Goal: Task Accomplishment & Management: Manage account settings

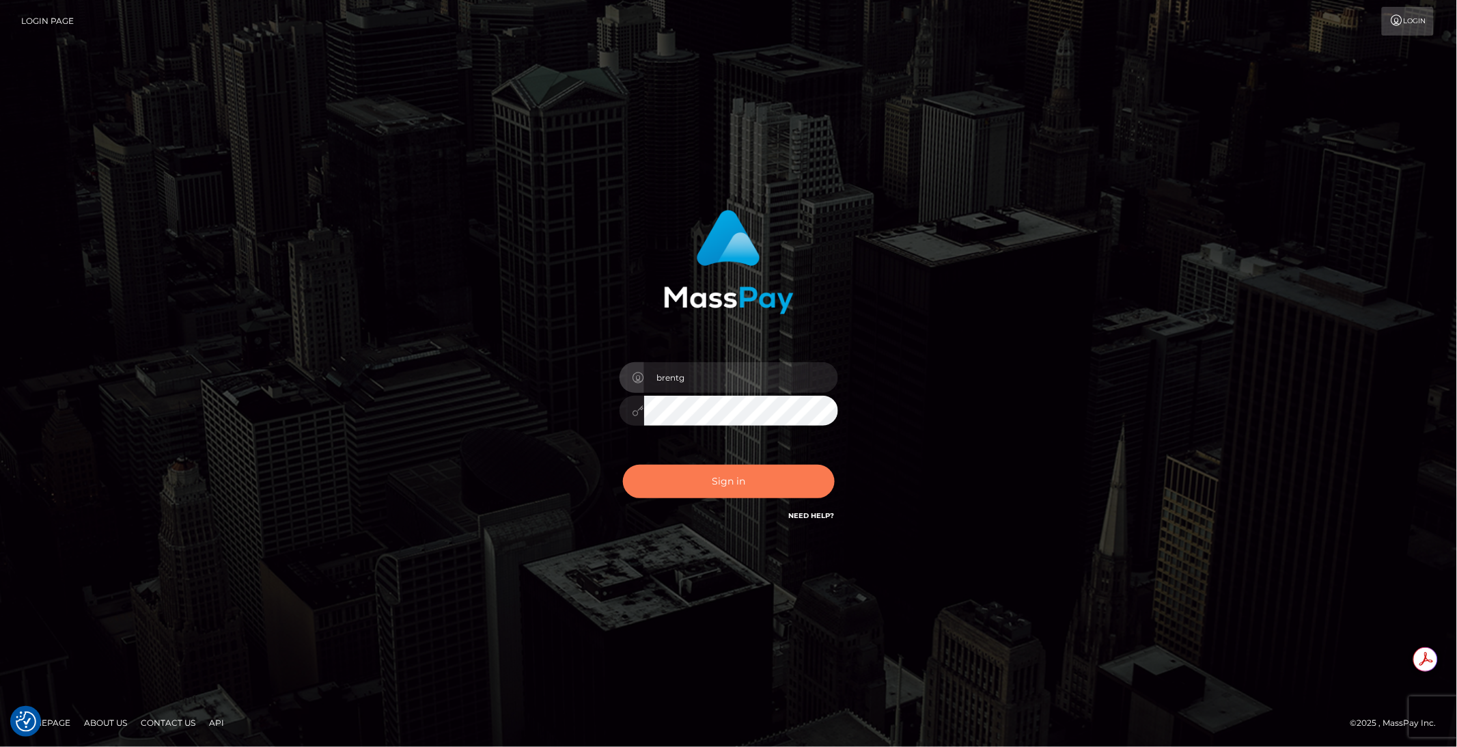
click at [738, 475] on button "Sign in" at bounding box center [729, 480] width 212 height 33
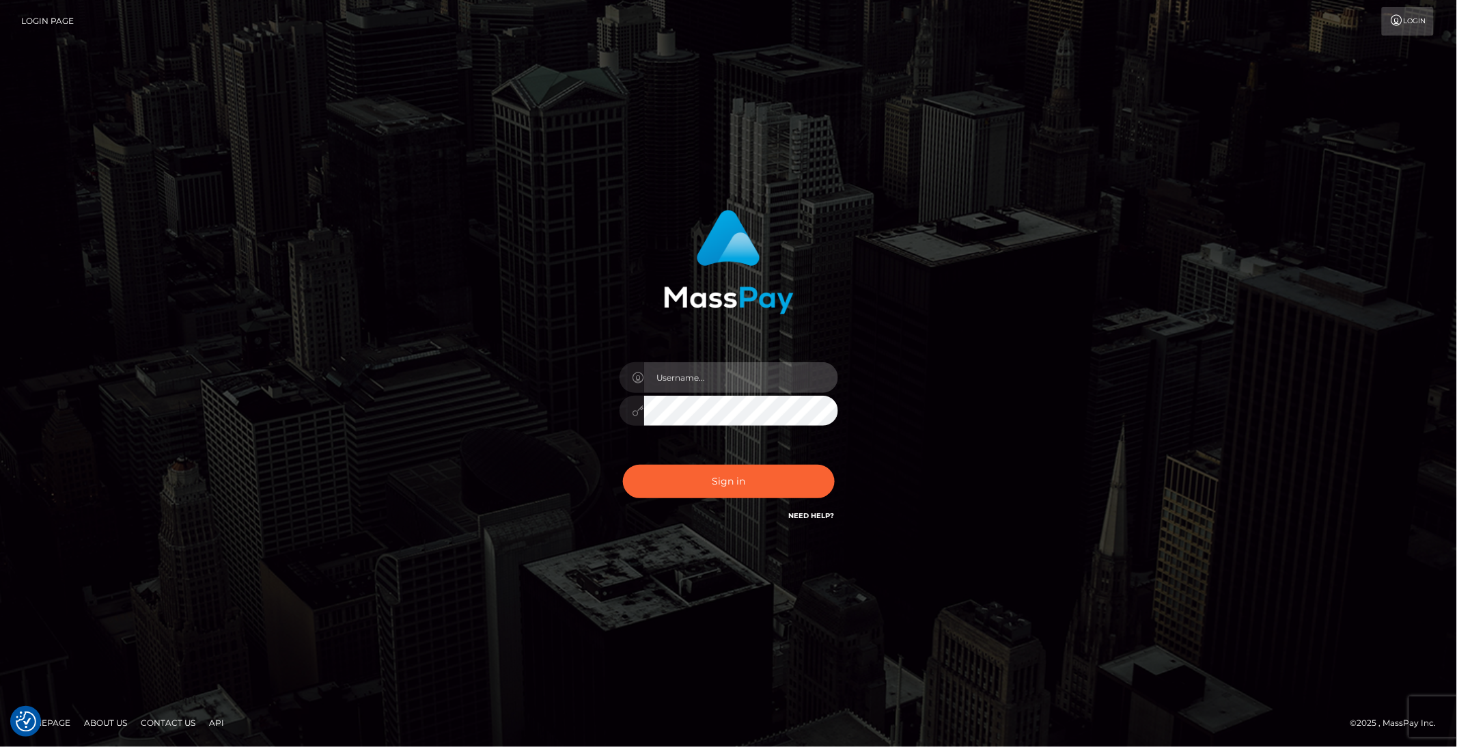
type input "brentg"
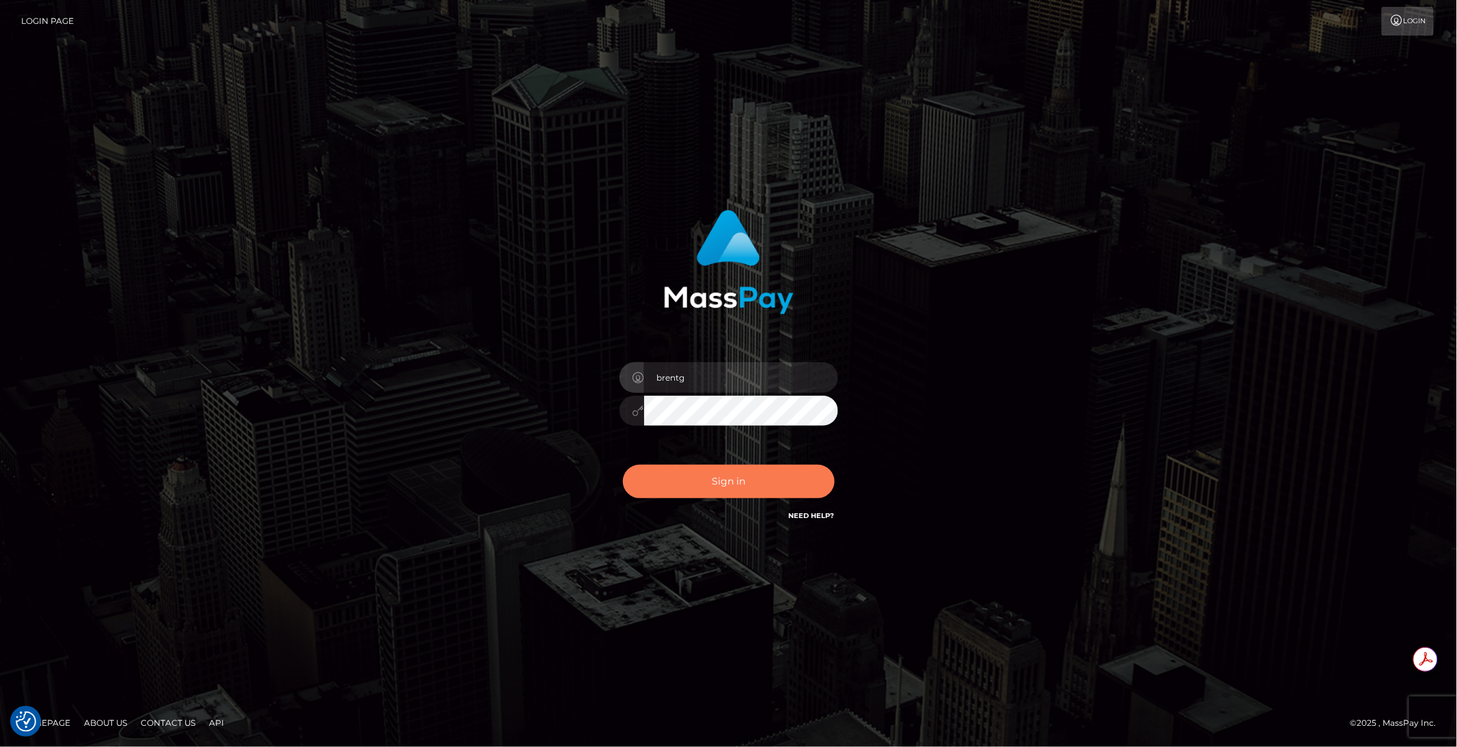
click at [712, 471] on button "Sign in" at bounding box center [729, 480] width 212 height 33
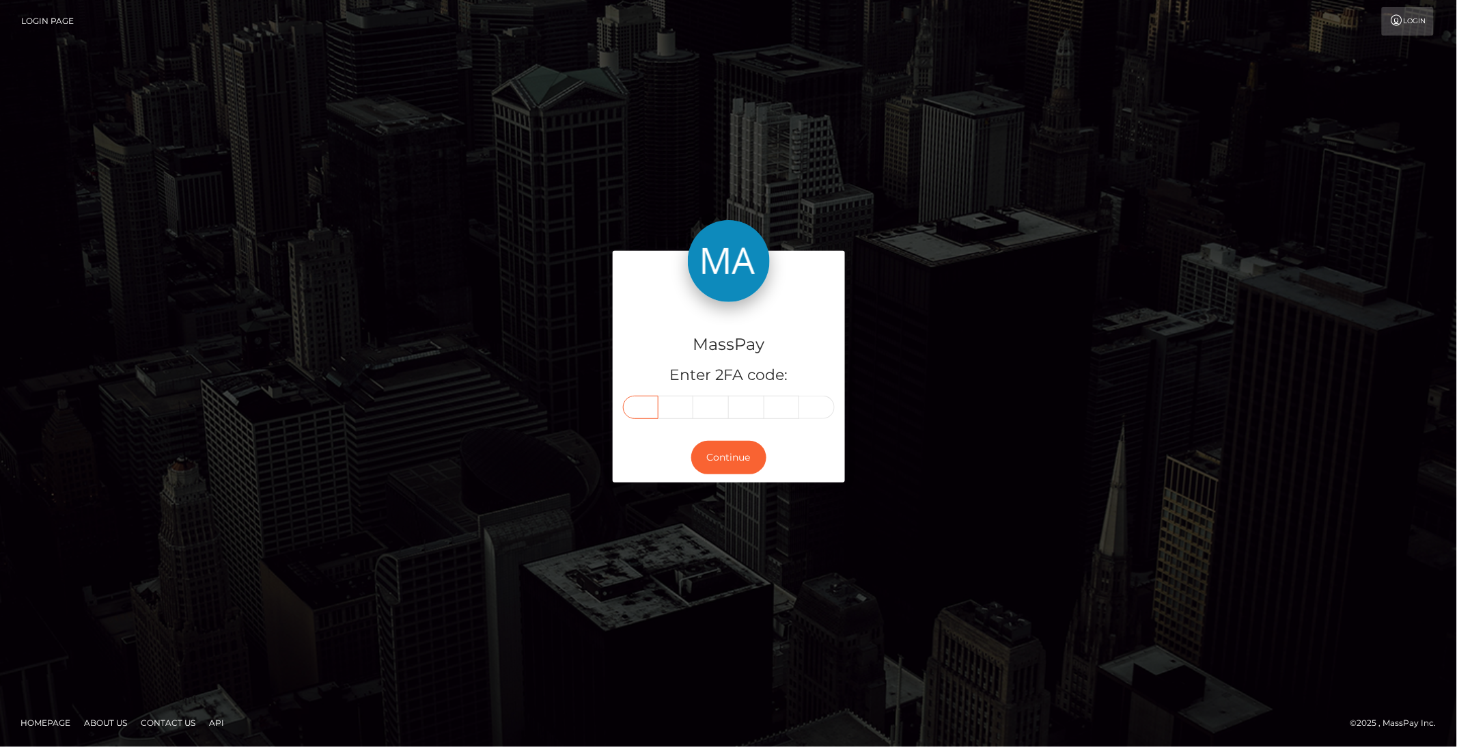
paste input "4"
type input "4"
type input "2"
type input "1"
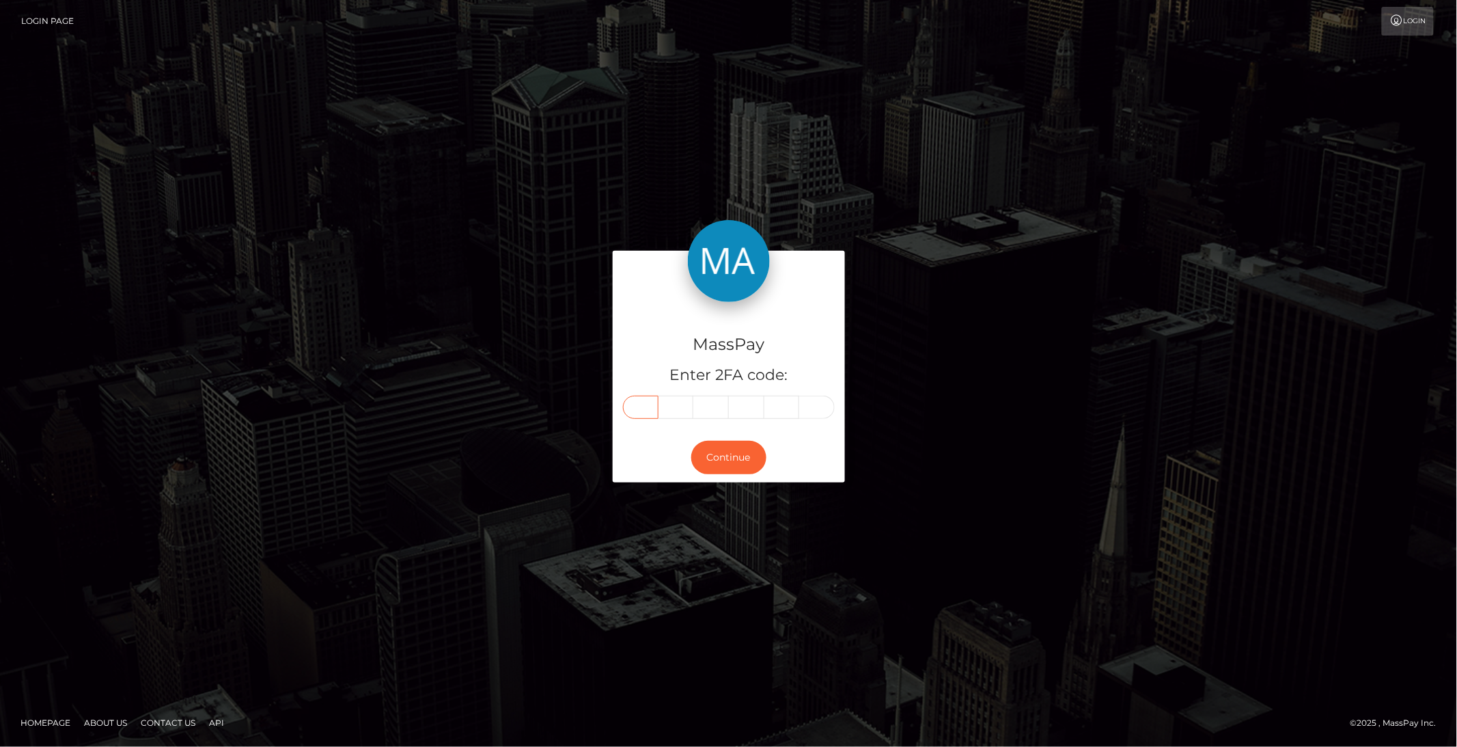
type input "3"
type input "7"
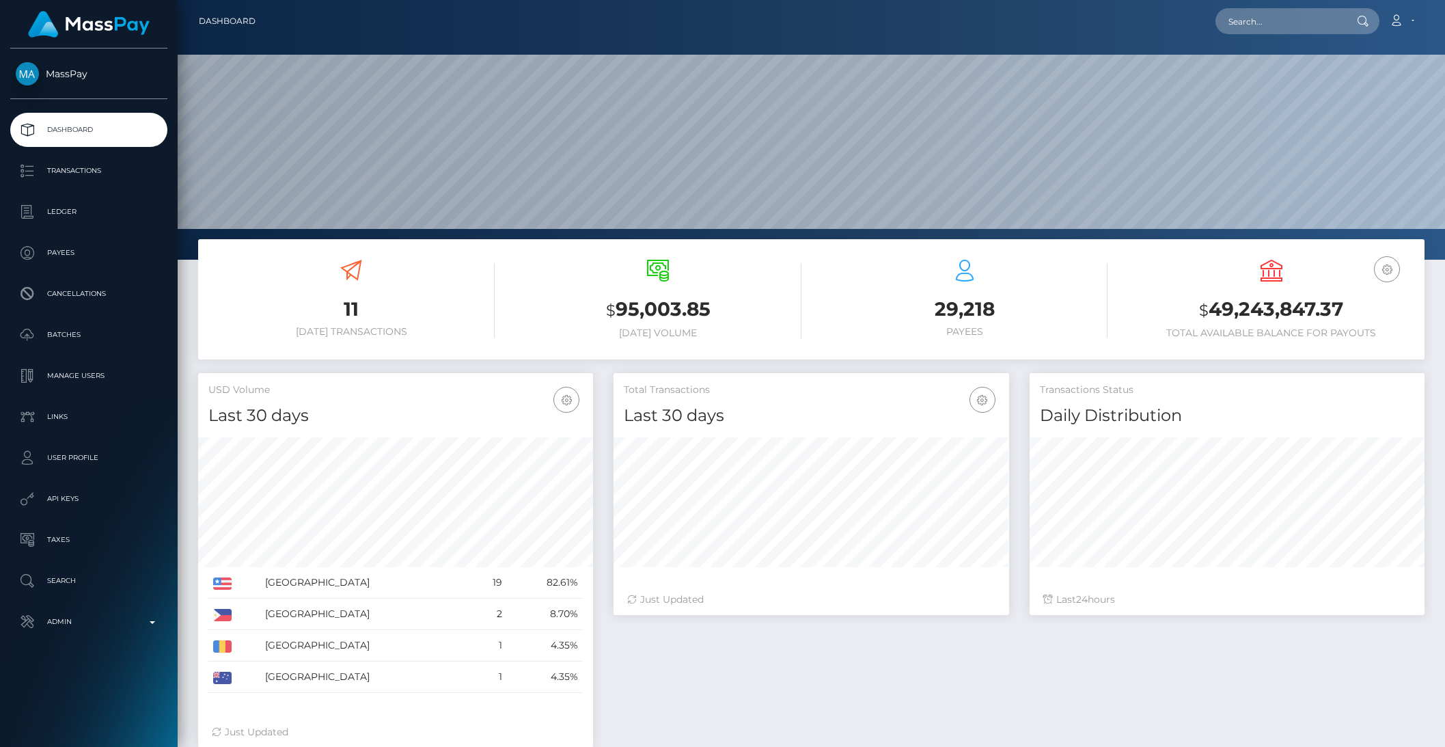
scroll to position [241, 394]
click at [1292, 13] on input "text" at bounding box center [1279, 21] width 128 height 26
paste input "pout_qoLnqSi6o2S8W"
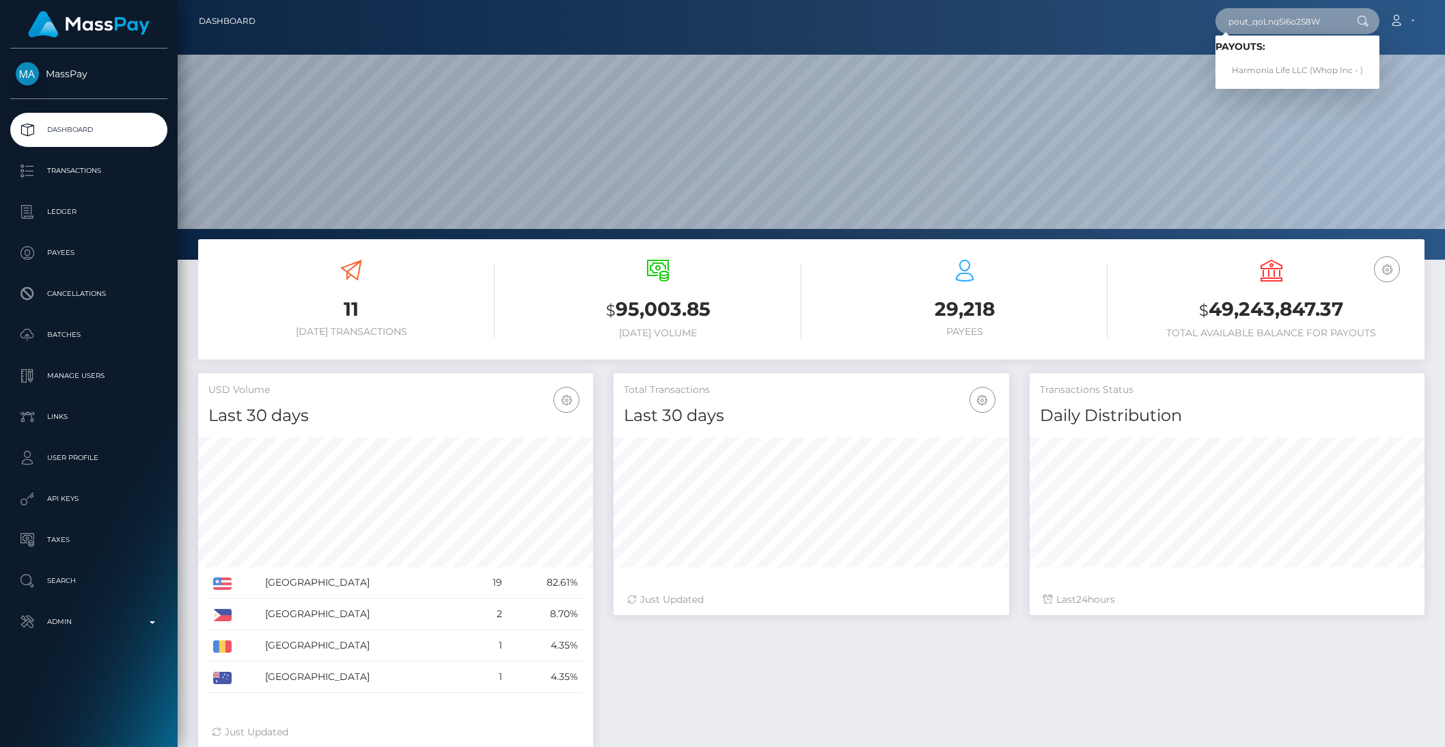
type input "pout_qoLnqSi6o2S8W"
click at [1281, 65] on link "Harmonia Life LLC (Whop Inc - )" at bounding box center [1297, 70] width 164 height 25
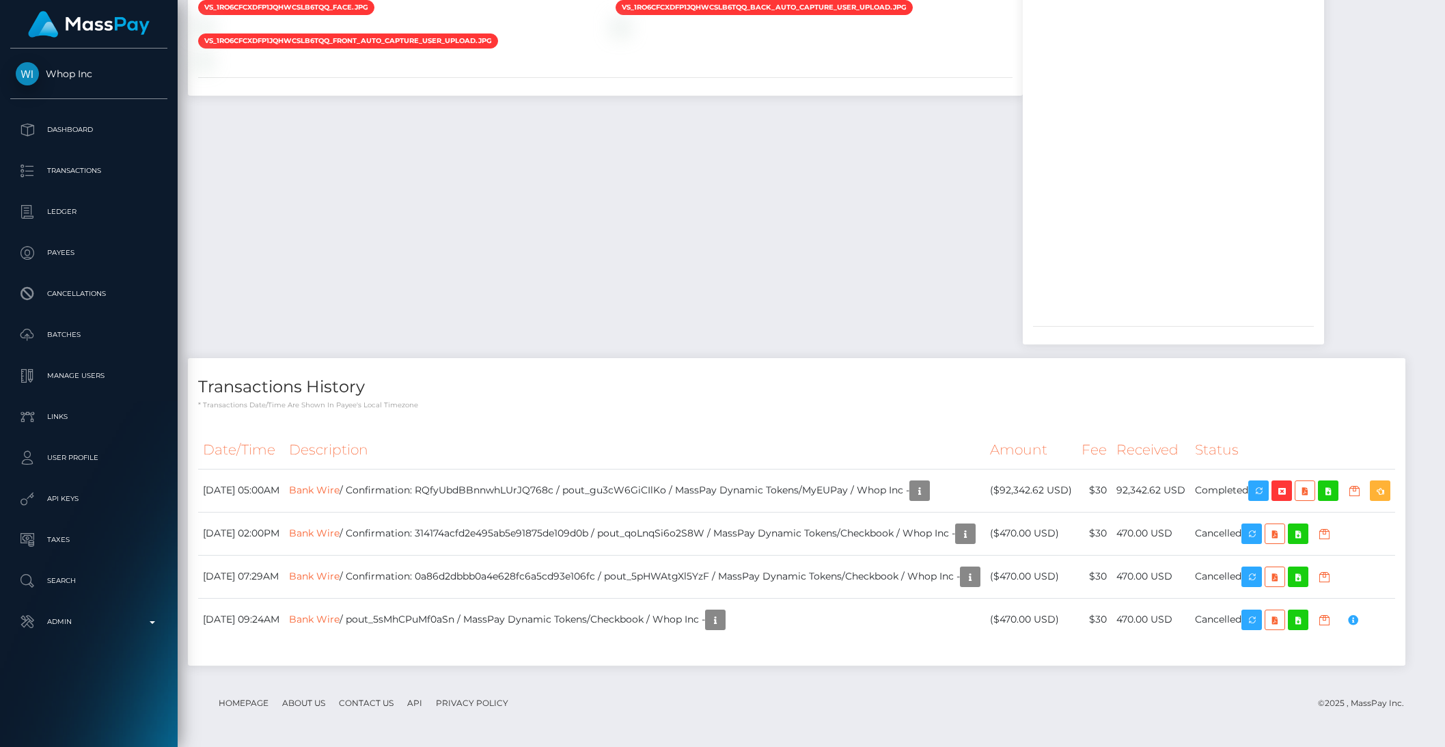
scroll to position [1513, 0]
click at [601, 381] on div "Transactions History * Transactions date/time are shown in payee's local timezo…" at bounding box center [796, 511] width 1217 height 307
click at [1266, 482] on icon "button" at bounding box center [1258, 490] width 16 height 17
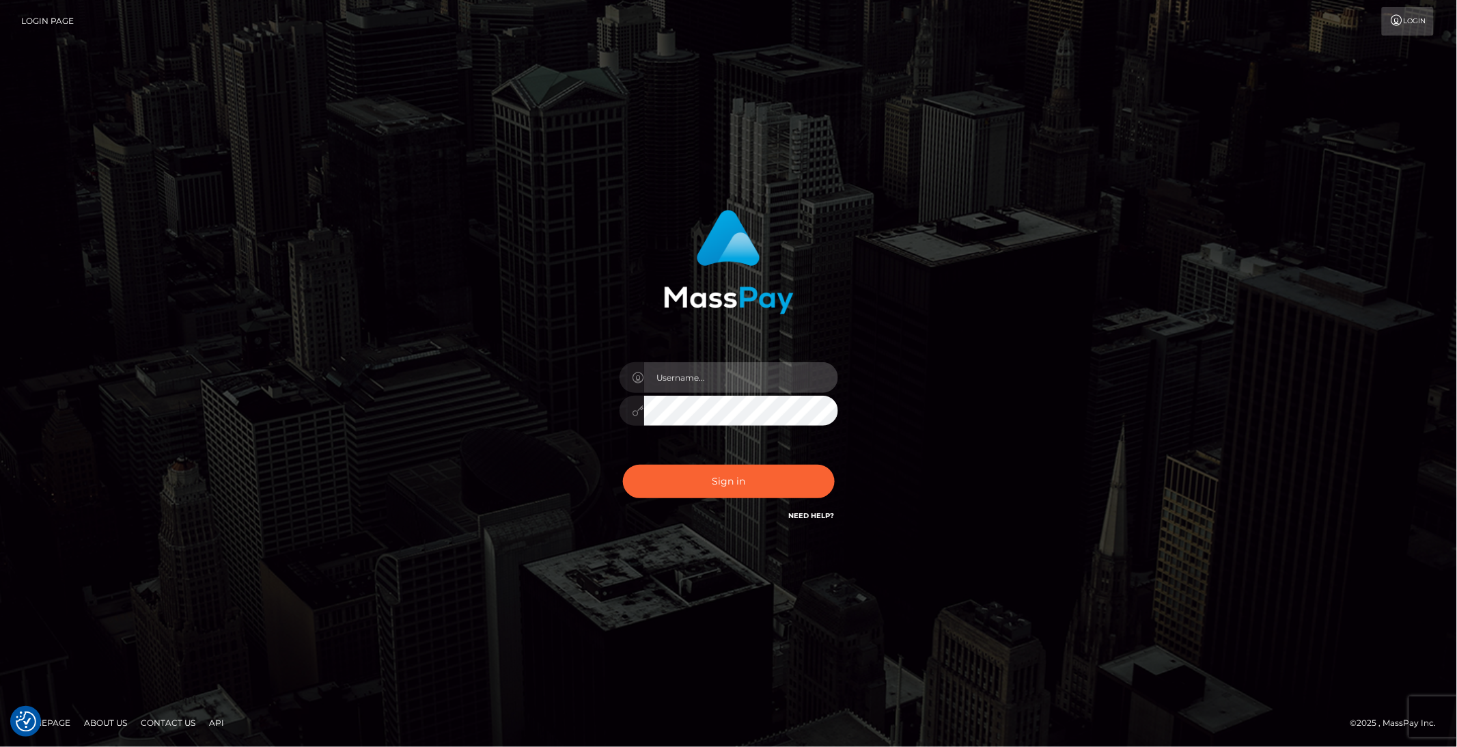
type input "brentg"
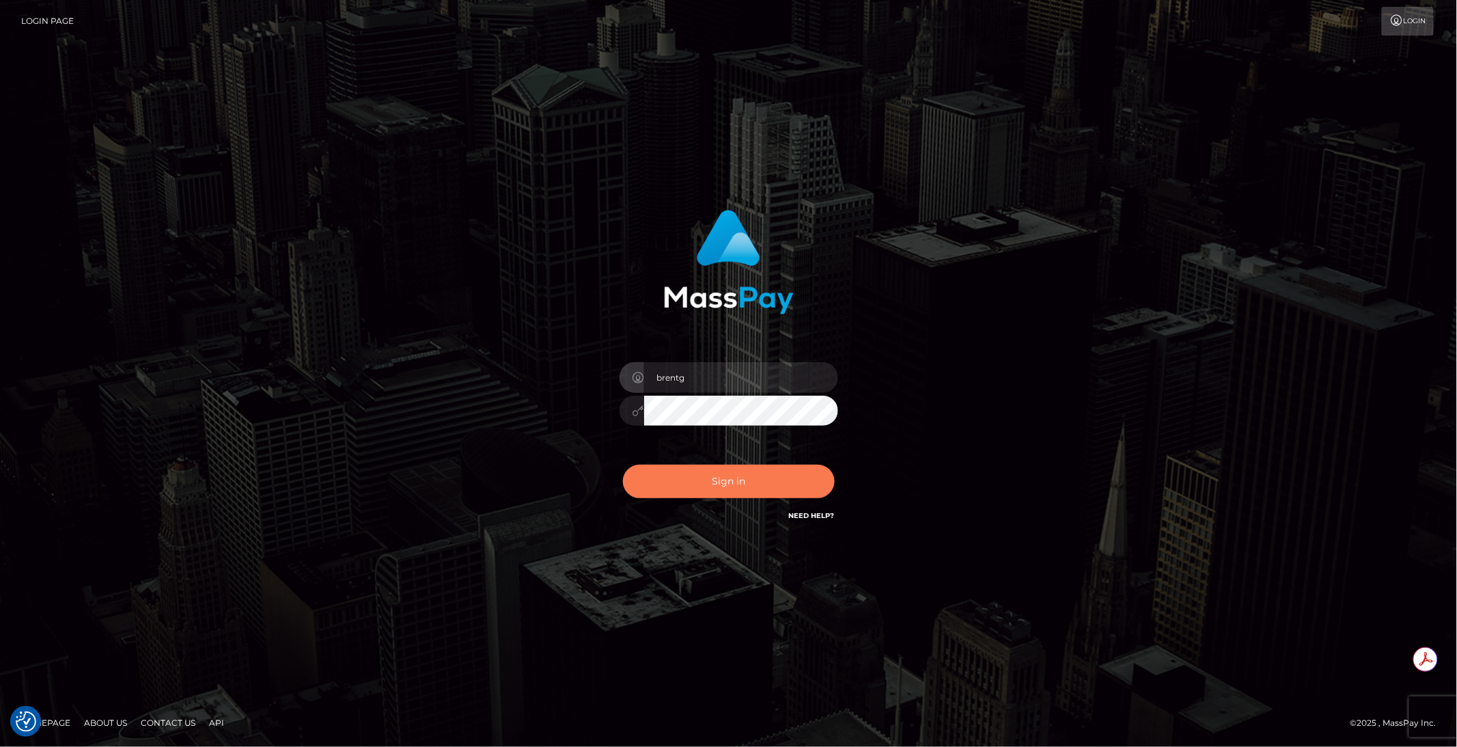
click at [730, 477] on button "Sign in" at bounding box center [729, 480] width 212 height 33
type input "brentg"
click at [712, 490] on button "Sign in" at bounding box center [729, 480] width 212 height 33
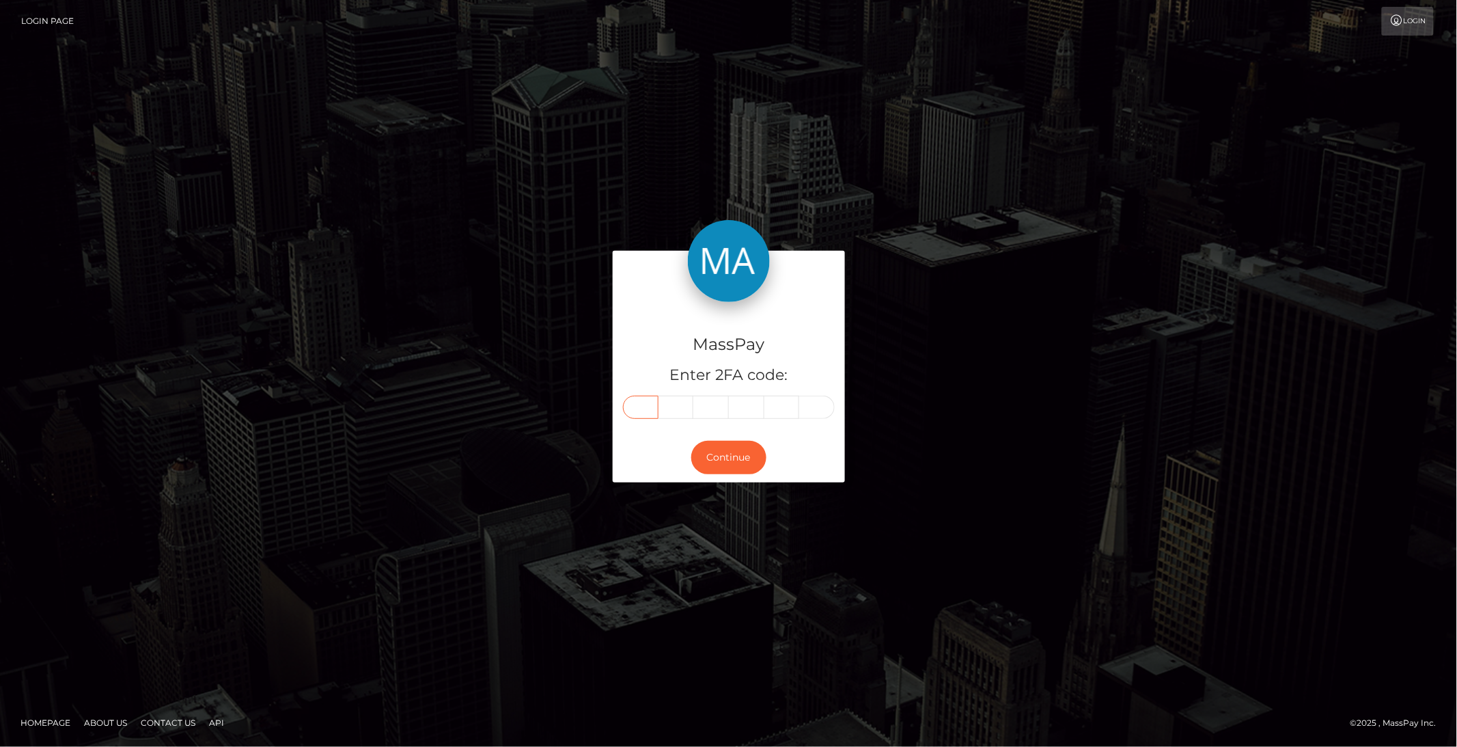
paste input "7"
type input "7"
type input "3"
type input "1"
type input "6"
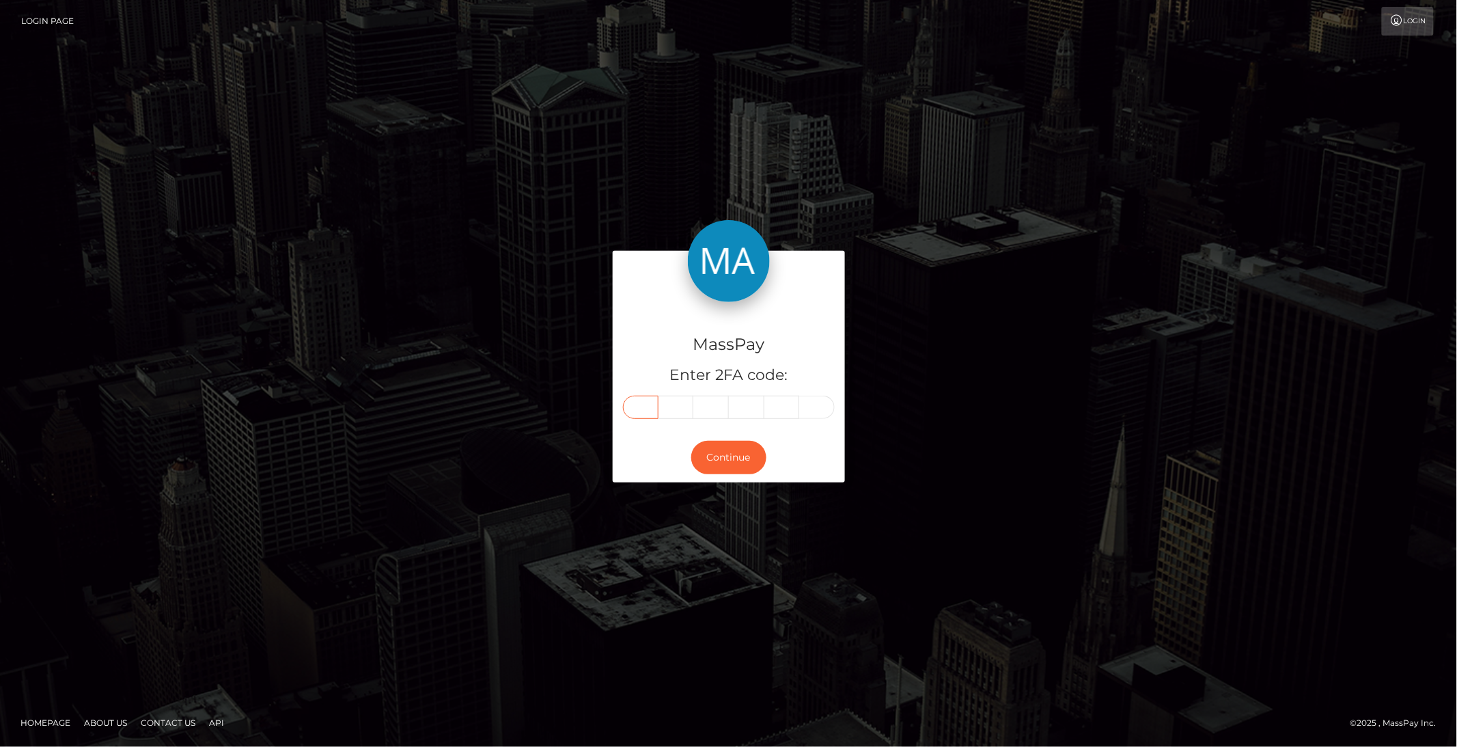
type input "9"
type input "4"
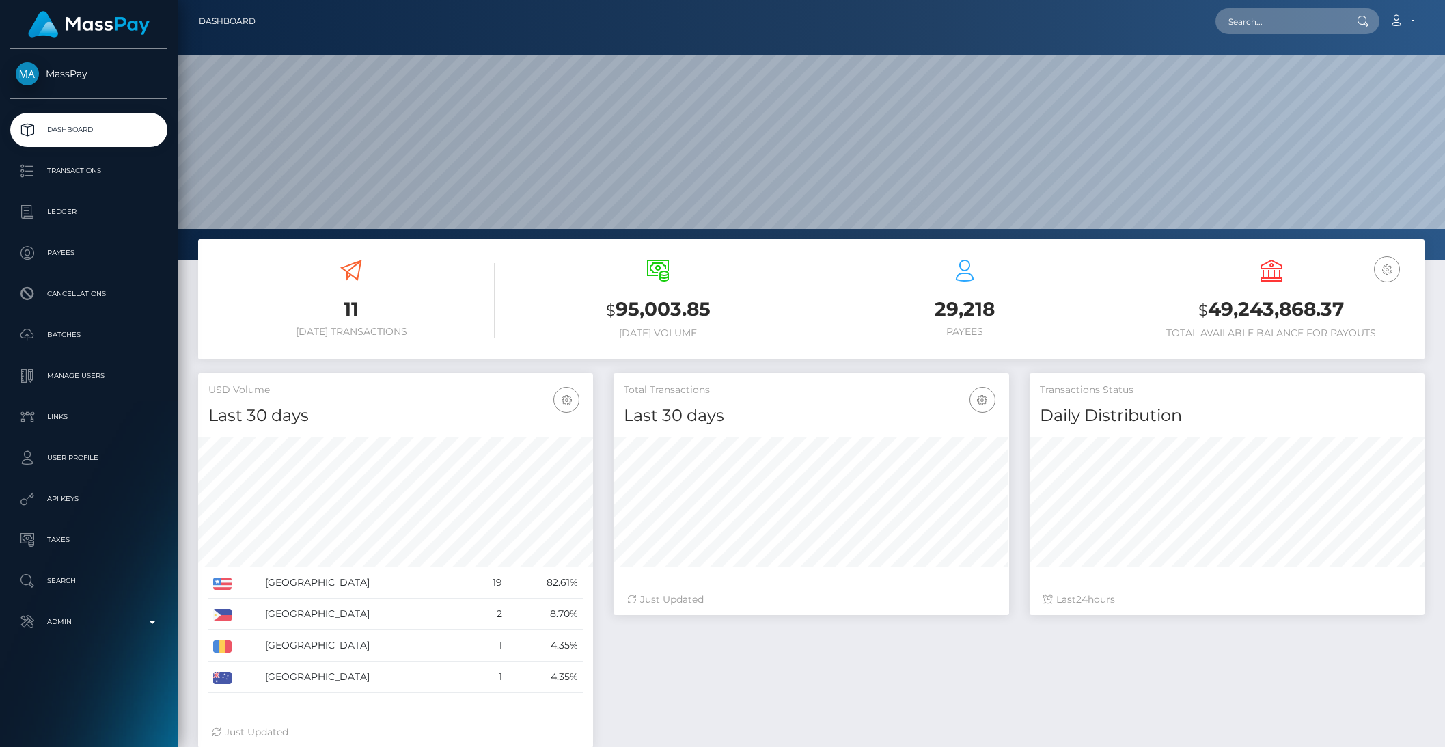
scroll to position [241, 394]
click at [98, 171] on p "Transactions" at bounding box center [89, 171] width 146 height 20
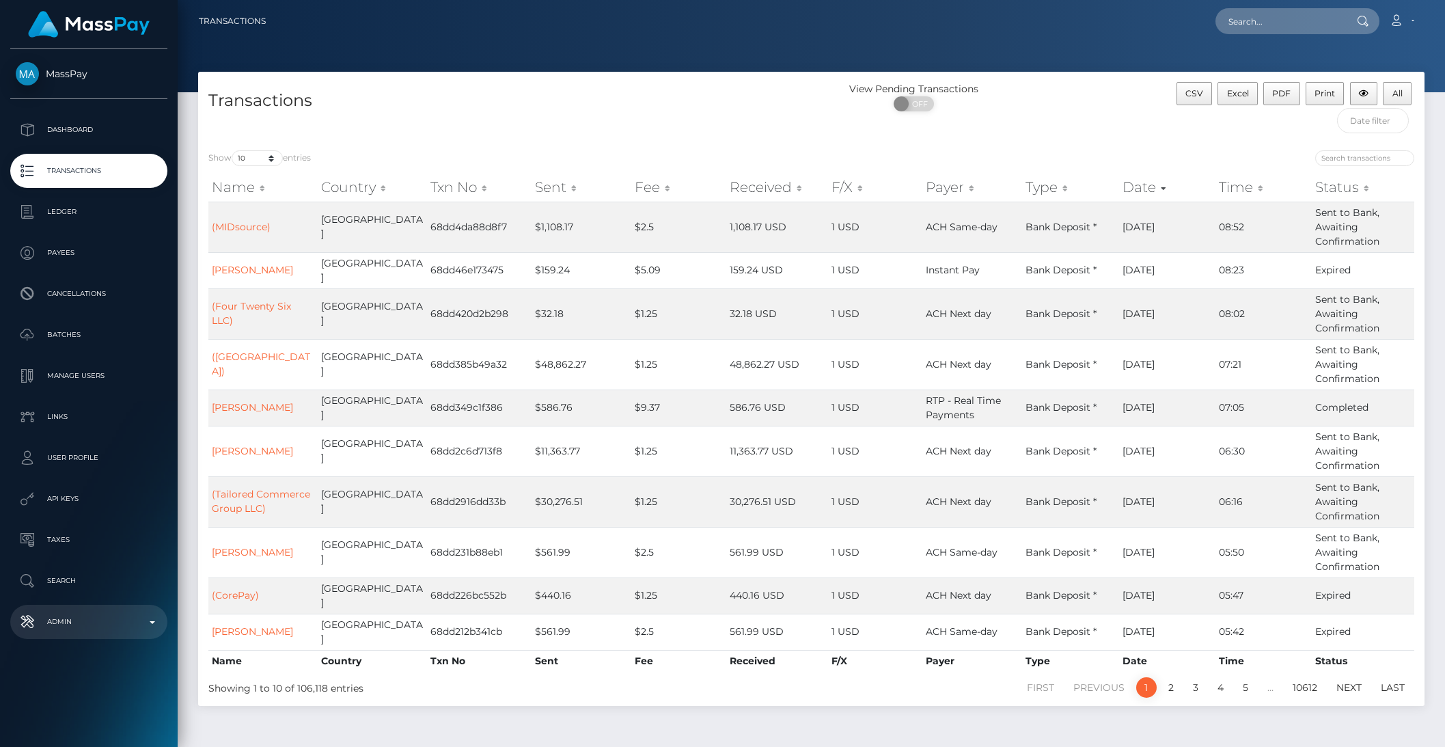
click at [133, 617] on p "Admin" at bounding box center [89, 621] width 146 height 20
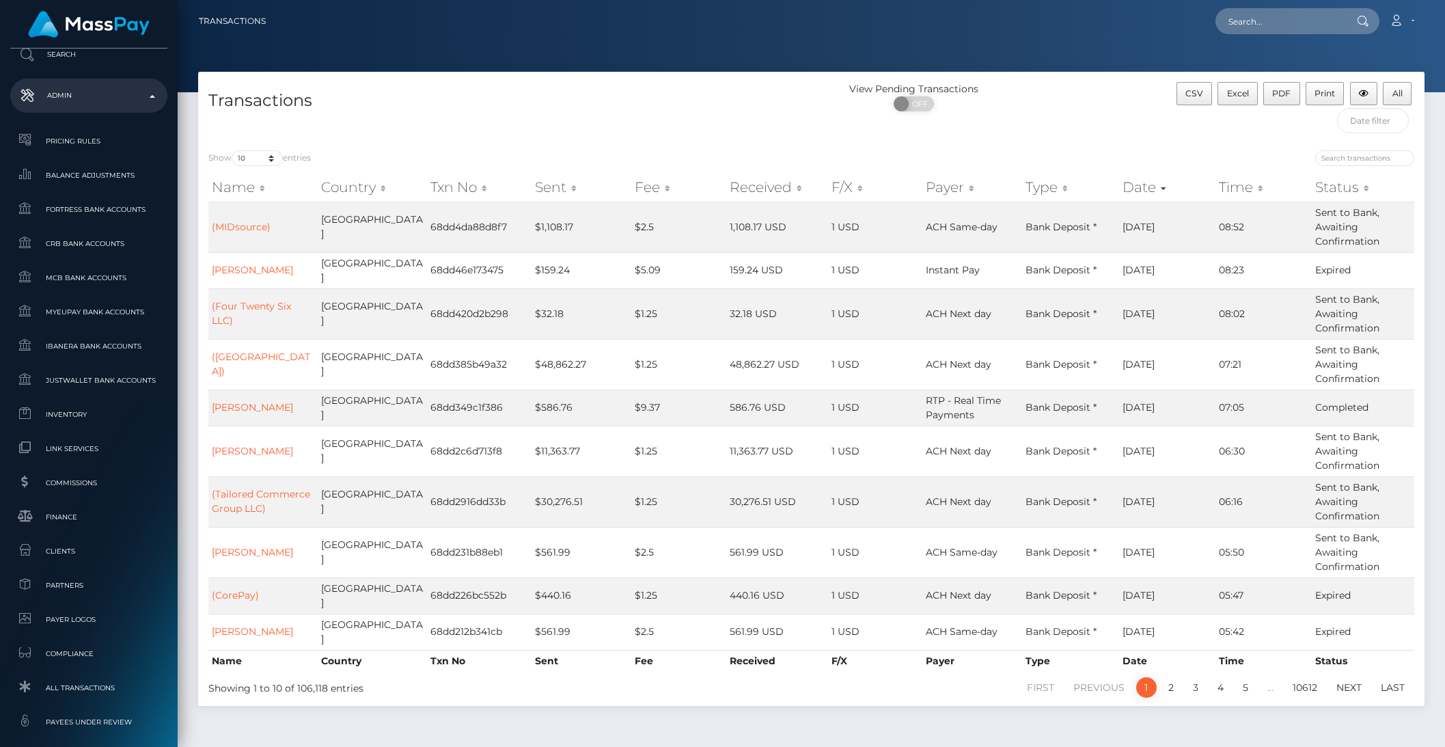
scroll to position [725, 0]
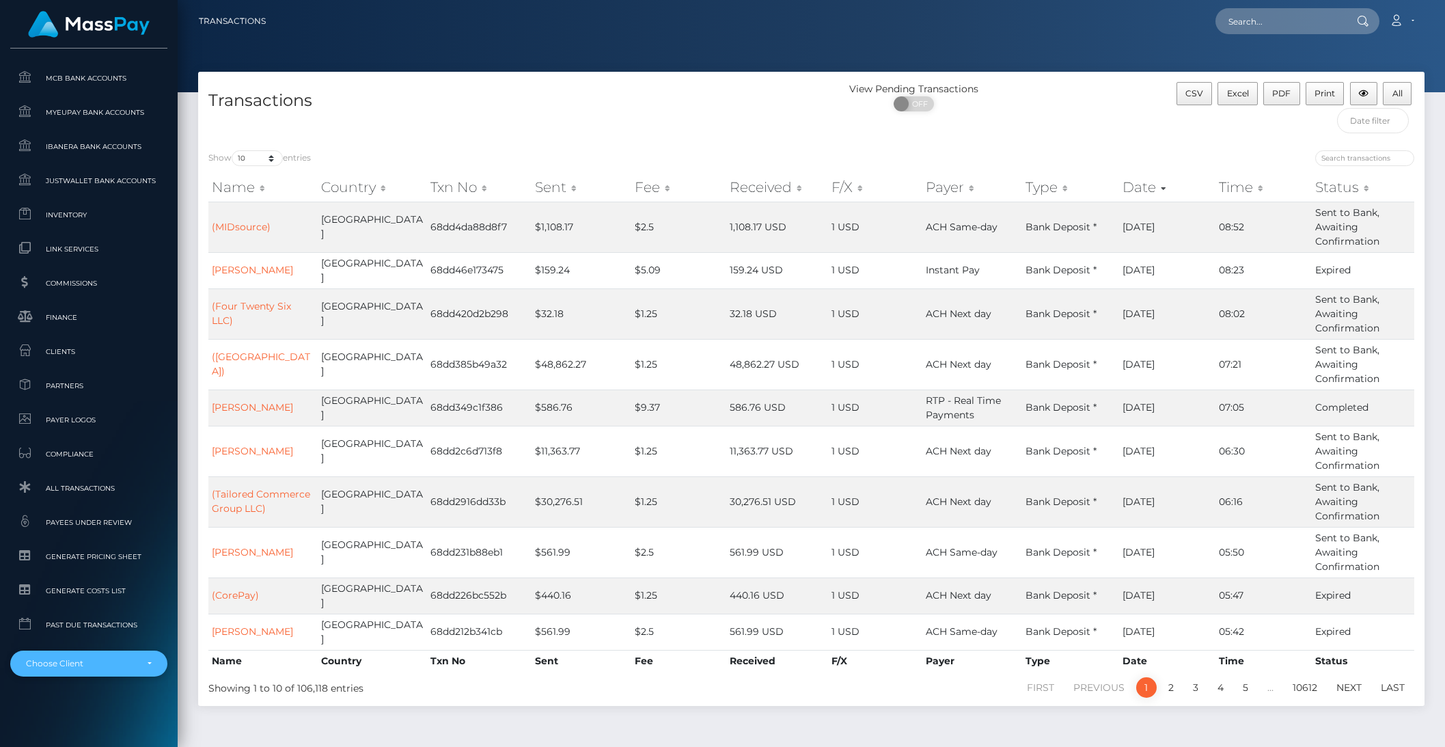
click at [76, 656] on div "Choose Client" at bounding box center [88, 663] width 157 height 26
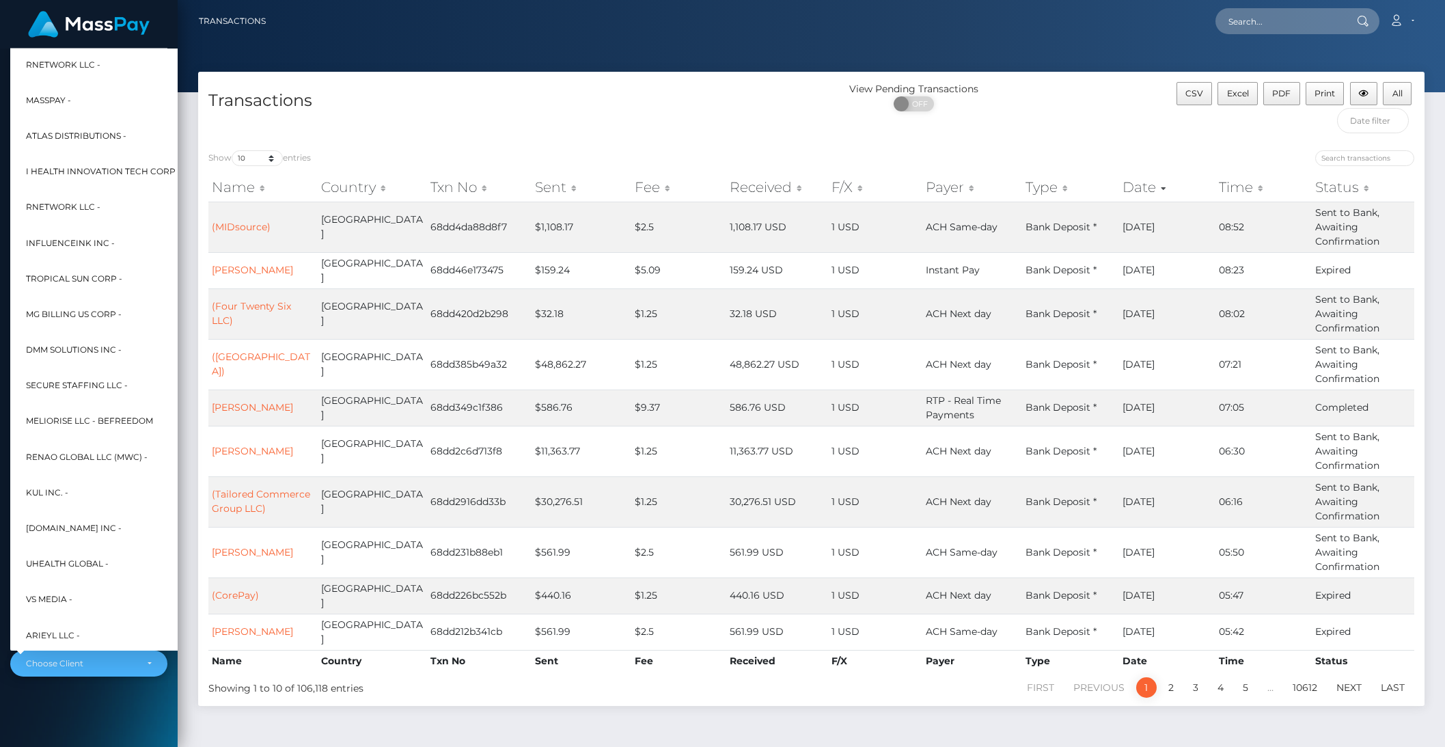
scroll to position [366, 15]
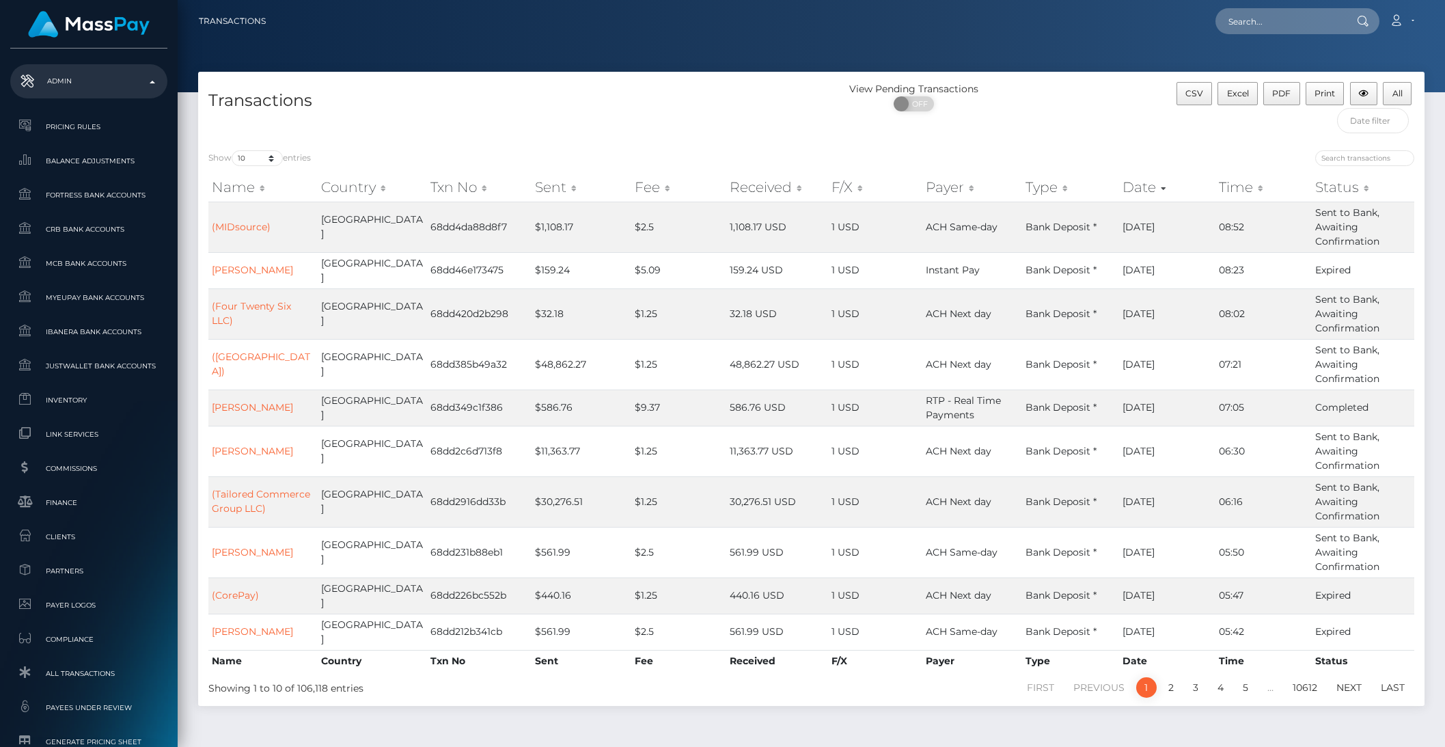
type input "nmi"
select select "328"
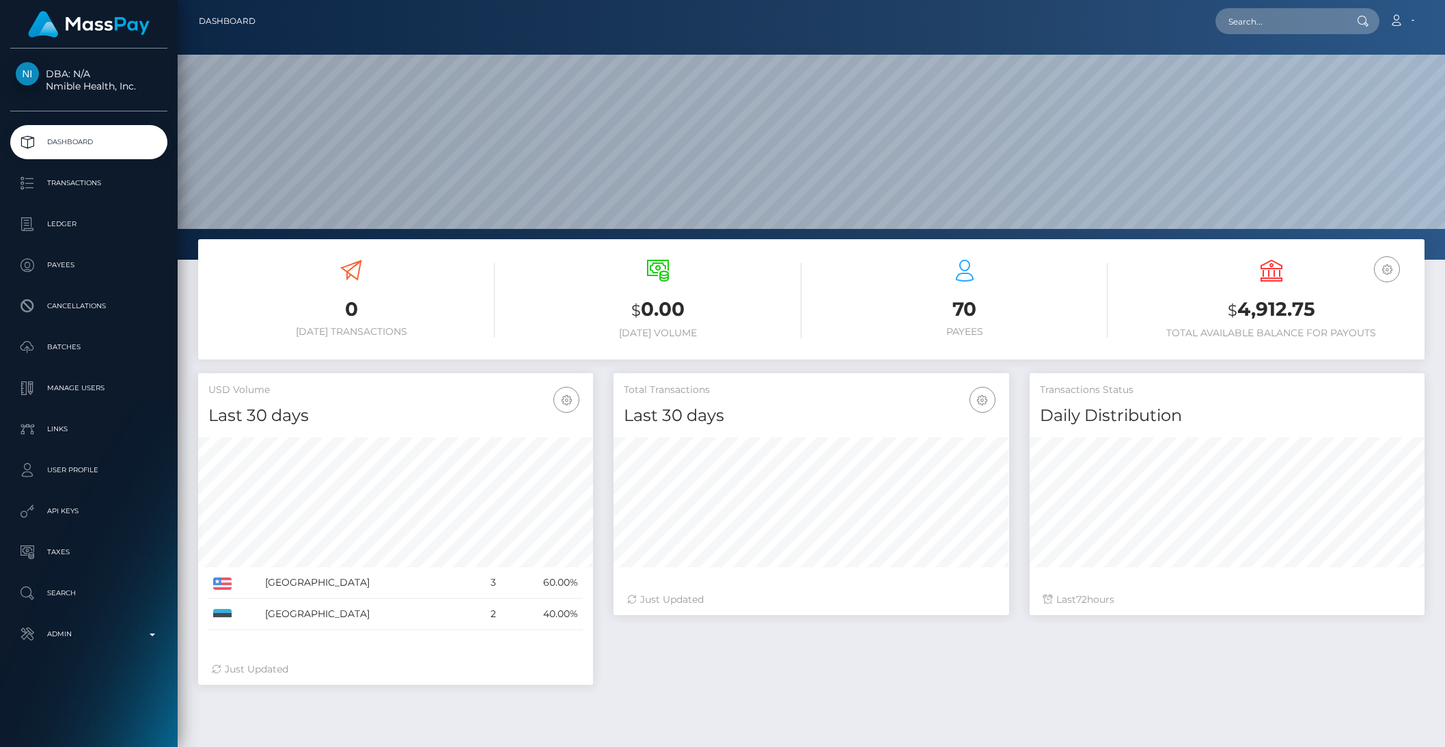
scroll to position [241, 394]
click at [58, 264] on p "Payees" at bounding box center [89, 265] width 146 height 20
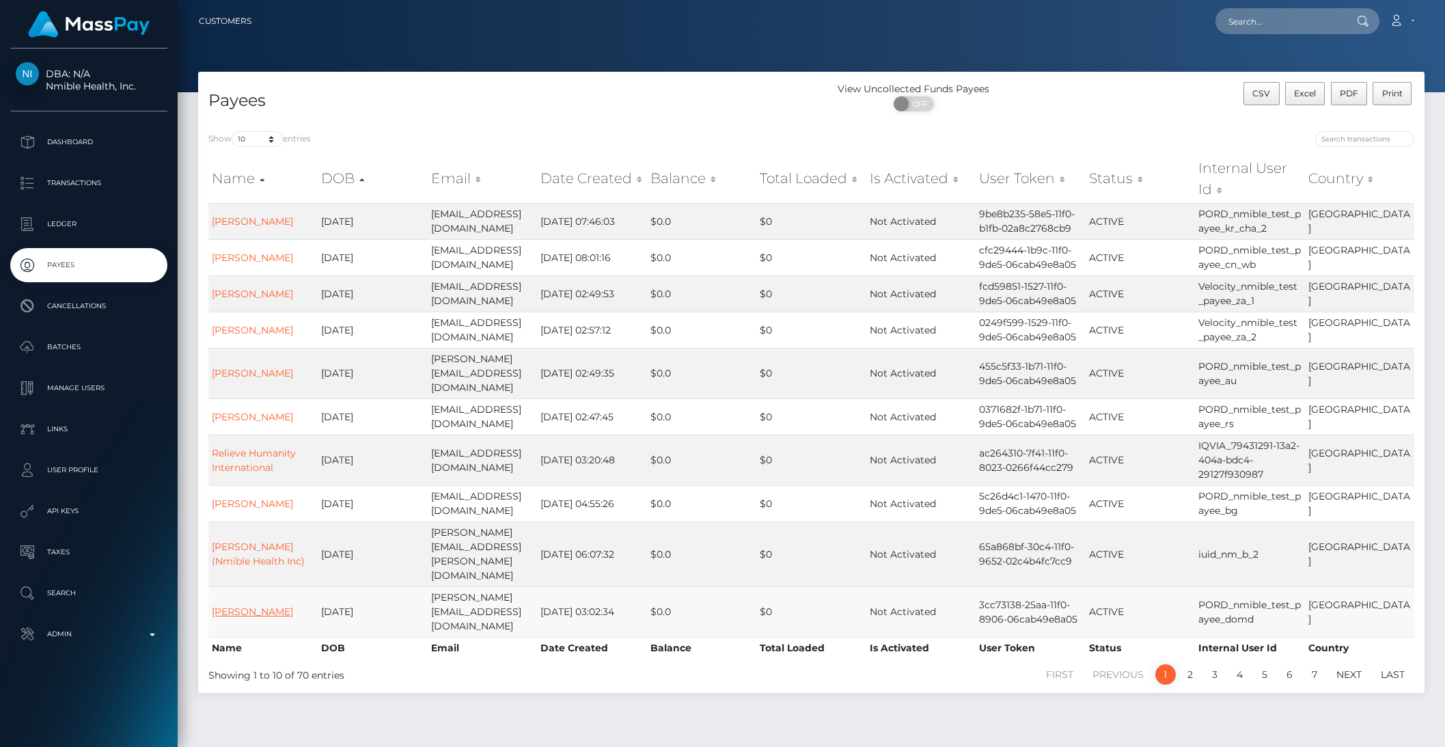
click at [240, 605] on link "Mark Diekmann" at bounding box center [252, 611] width 81 height 12
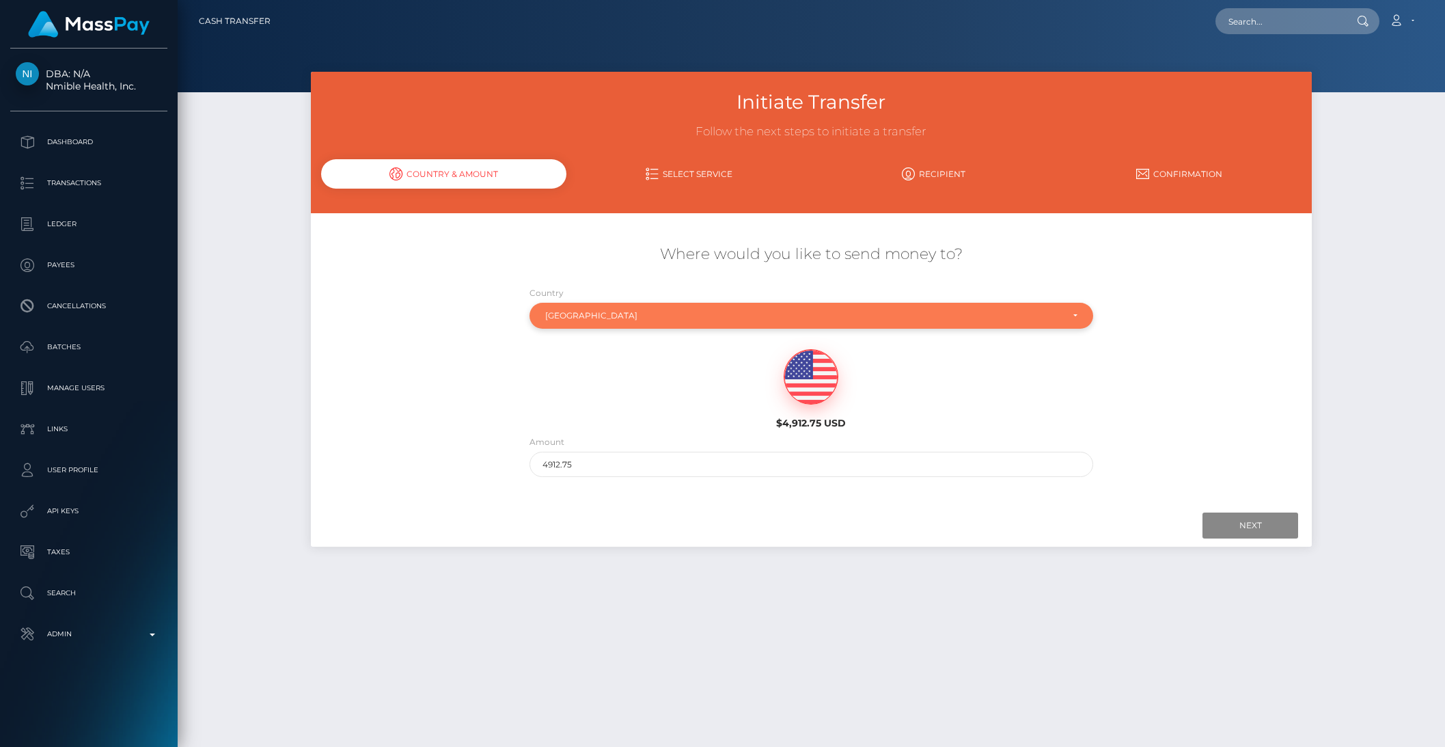
click at [655, 315] on div "[GEOGRAPHIC_DATA]" at bounding box center [803, 315] width 516 height 11
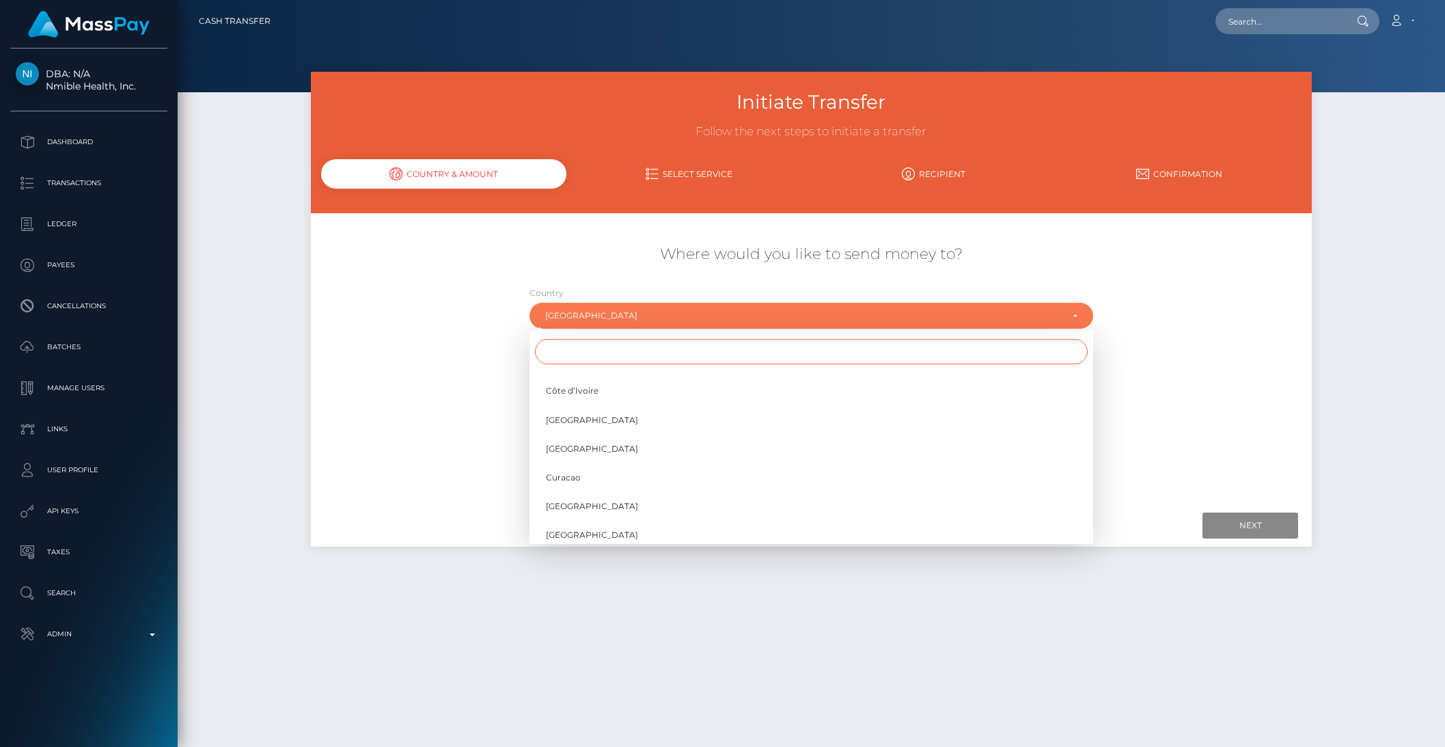
click at [606, 355] on input "Search" at bounding box center [811, 351] width 553 height 25
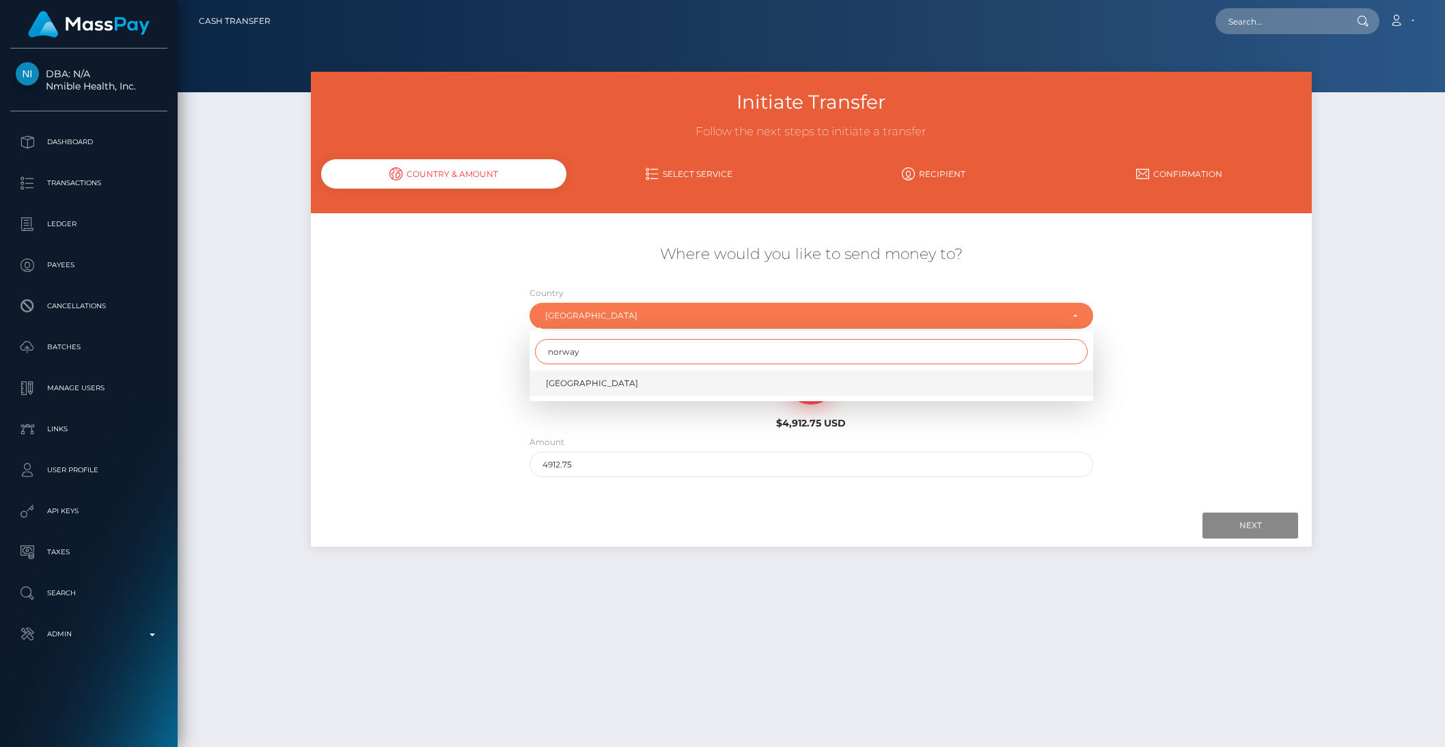
type input "norway"
click at [613, 385] on link "Norway" at bounding box center [811, 382] width 564 height 25
select select "NOR"
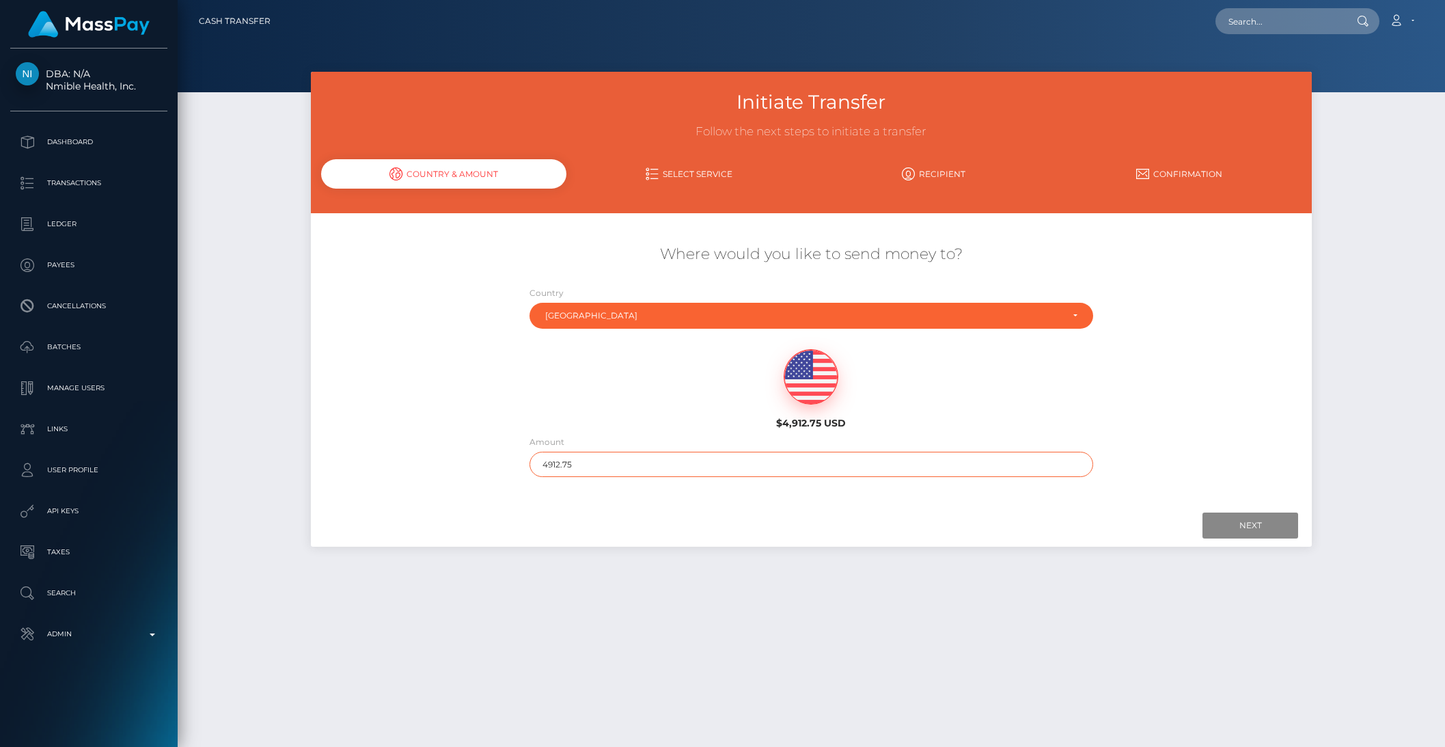
drag, startPoint x: 557, startPoint y: 460, endPoint x: 693, endPoint y: 459, distance: 135.9
click at [693, 459] on input "4912.75" at bounding box center [811, 464] width 564 height 25
type input "112.75"
click at [1208, 523] on input "Next" at bounding box center [1250, 525] width 96 height 26
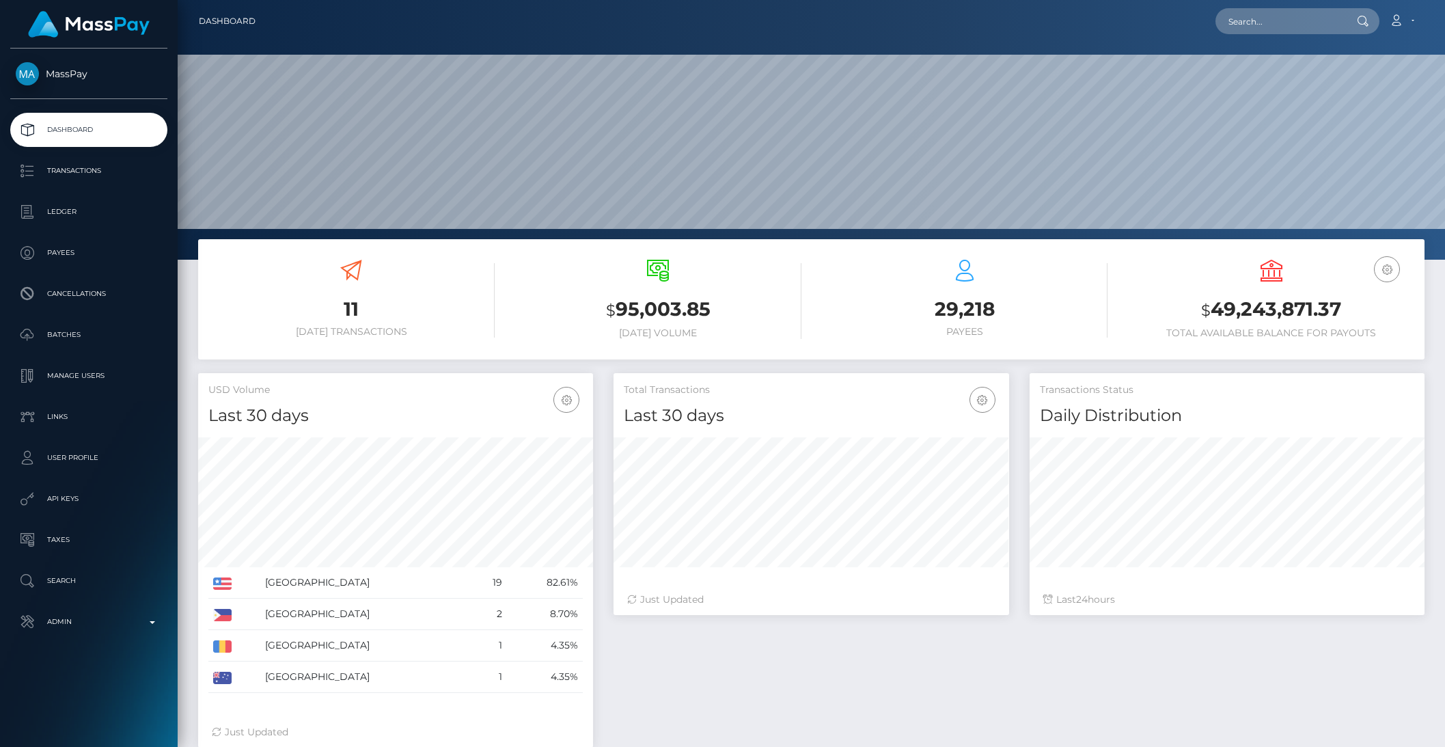
scroll to position [241, 394]
click at [57, 254] on p "Payees" at bounding box center [89, 252] width 146 height 20
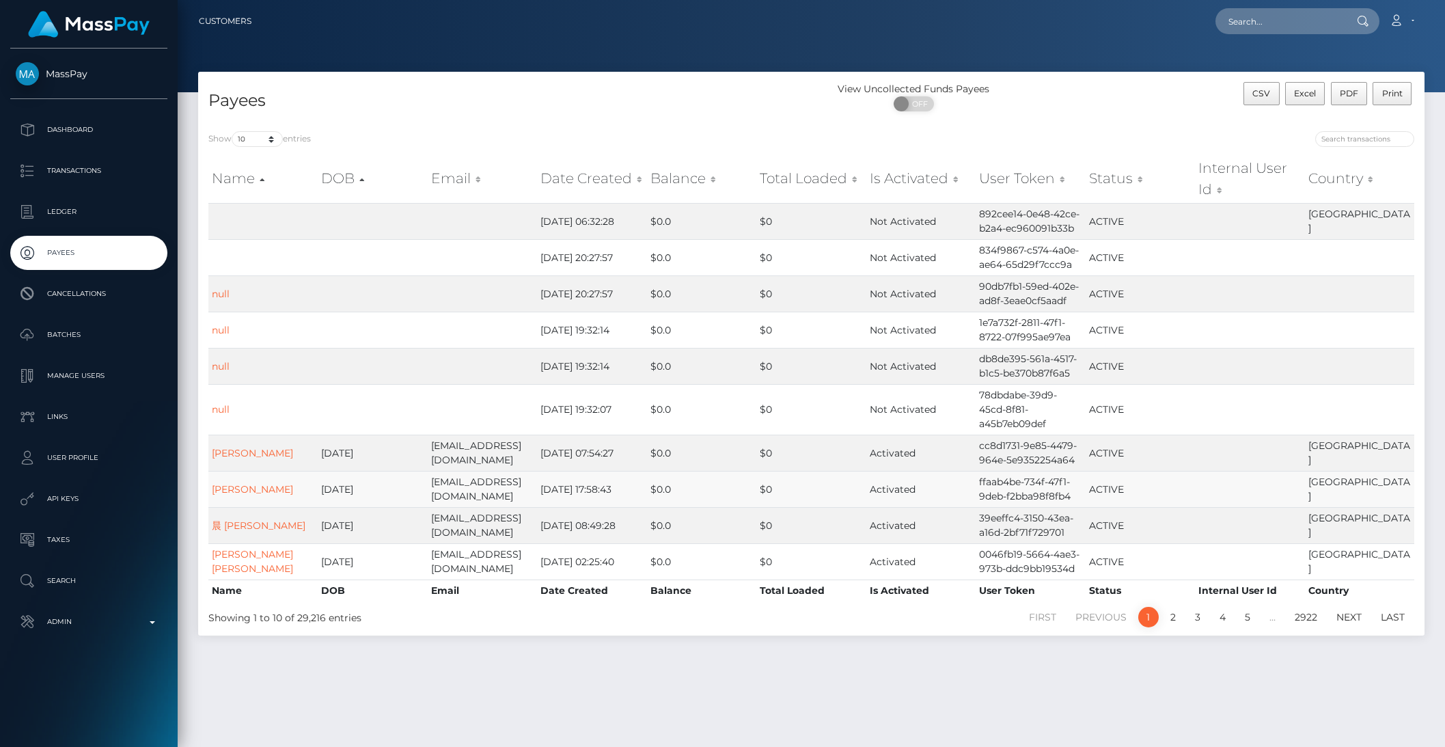
click at [240, 477] on td "[PERSON_NAME]" at bounding box center [262, 489] width 109 height 36
click at [239, 492] on link "[PERSON_NAME]" at bounding box center [252, 489] width 81 height 12
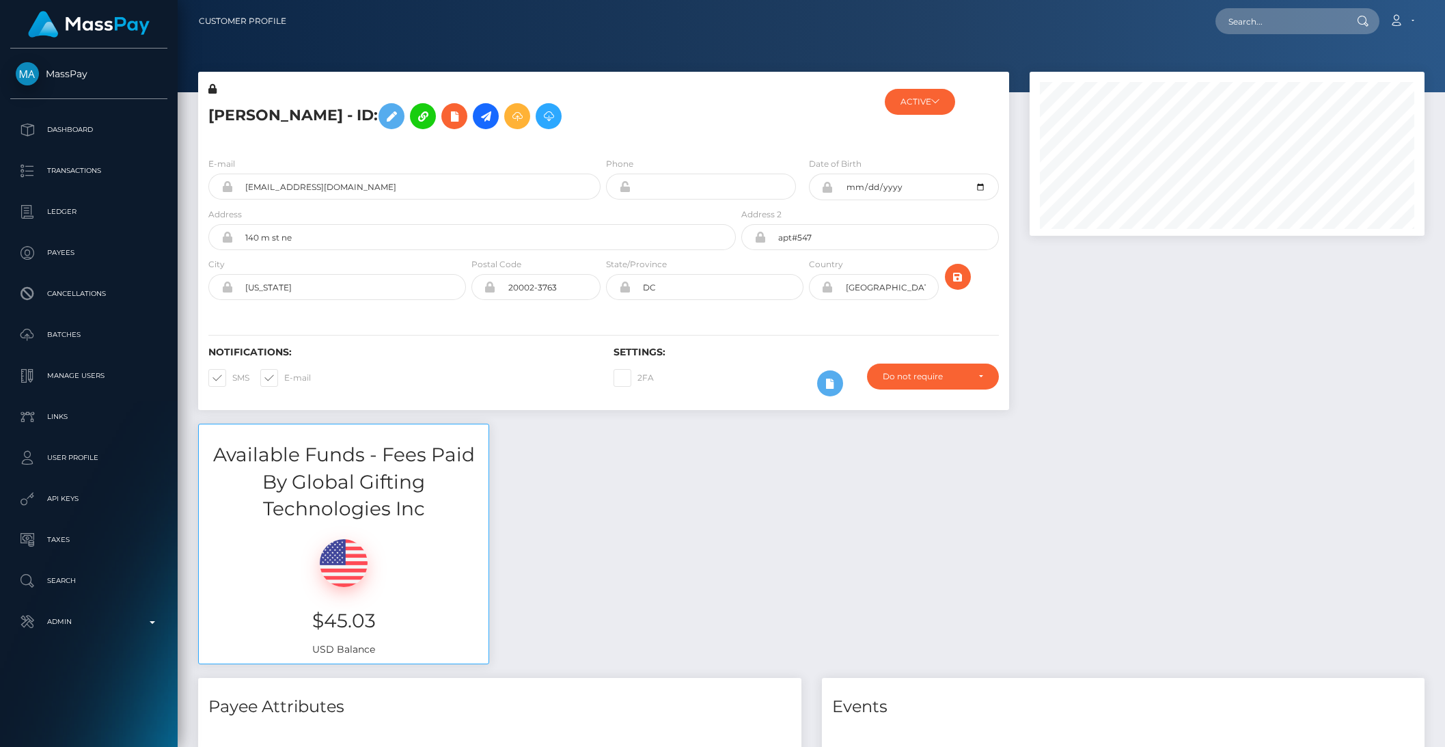
scroll to position [164, 394]
click at [477, 120] on icon at bounding box center [485, 116] width 16 height 17
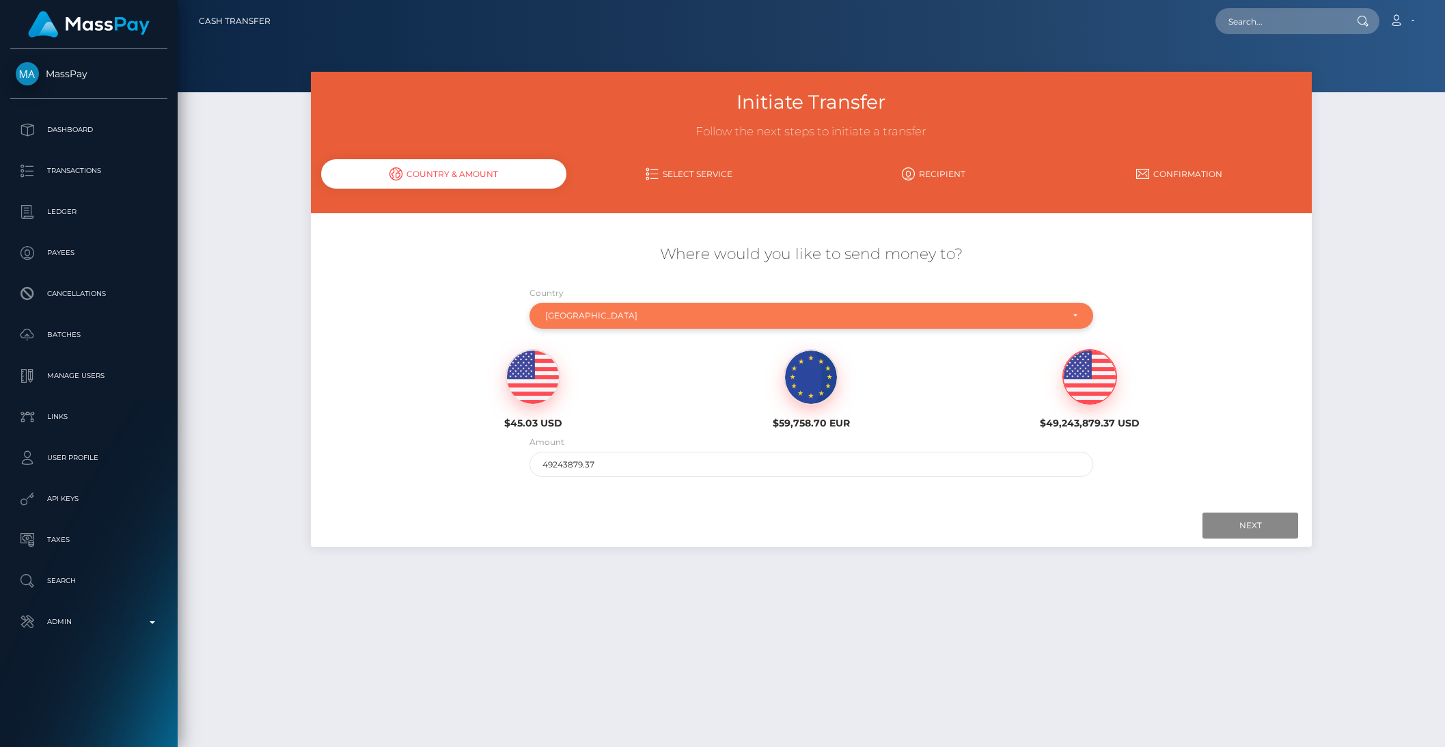
click at [592, 324] on div "[GEOGRAPHIC_DATA]" at bounding box center [811, 316] width 564 height 26
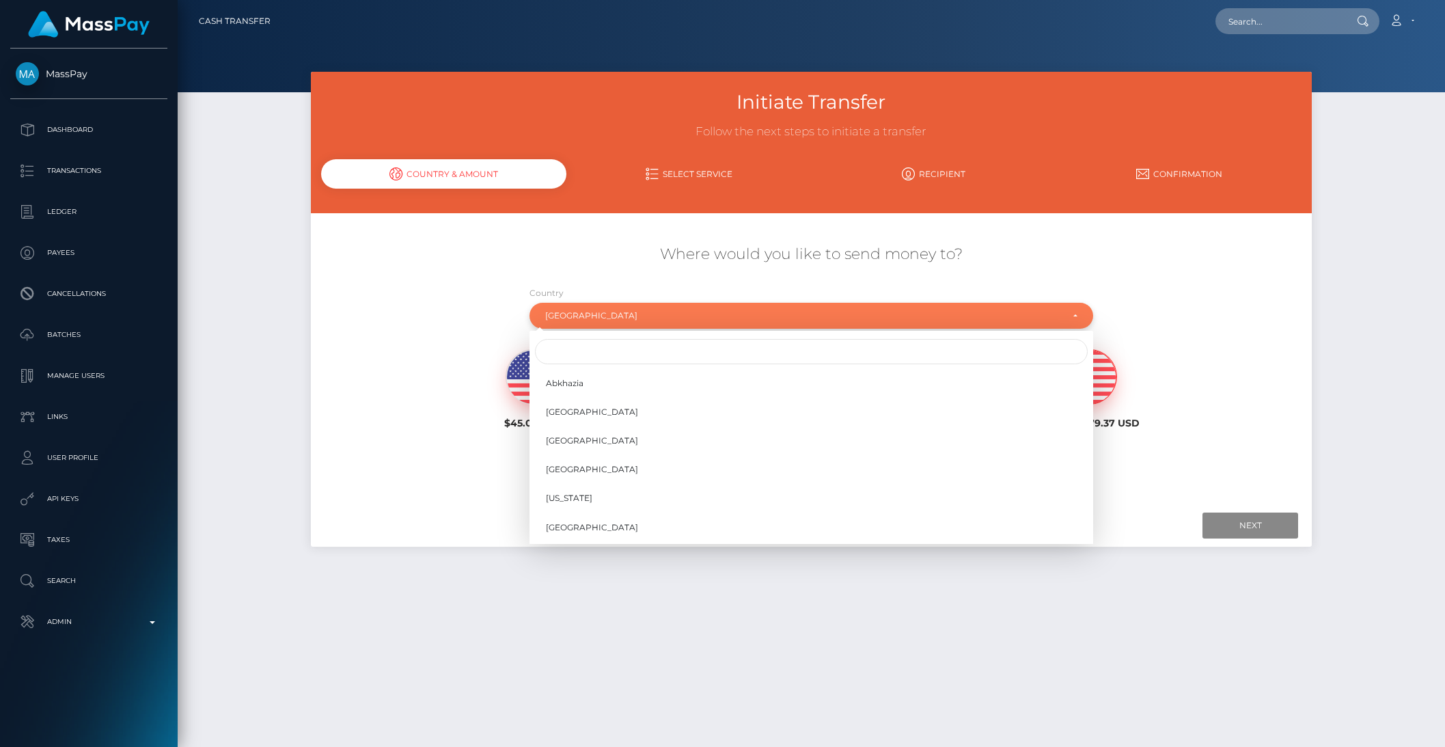
scroll to position [5686, 0]
click at [589, 349] on input "Search" at bounding box center [811, 351] width 553 height 25
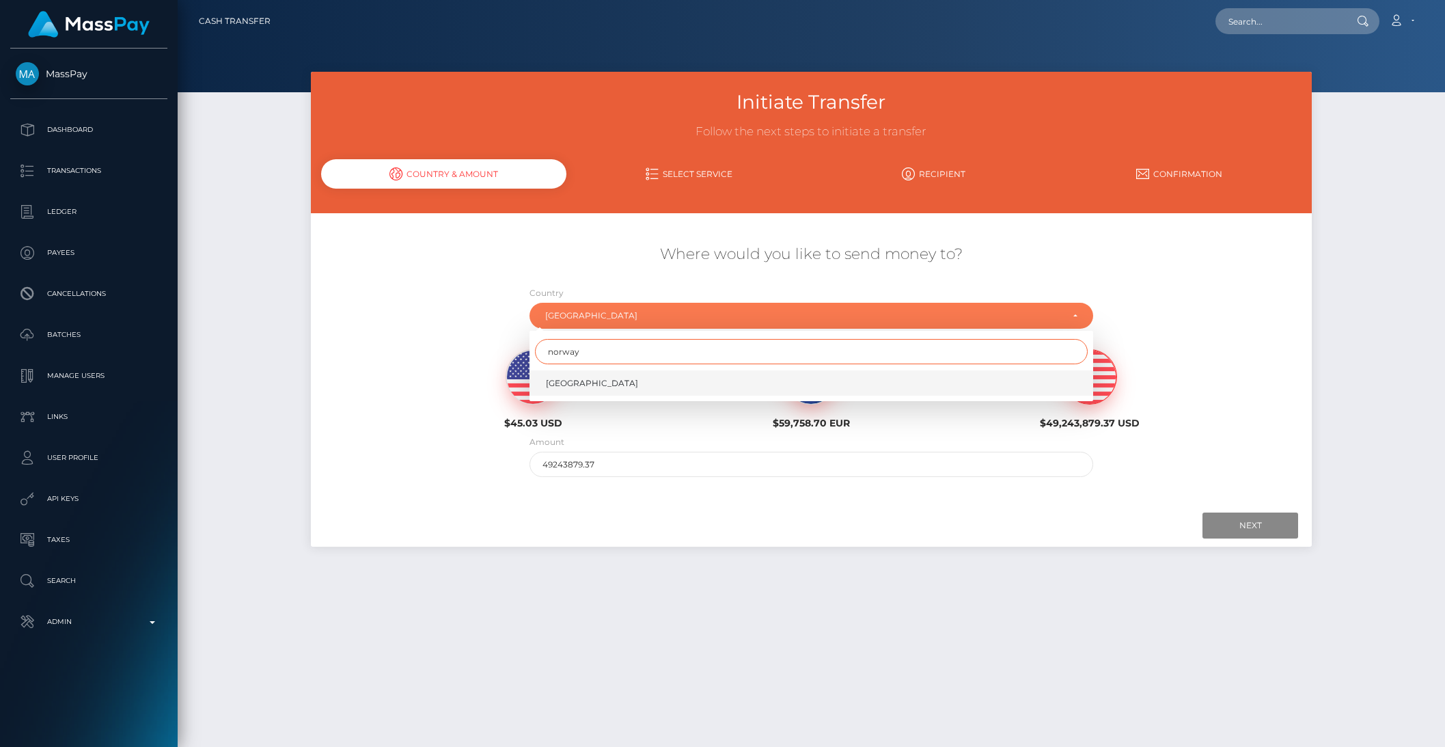
type input "norway"
click at [580, 380] on link "[GEOGRAPHIC_DATA]" at bounding box center [811, 382] width 564 height 25
select select "NOR"
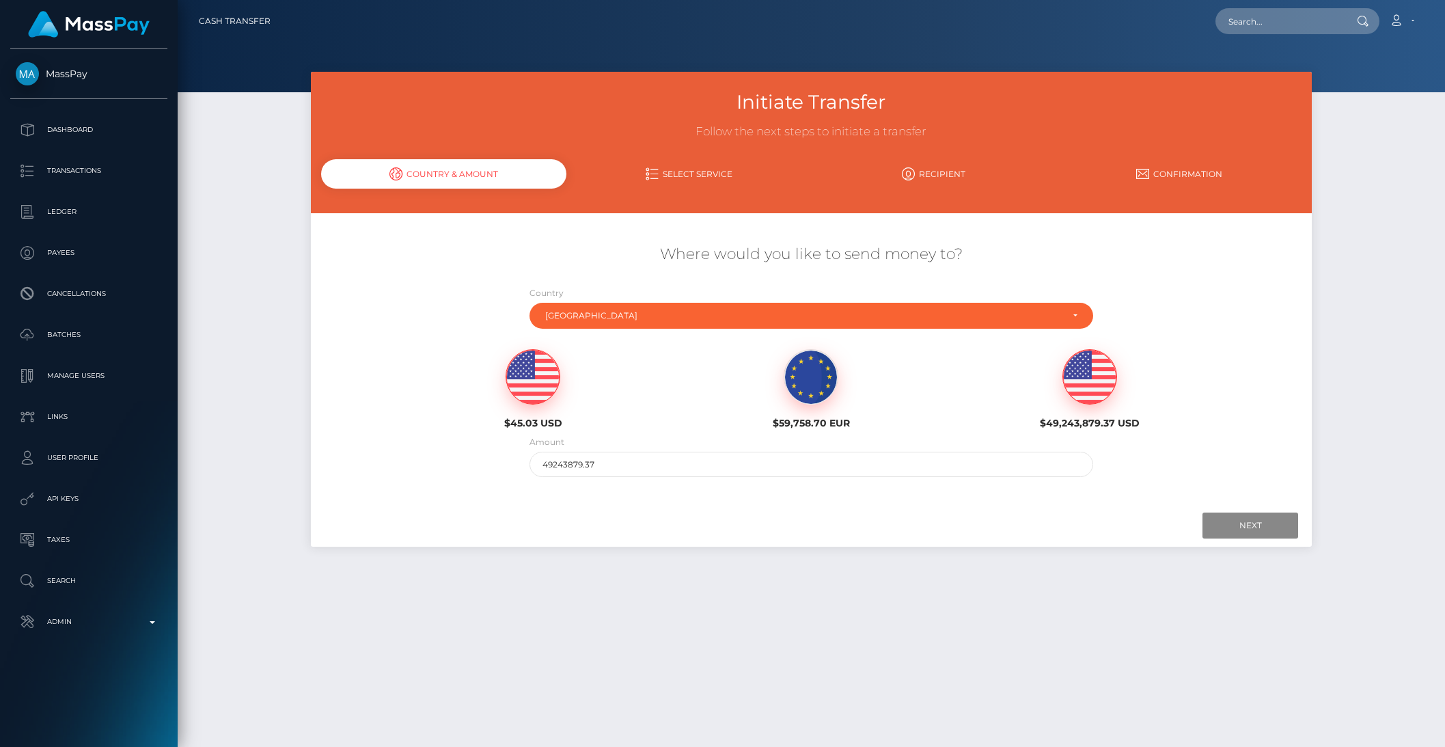
click at [525, 385] on img at bounding box center [532, 377] width 53 height 55
type input "45.03"
click at [1273, 530] on input "Next" at bounding box center [1250, 525] width 96 height 26
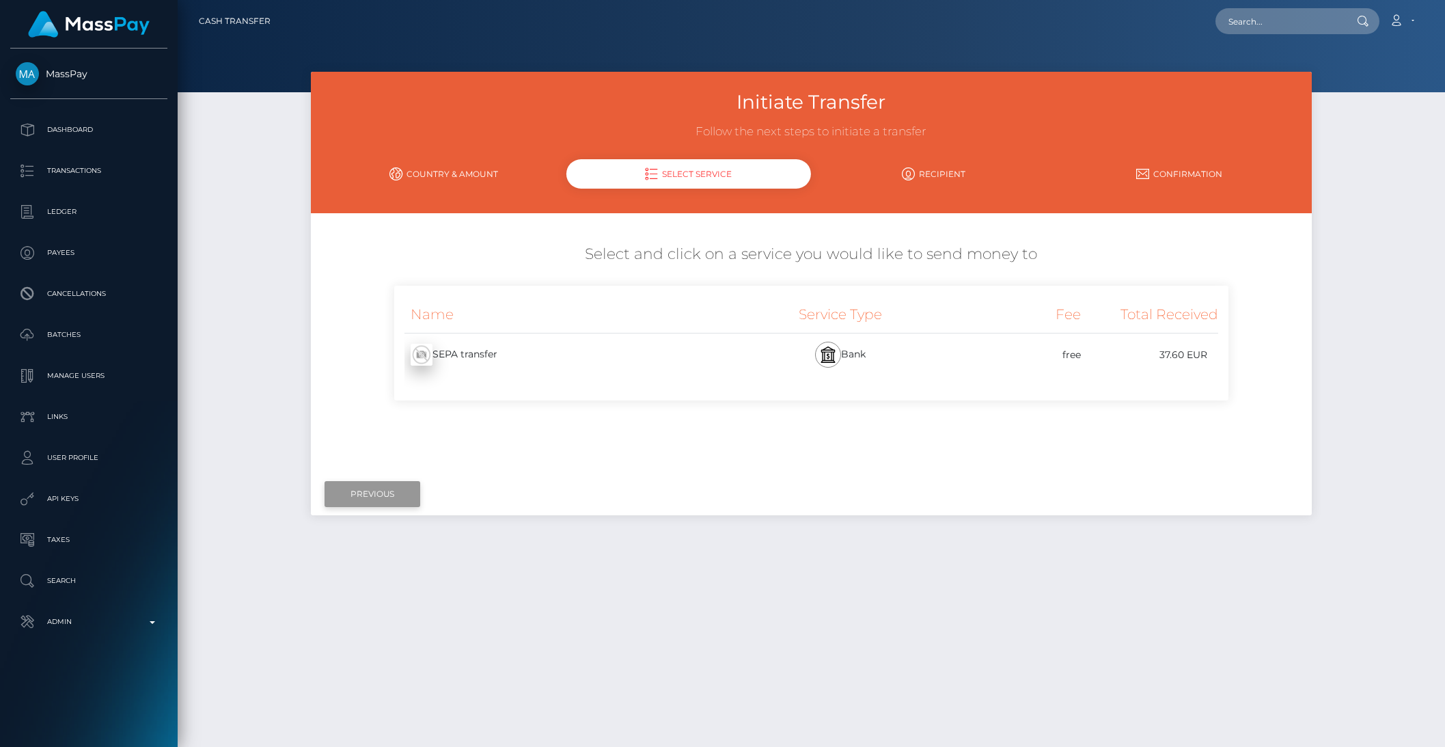
click at [413, 492] on input "Previous" at bounding box center [372, 494] width 96 height 26
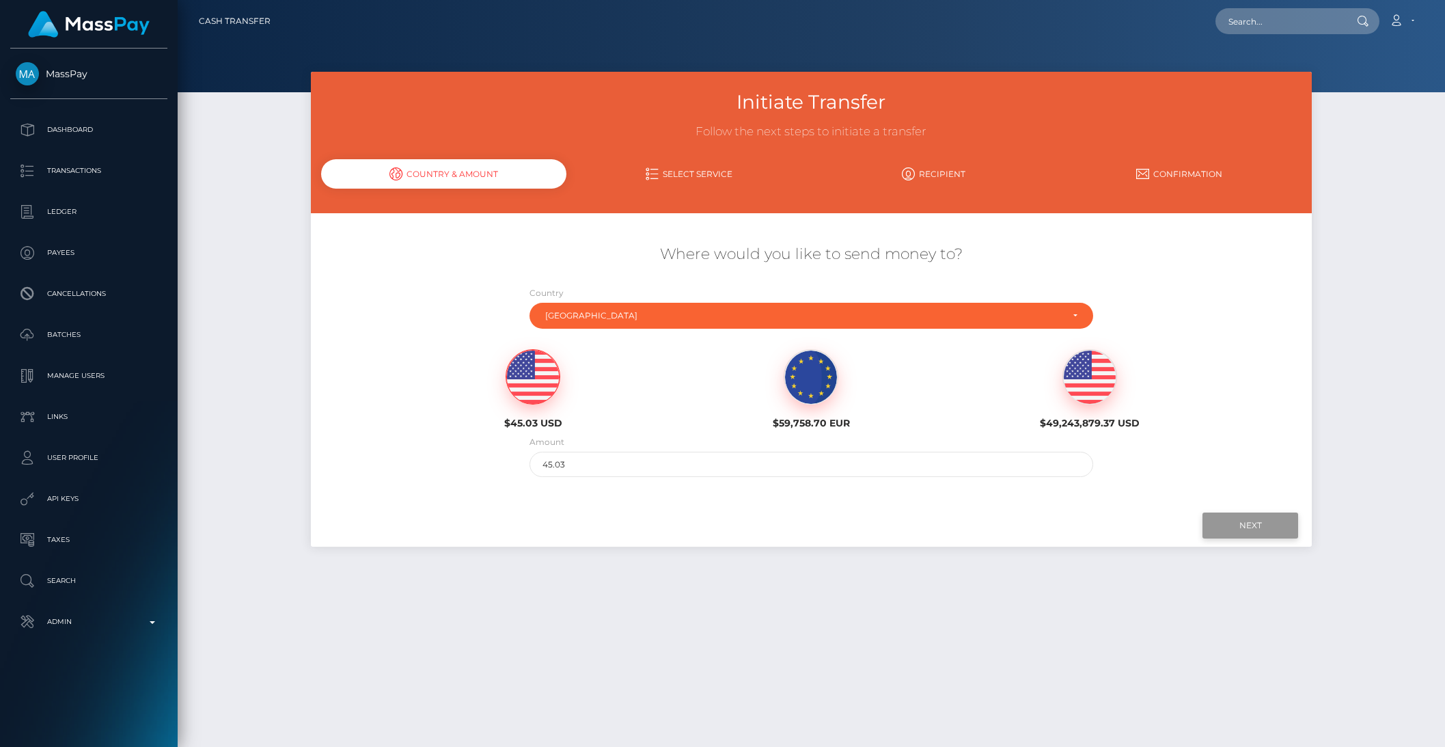
click at [1236, 520] on input "Next" at bounding box center [1250, 525] width 96 height 26
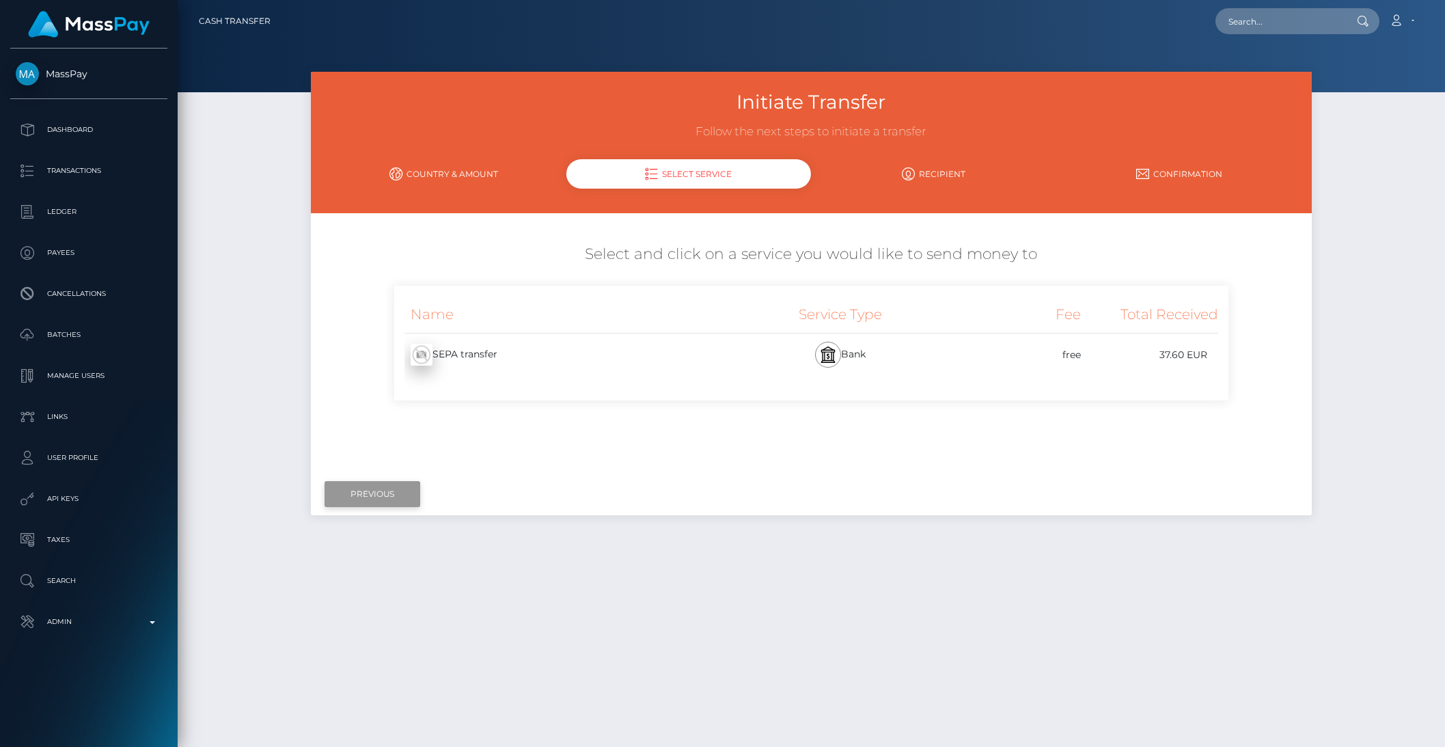
click at [339, 493] on input "Previous" at bounding box center [372, 494] width 96 height 26
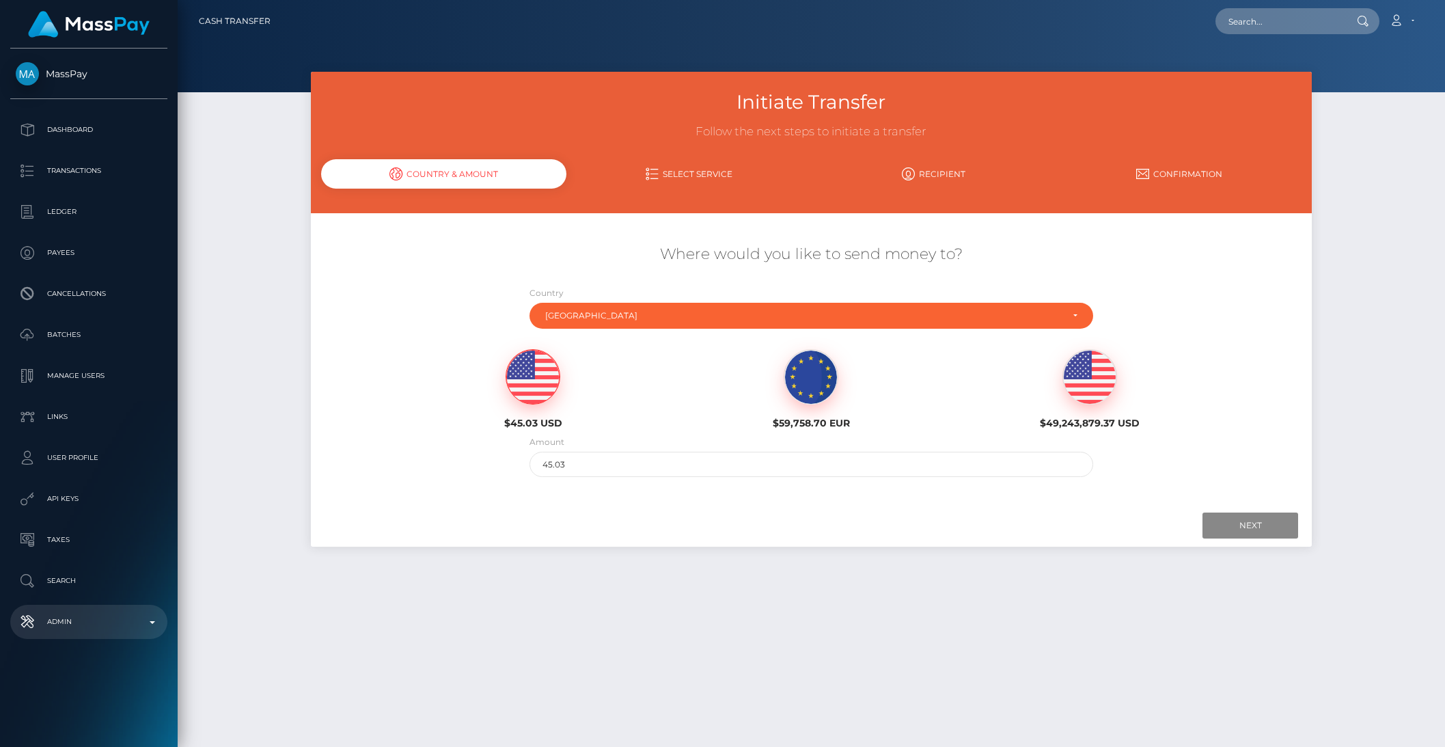
click at [98, 615] on p "Admin" at bounding box center [89, 621] width 146 height 20
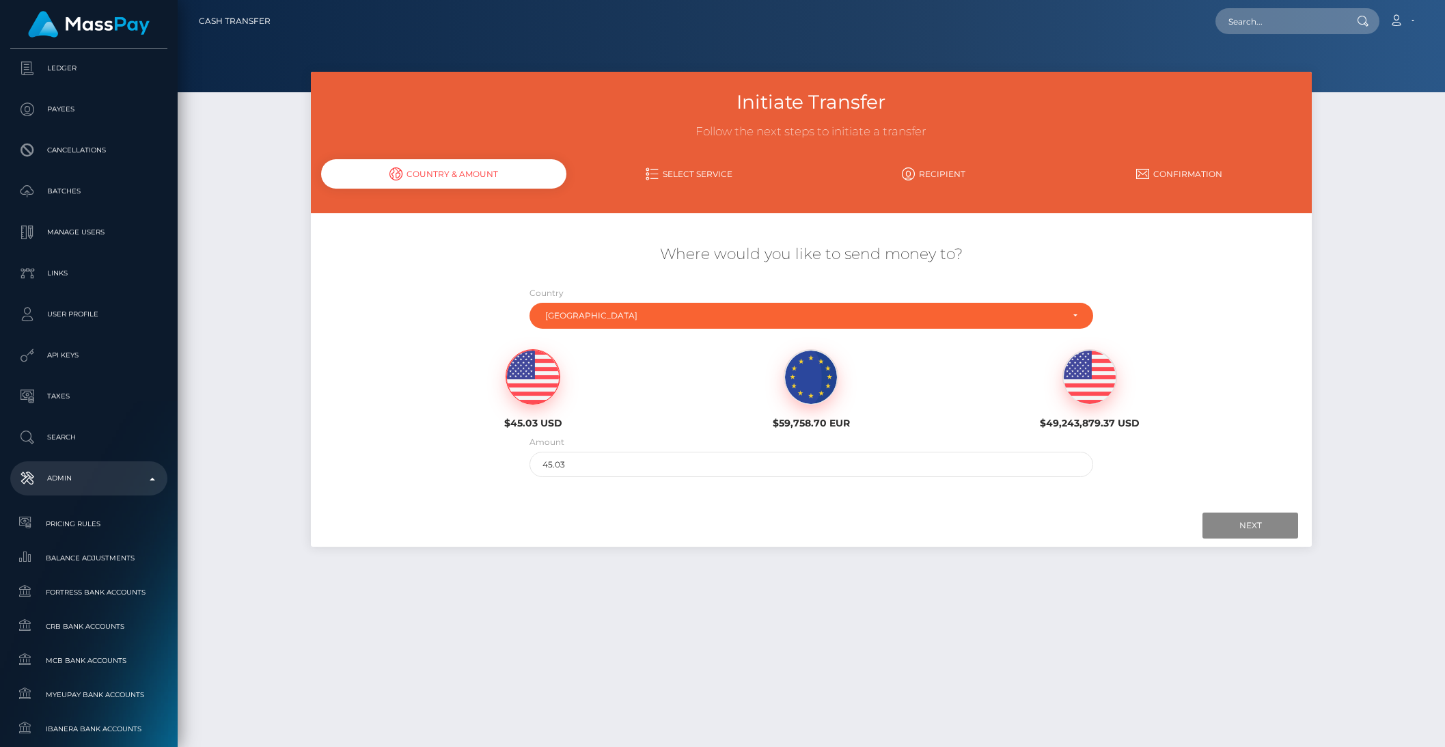
scroll to position [569, 0]
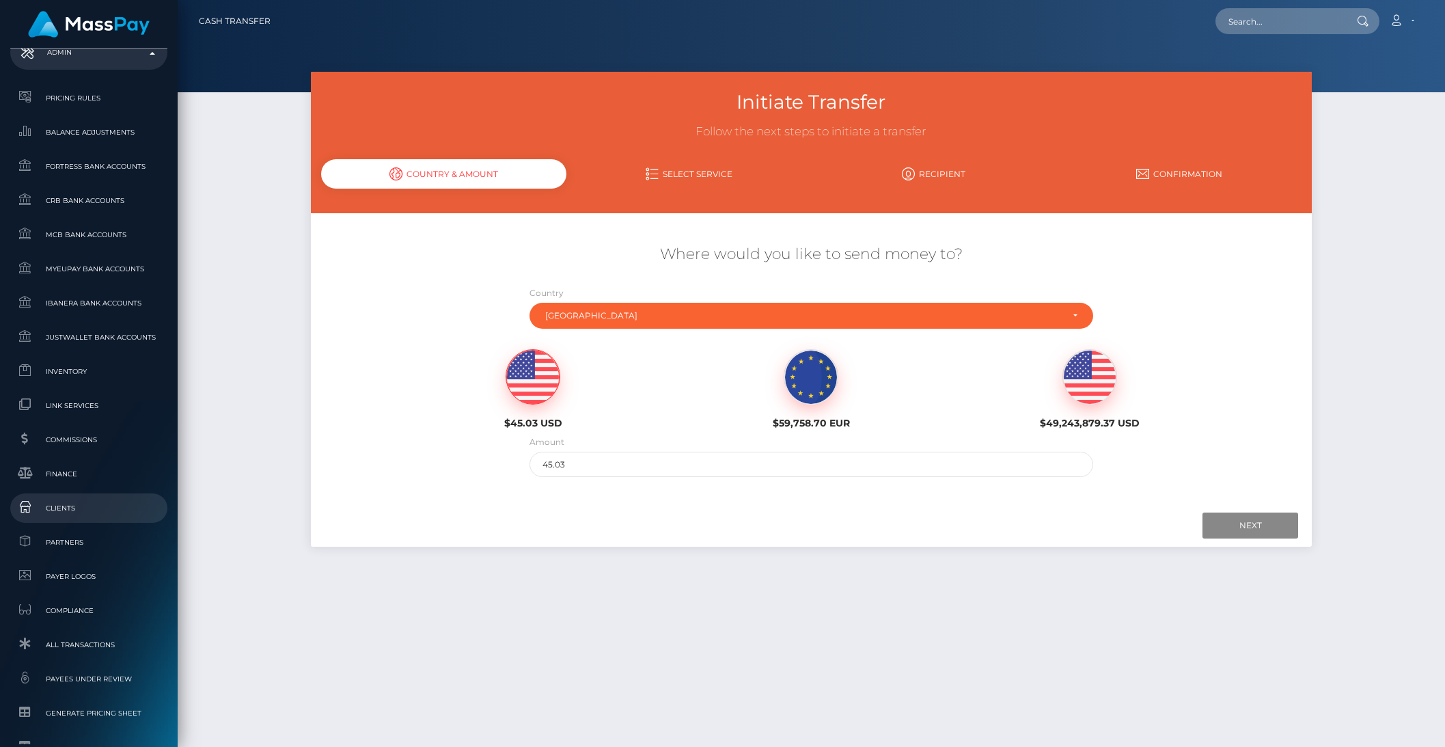
click at [59, 505] on span "Clients" at bounding box center [89, 508] width 146 height 16
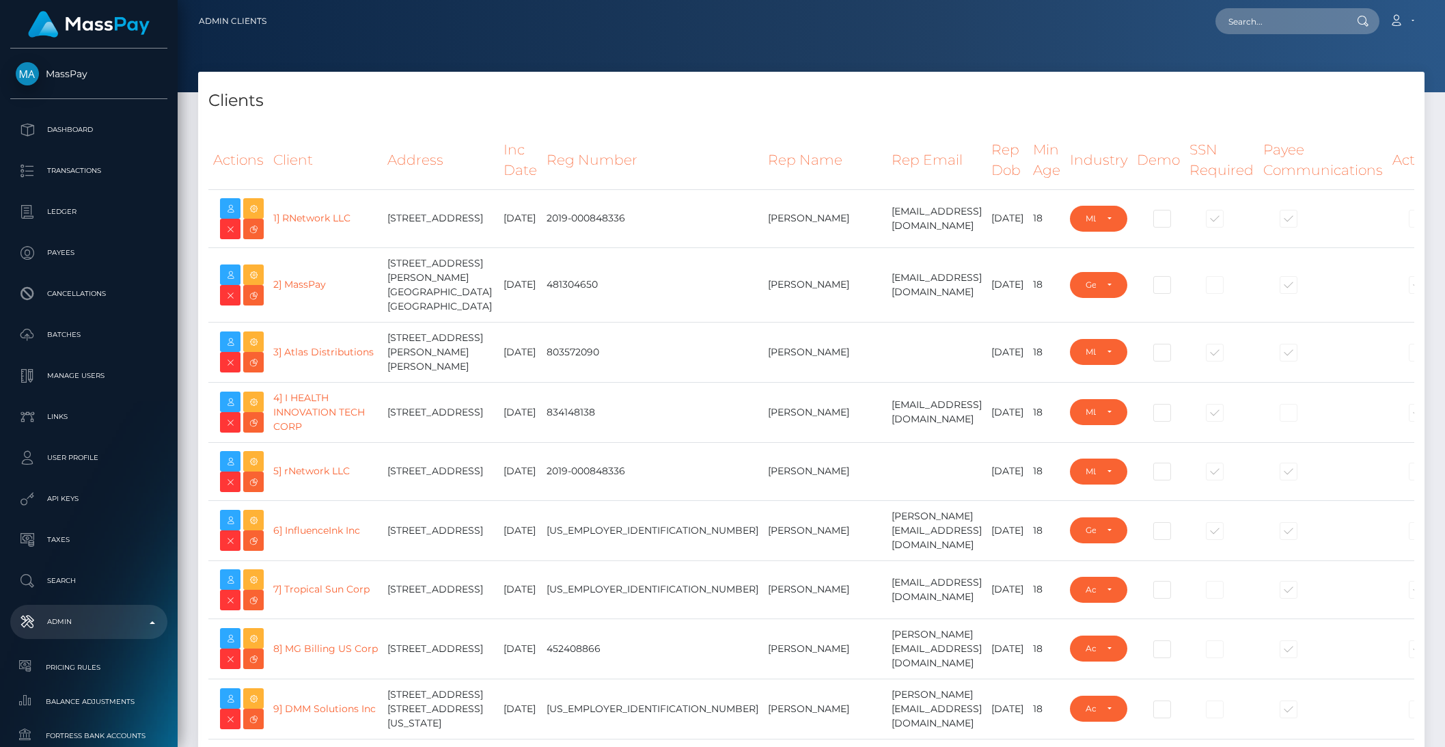
select select "223"
click at [887, 344] on td at bounding box center [937, 352] width 100 height 60
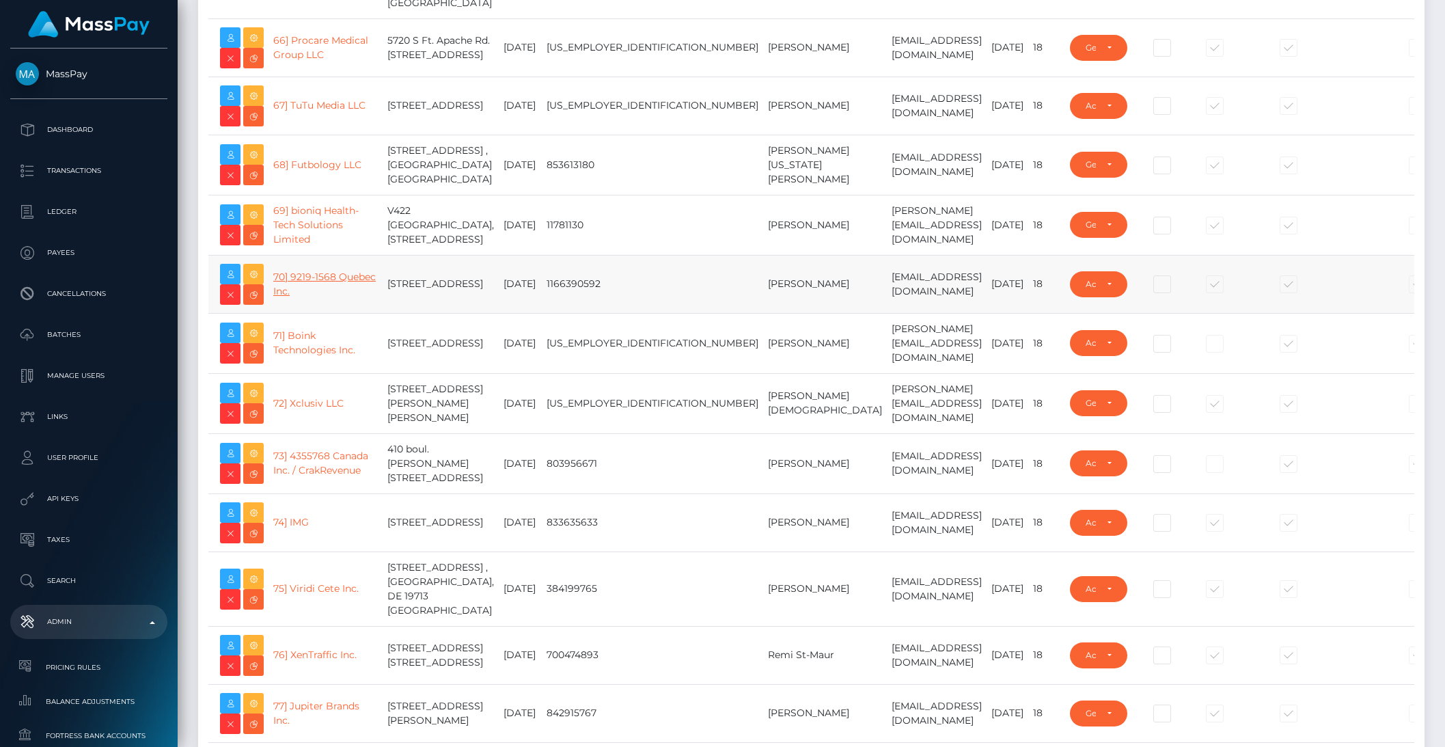
click at [300, 297] on link "70] 9219-1568 Quebec Inc." at bounding box center [324, 283] width 102 height 27
type input "brentg"
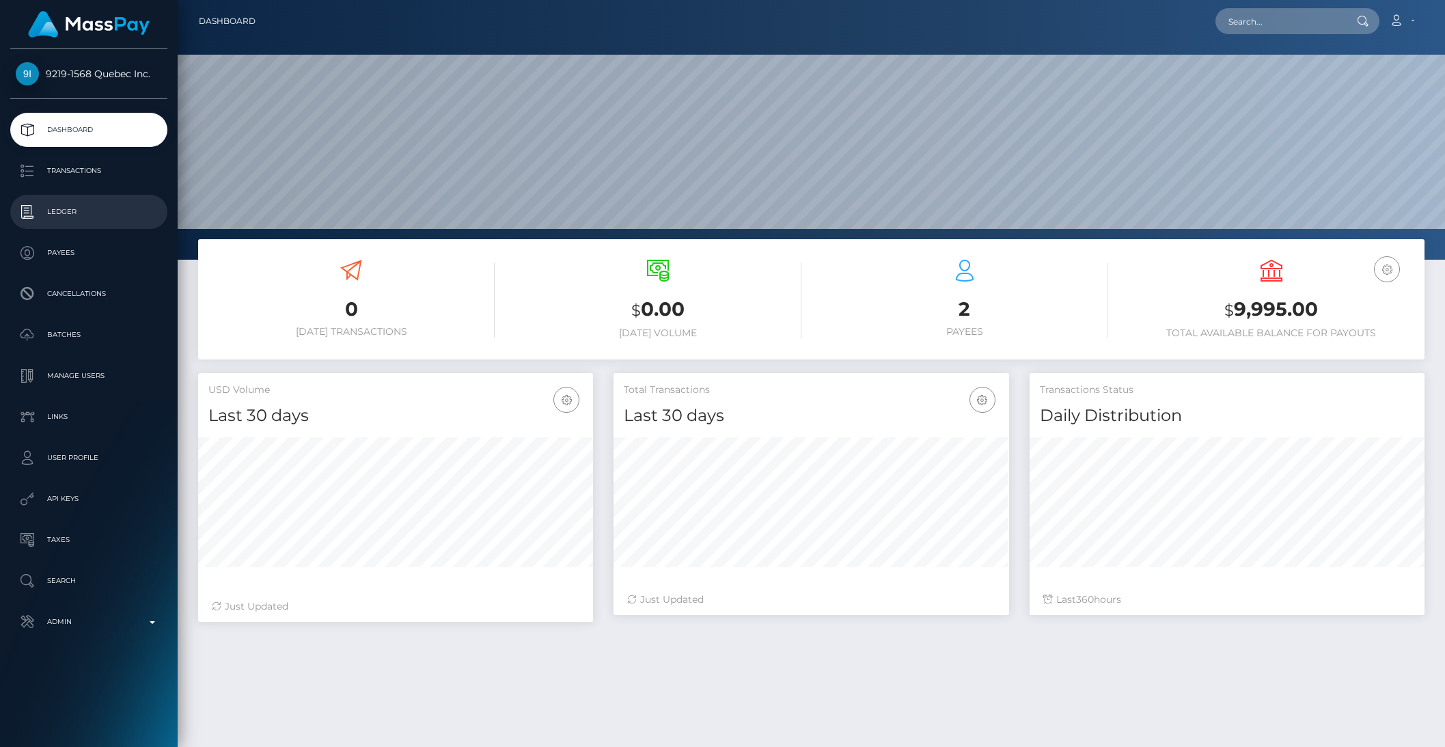
scroll to position [241, 394]
click at [54, 208] on p "Ledger" at bounding box center [89, 212] width 146 height 20
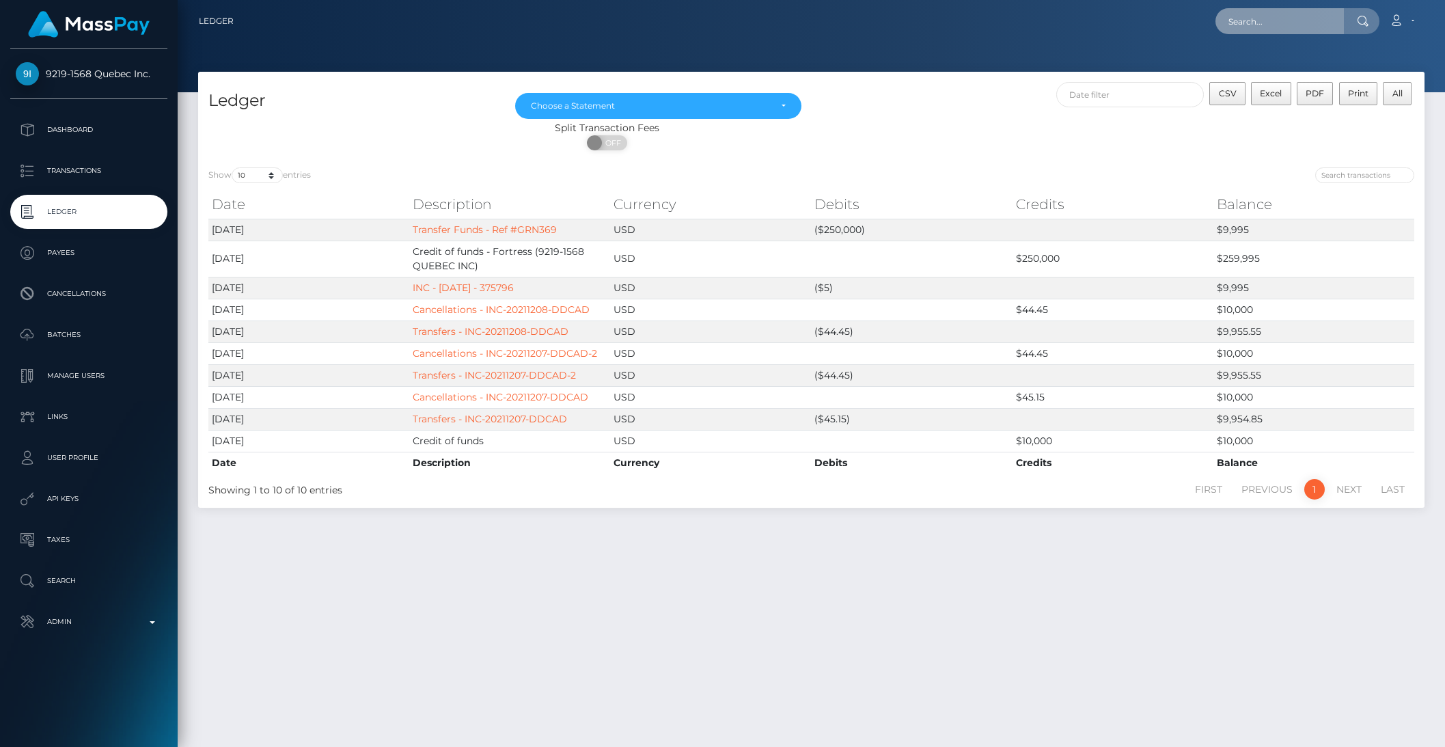
click at [1242, 21] on input "text" at bounding box center [1279, 21] width 128 height 26
paste input "1d3bc40ab9744d93aaf17950f2739d2c"
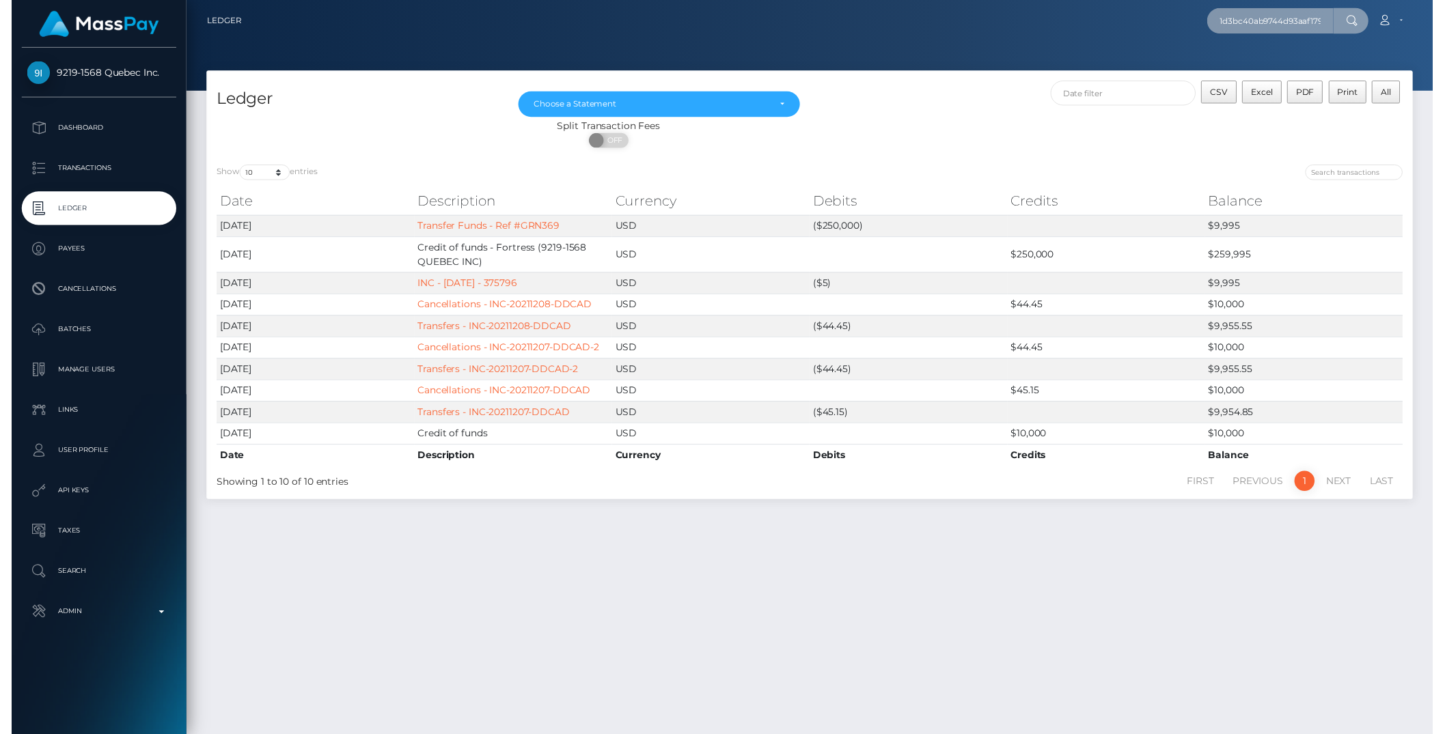
scroll to position [0, 59]
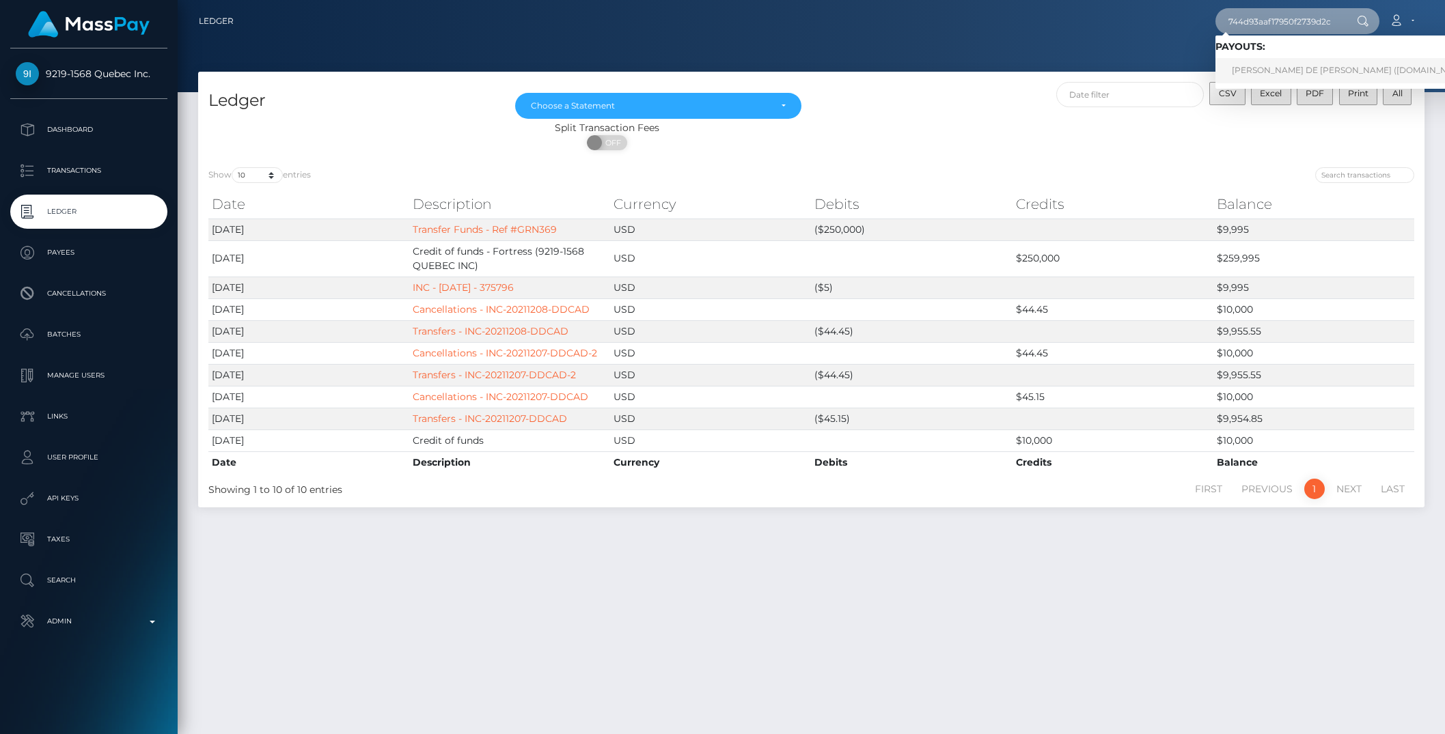
type input "1d3bc40ab9744d93aaf17950f2739d2c"
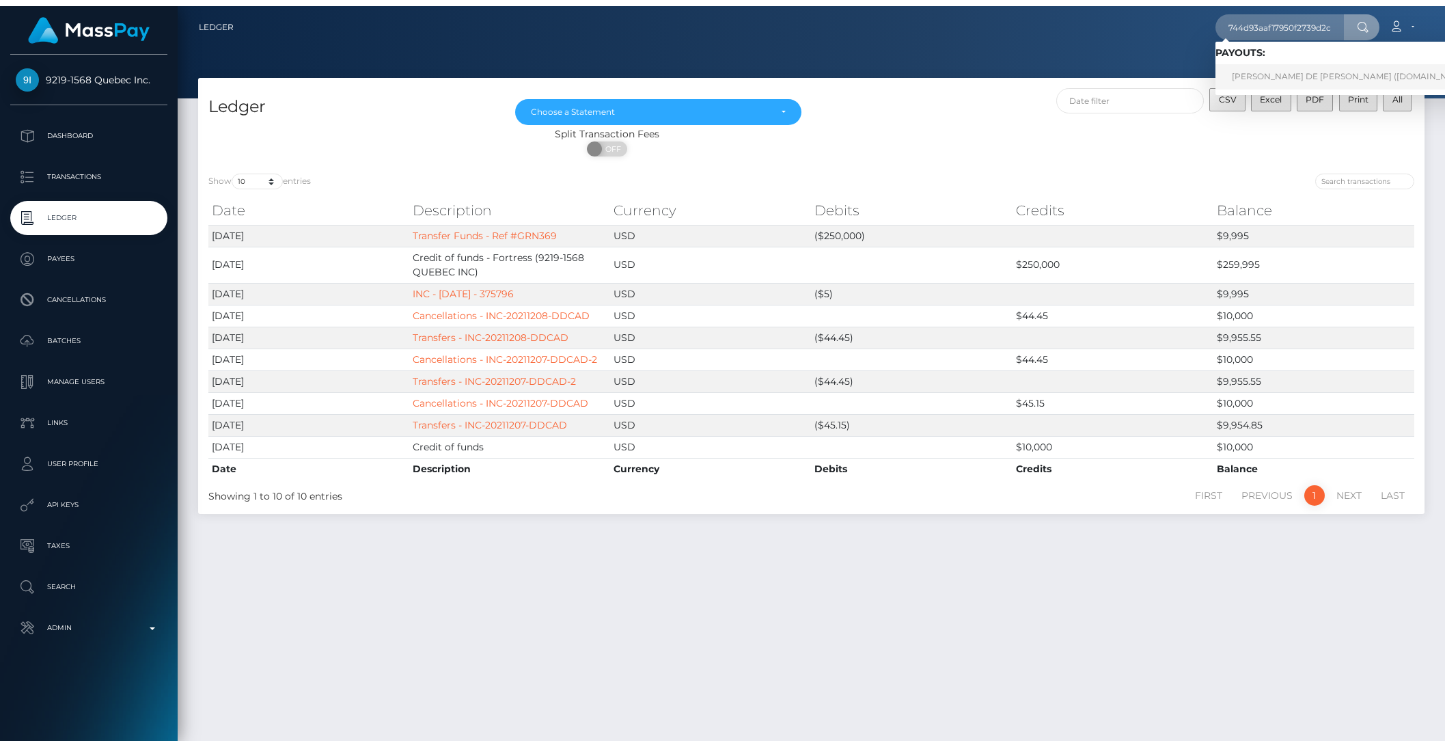
scroll to position [0, 0]
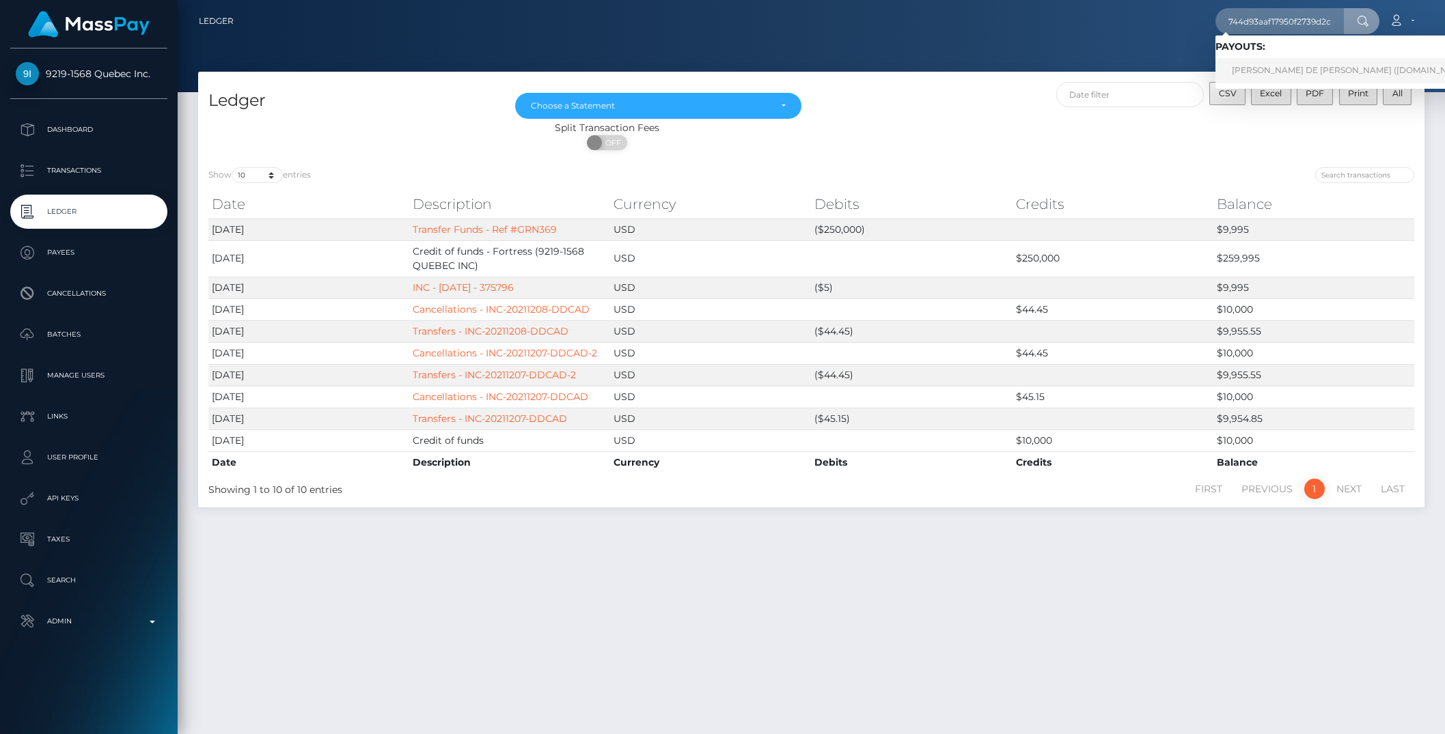
click at [1282, 65] on link "[PERSON_NAME] DE [PERSON_NAME] ([DOMAIN_NAME] - )" at bounding box center [1355, 70] width 280 height 25
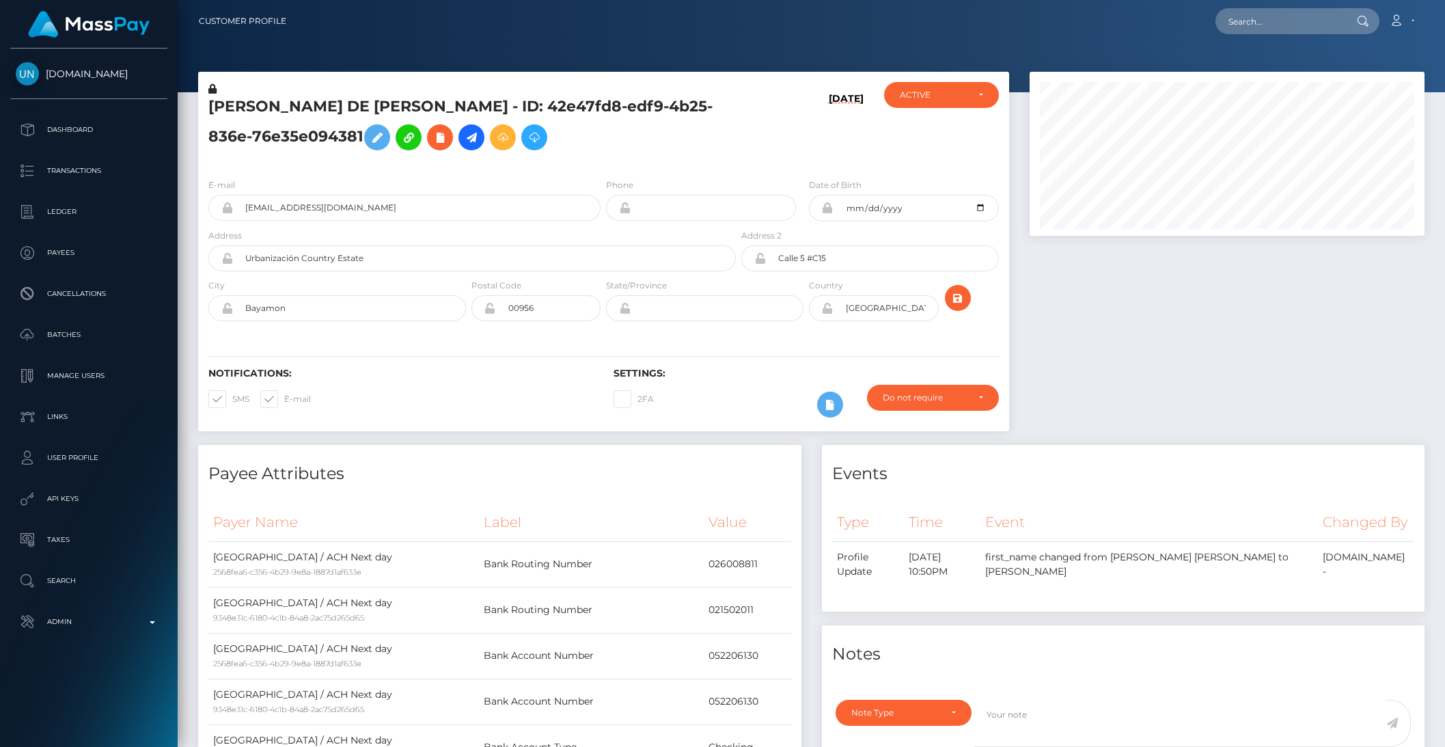
scroll to position [164, 394]
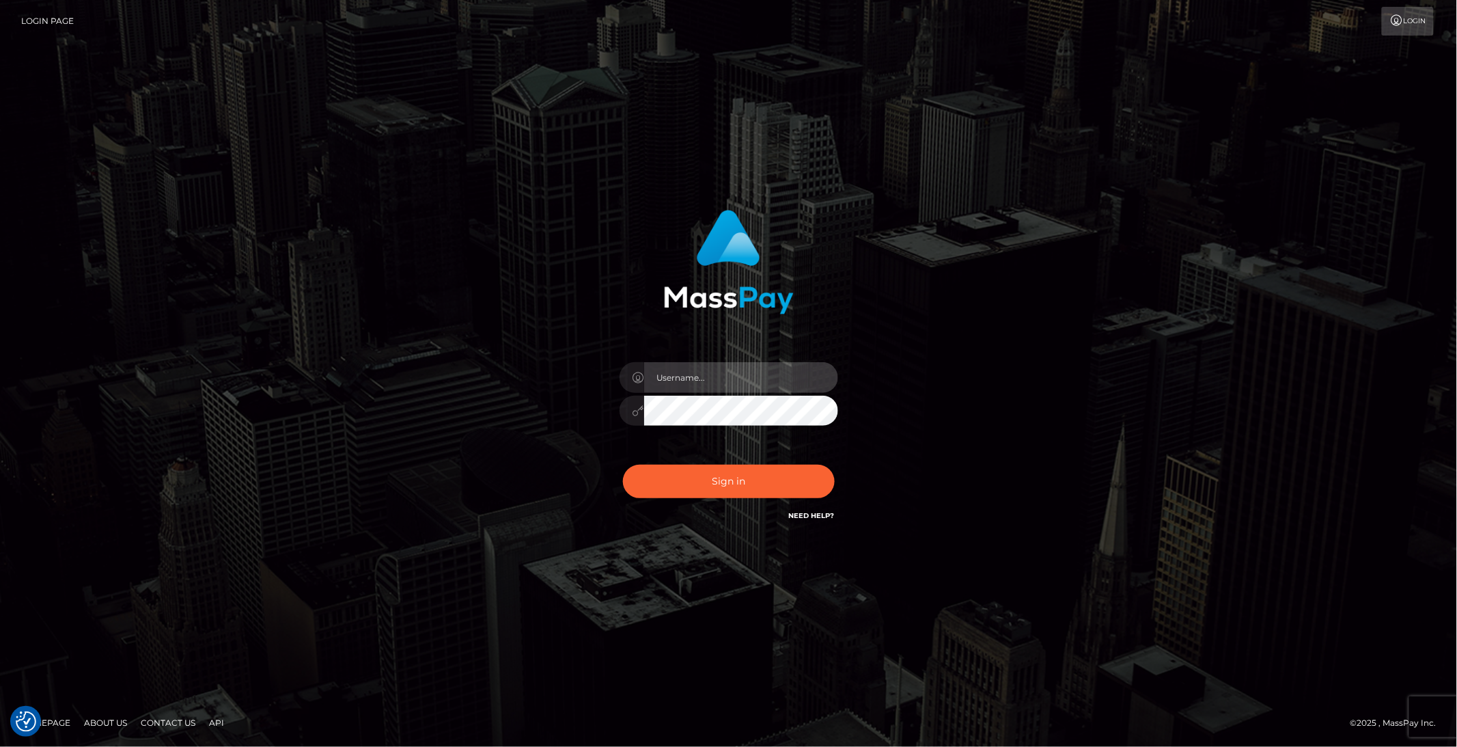
type input "brentg"
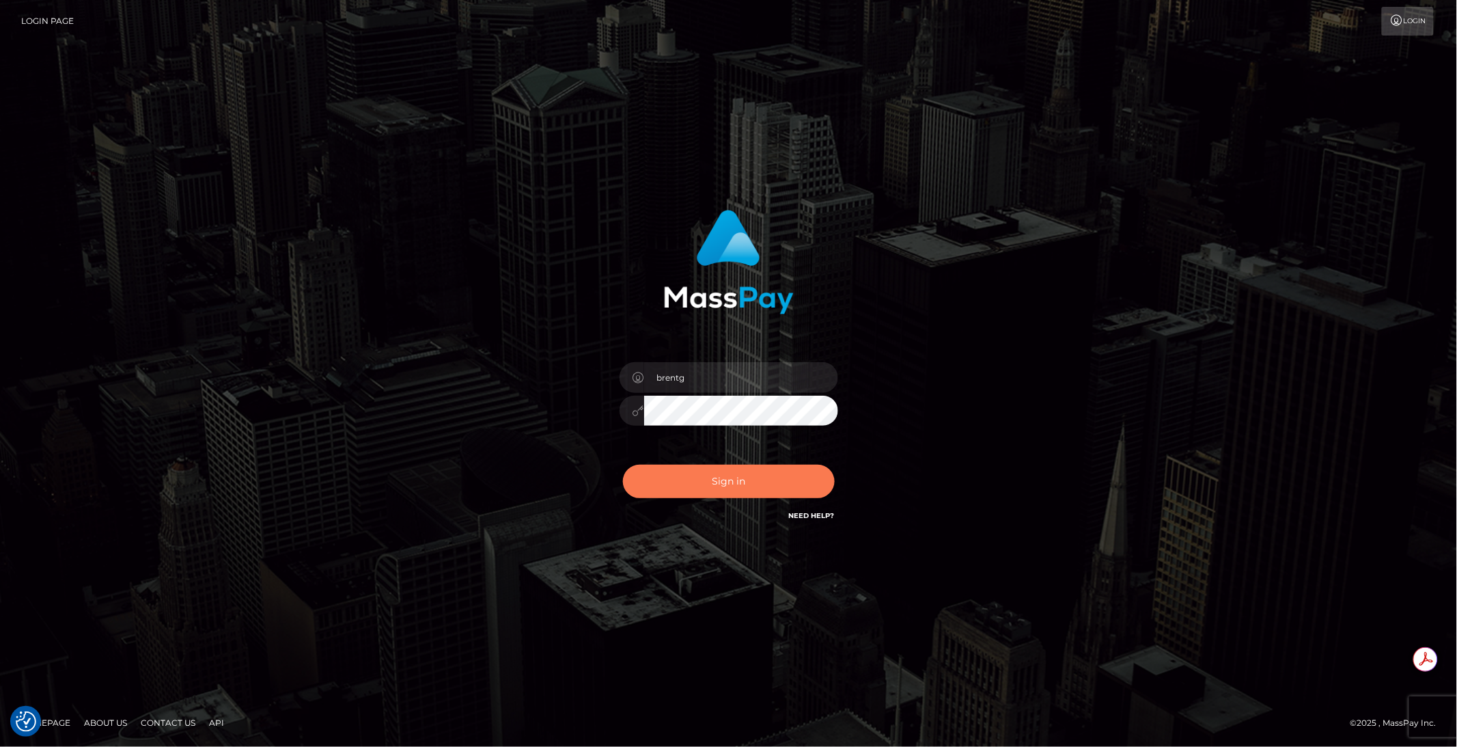
click at [705, 477] on button "Sign in" at bounding box center [729, 480] width 212 height 33
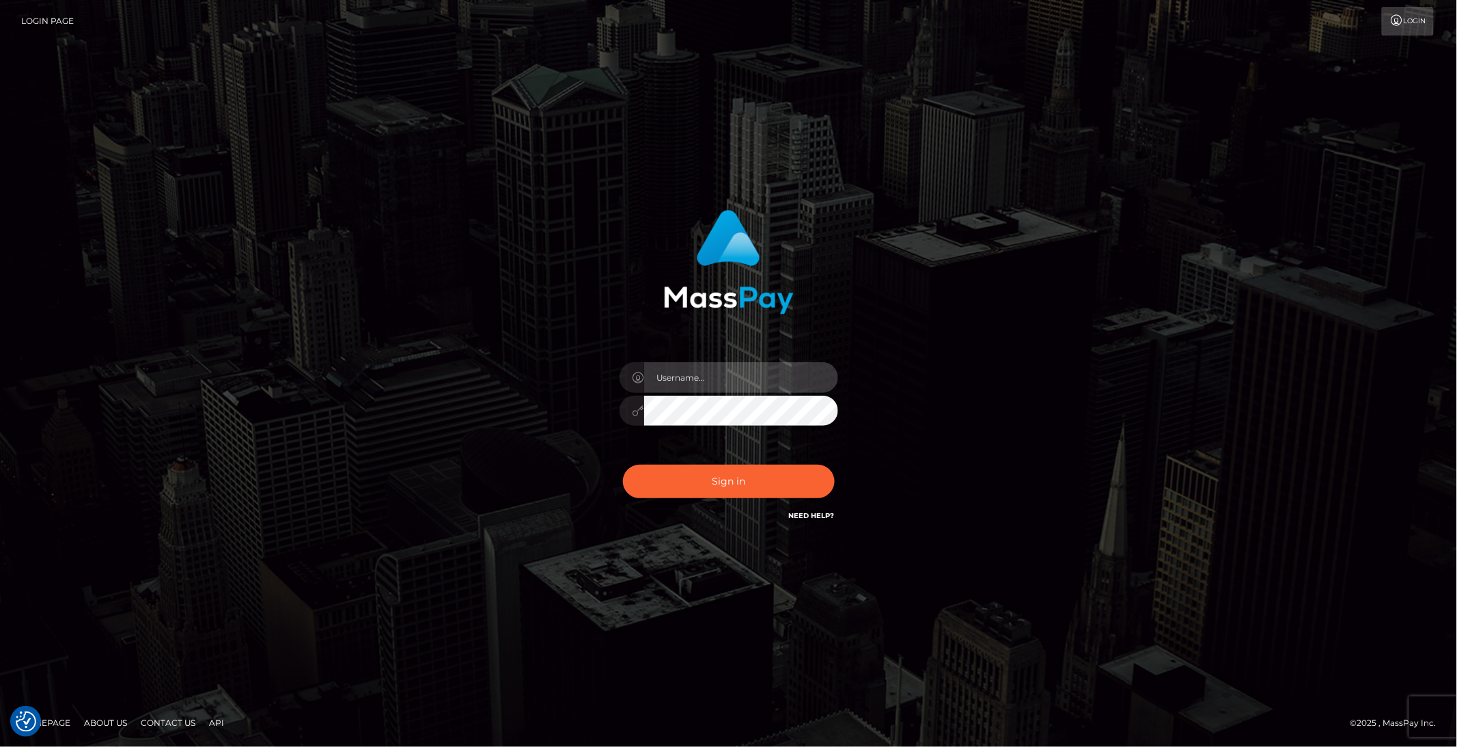
type input "brentg"
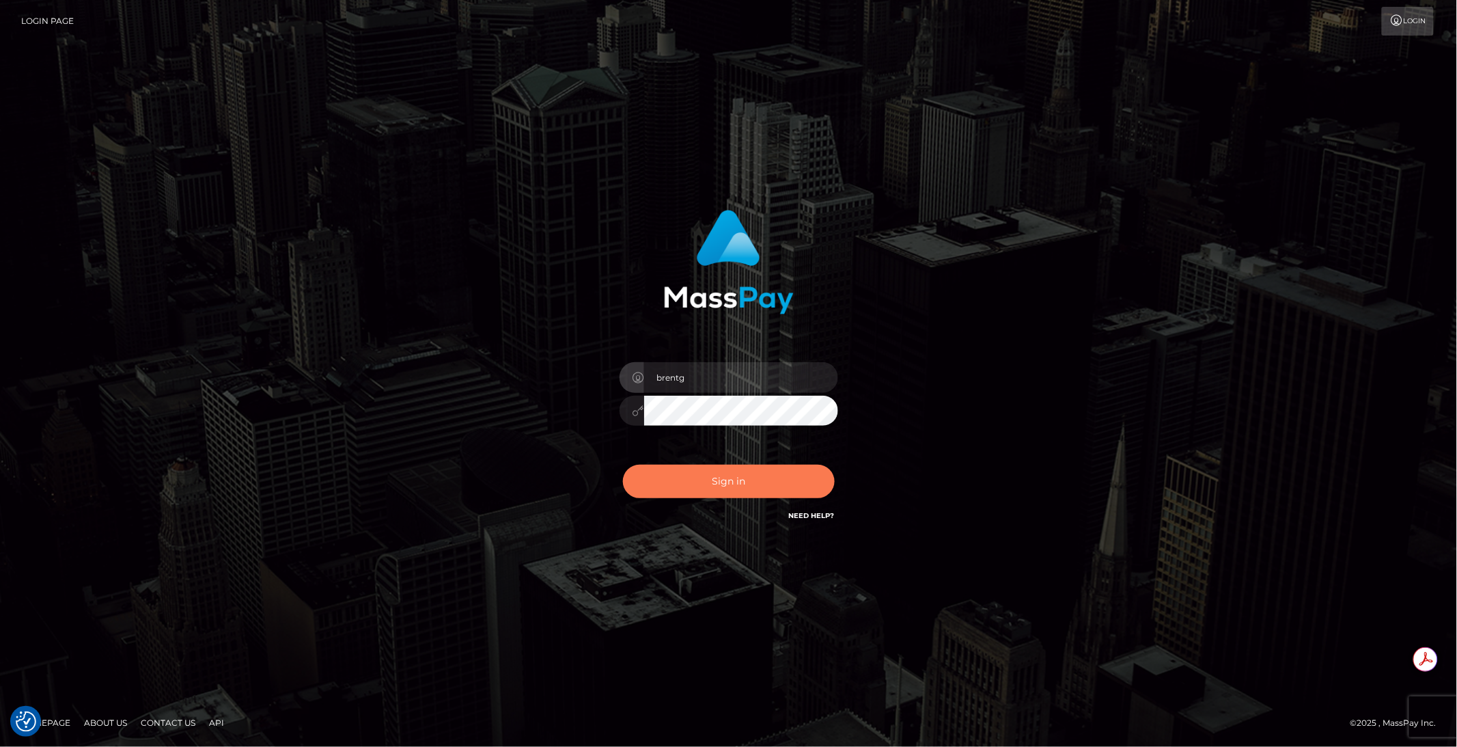
click at [742, 479] on button "Sign in" at bounding box center [729, 480] width 212 height 33
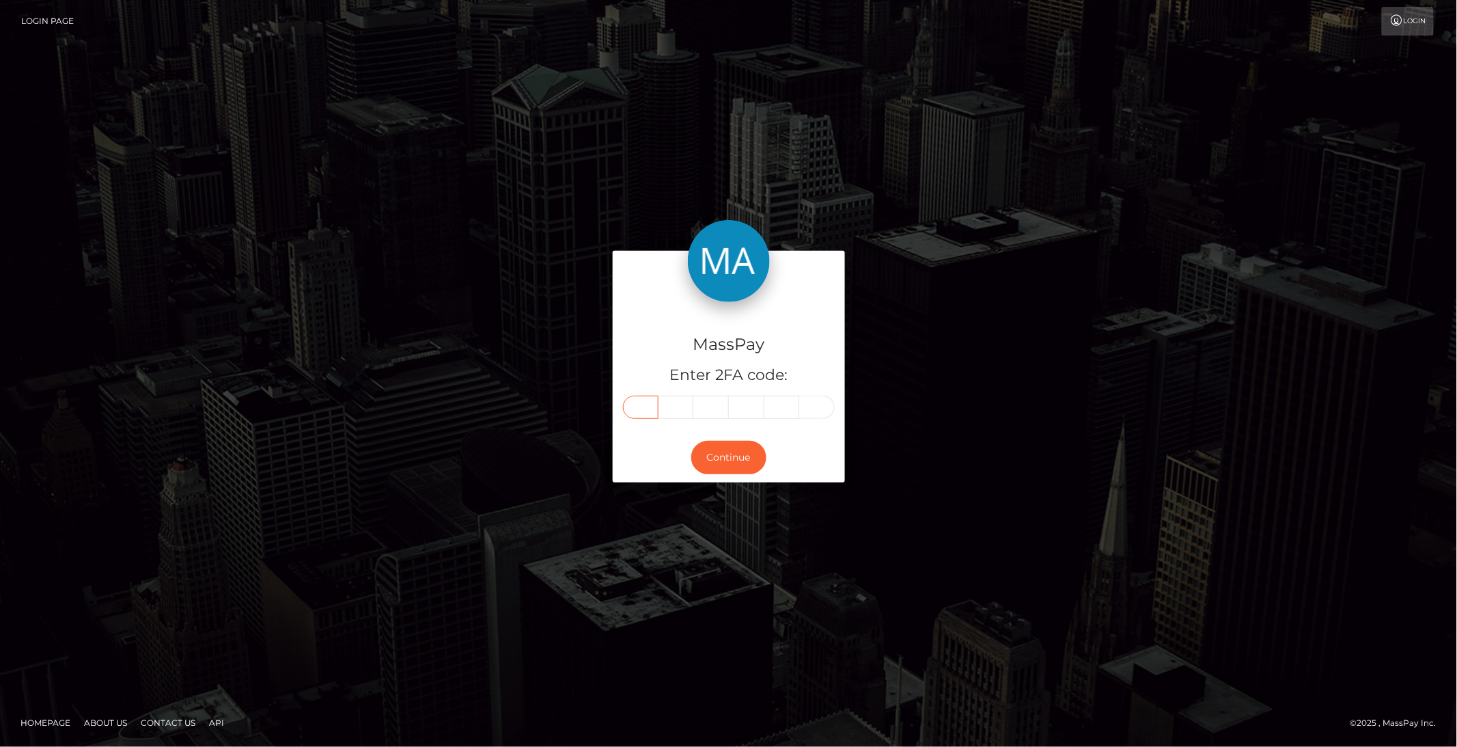
paste input "5"
type input "5"
type input "6"
type input "3"
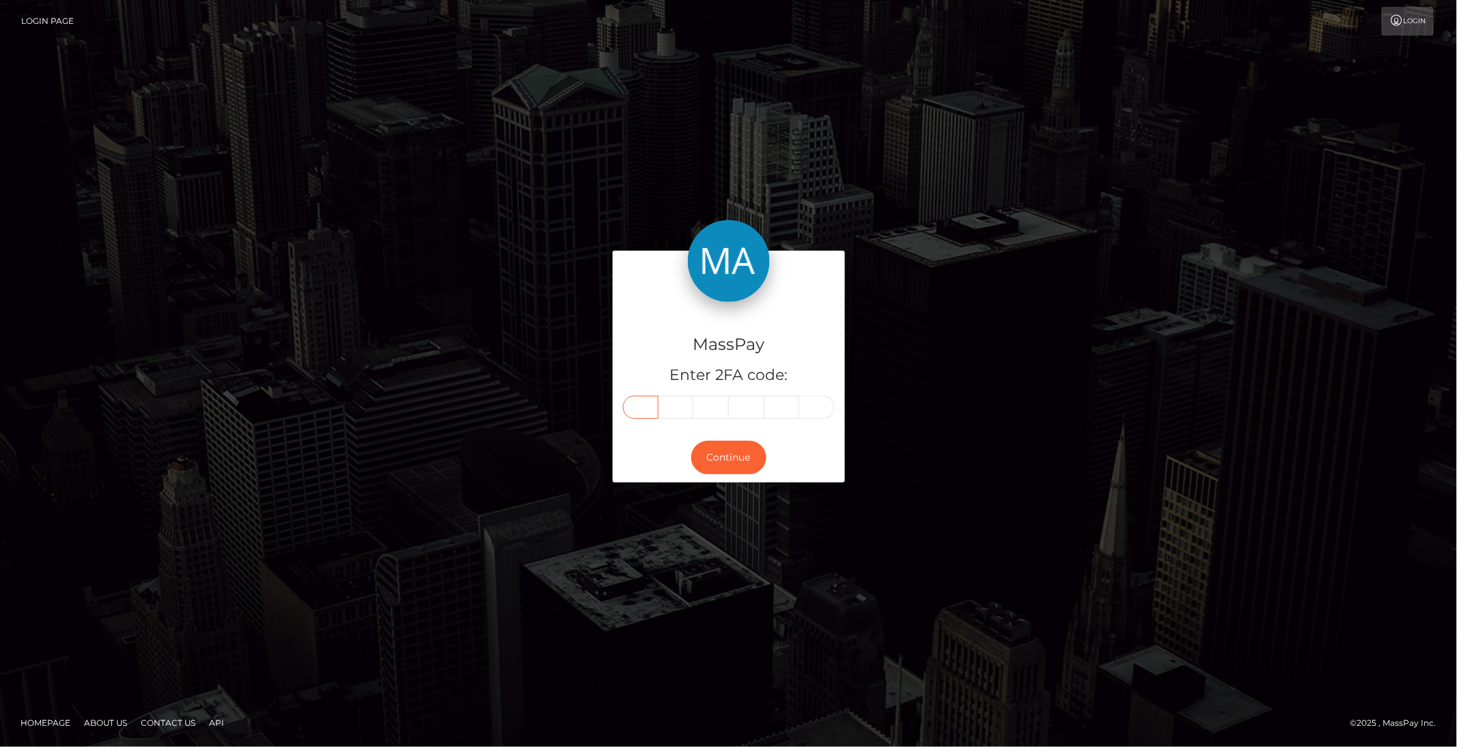
type input "4"
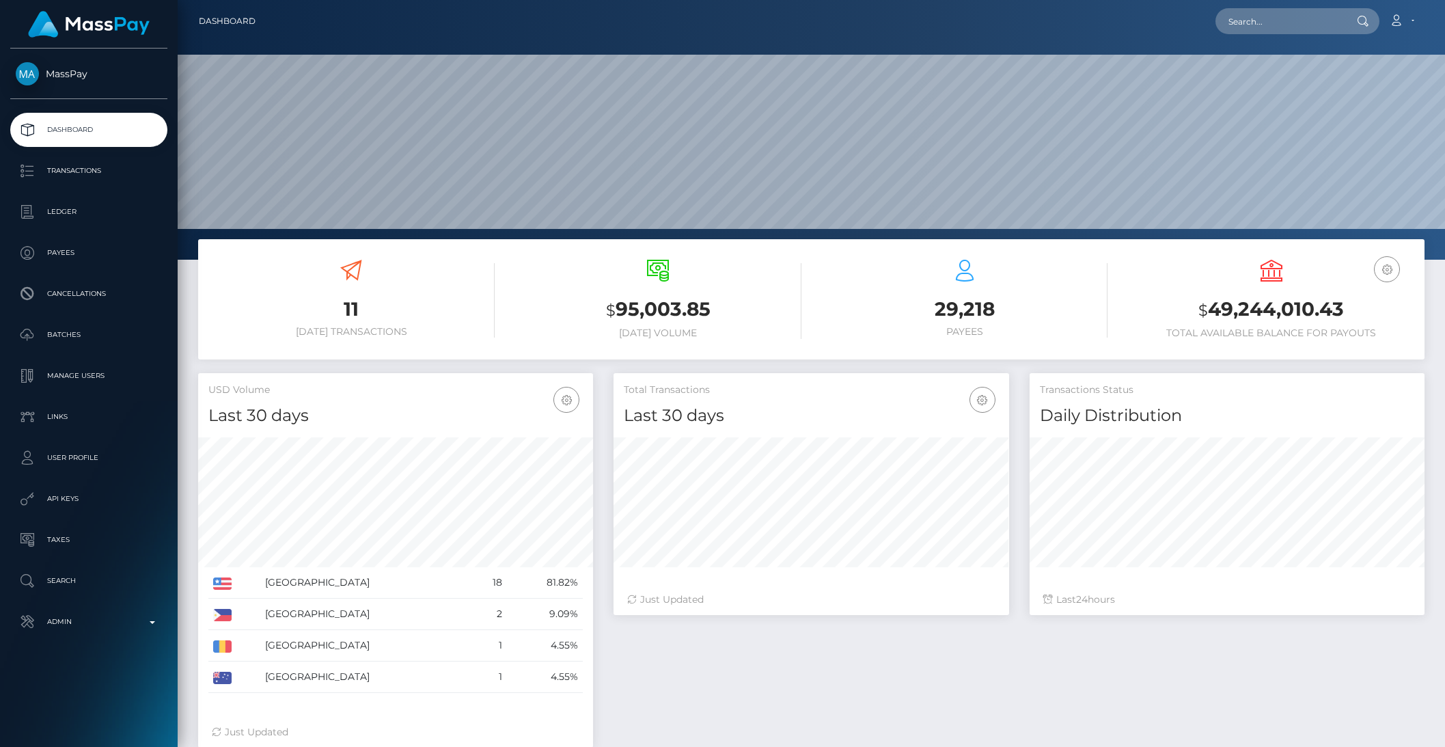
scroll to position [241, 394]
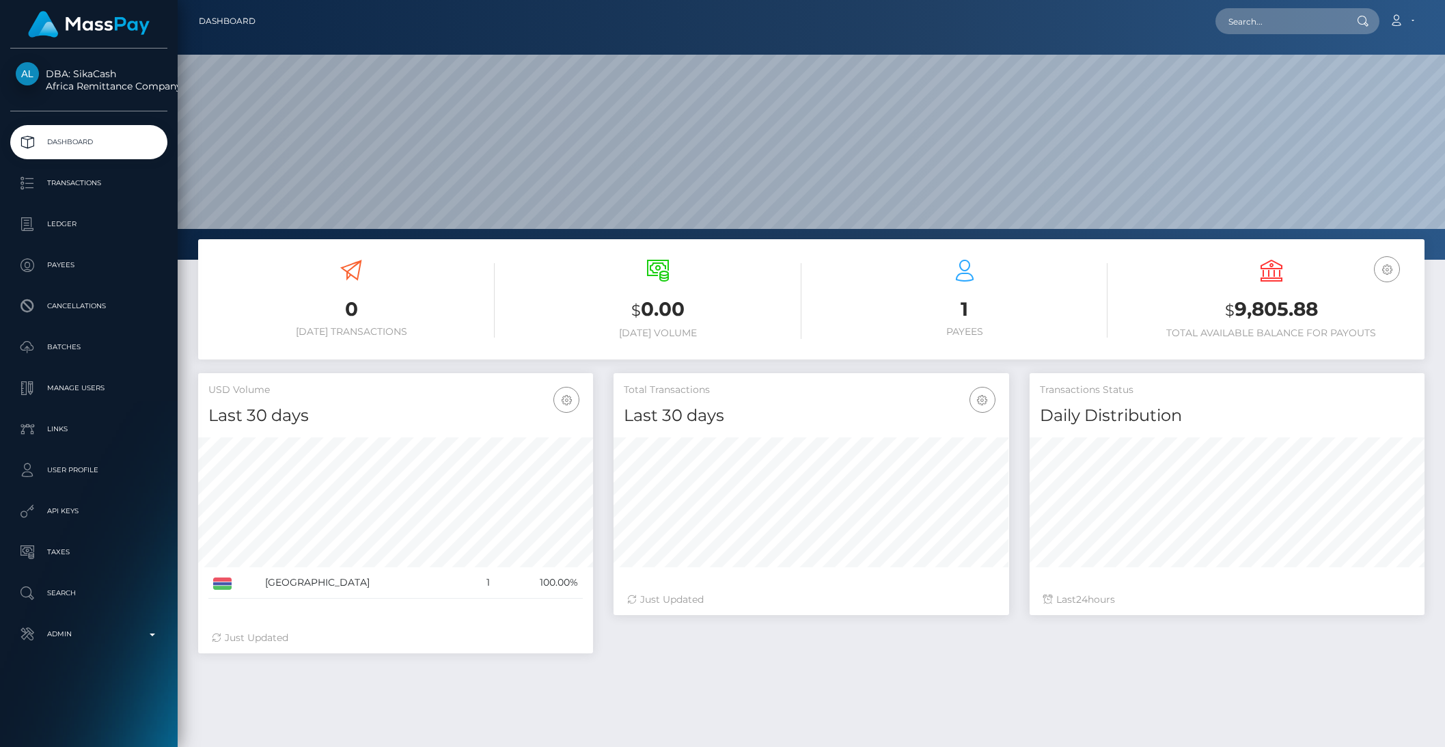
scroll to position [241, 394]
click at [65, 183] on p "Transactions" at bounding box center [89, 183] width 146 height 20
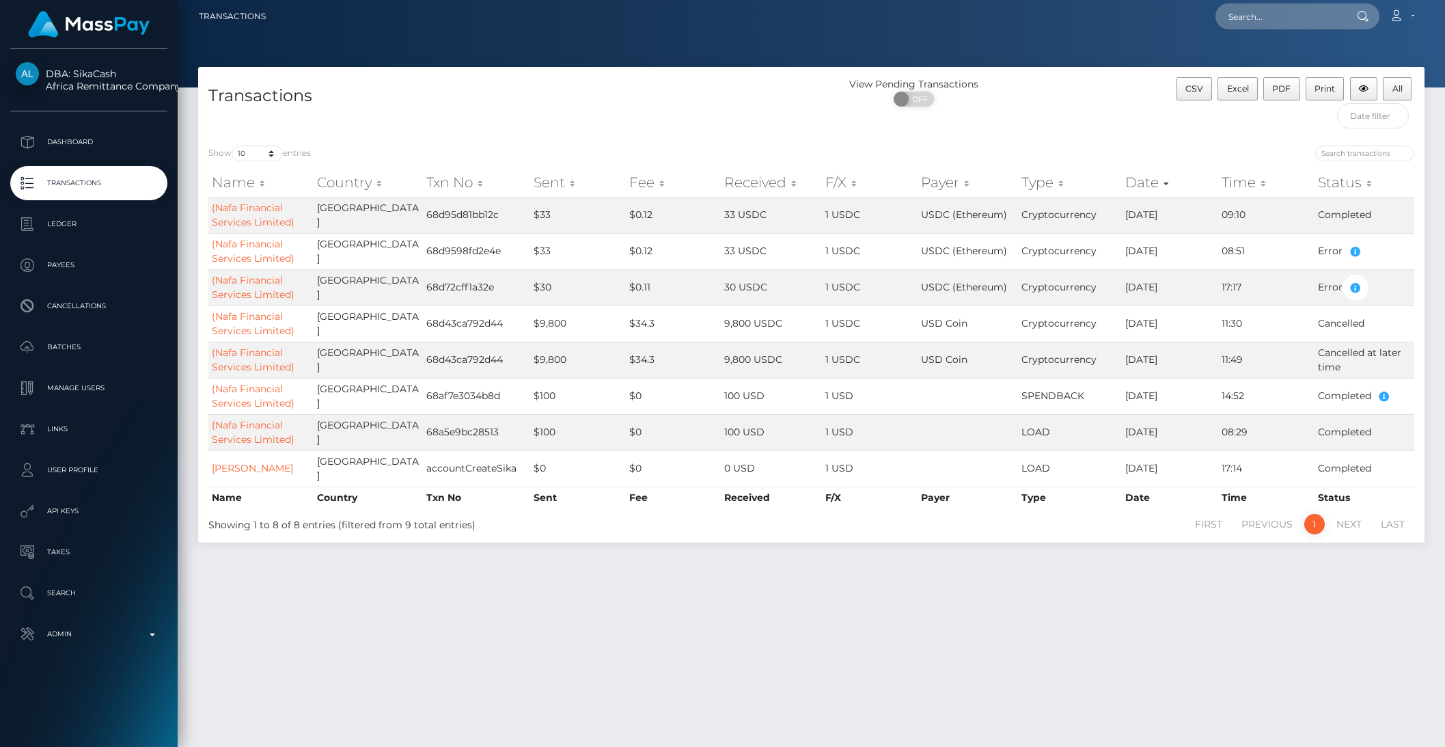
scroll to position [35, 0]
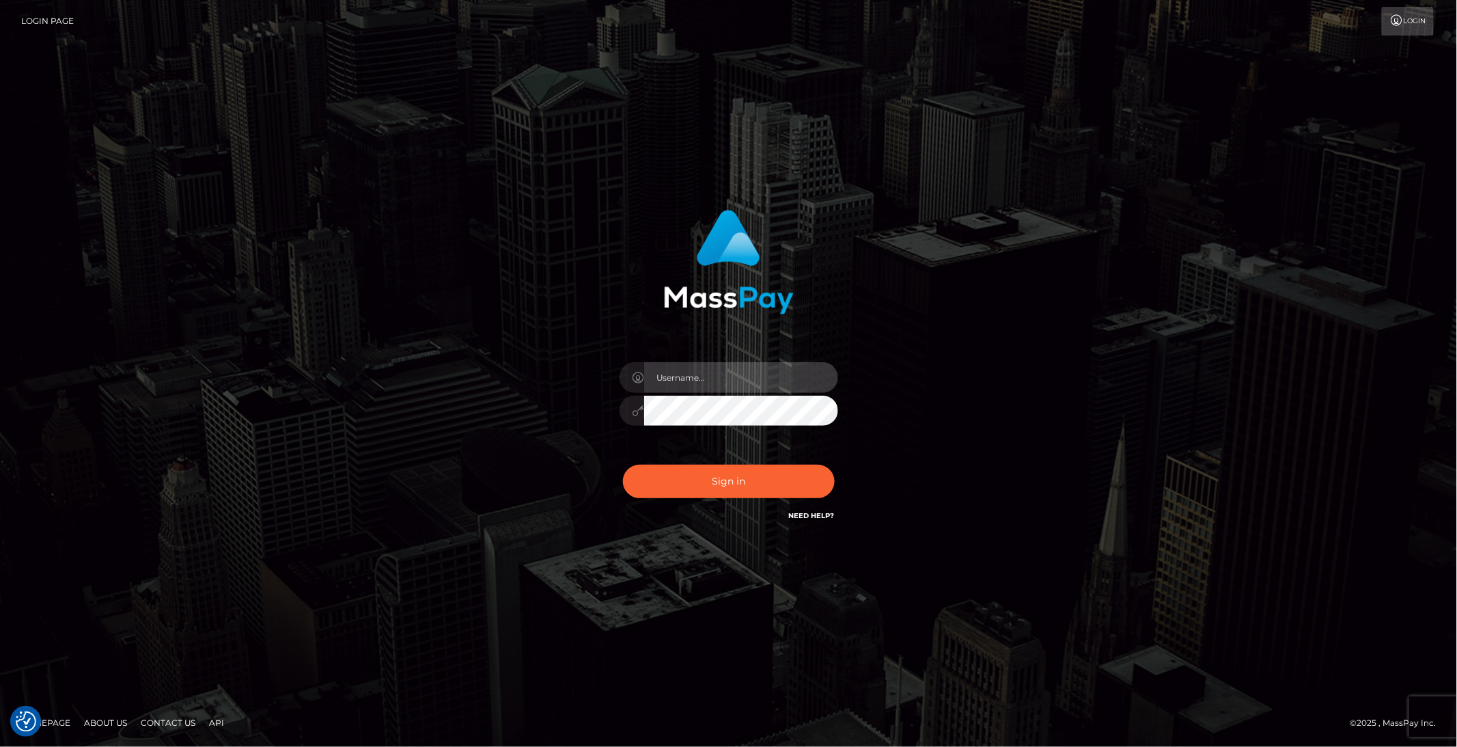
type input "brentg"
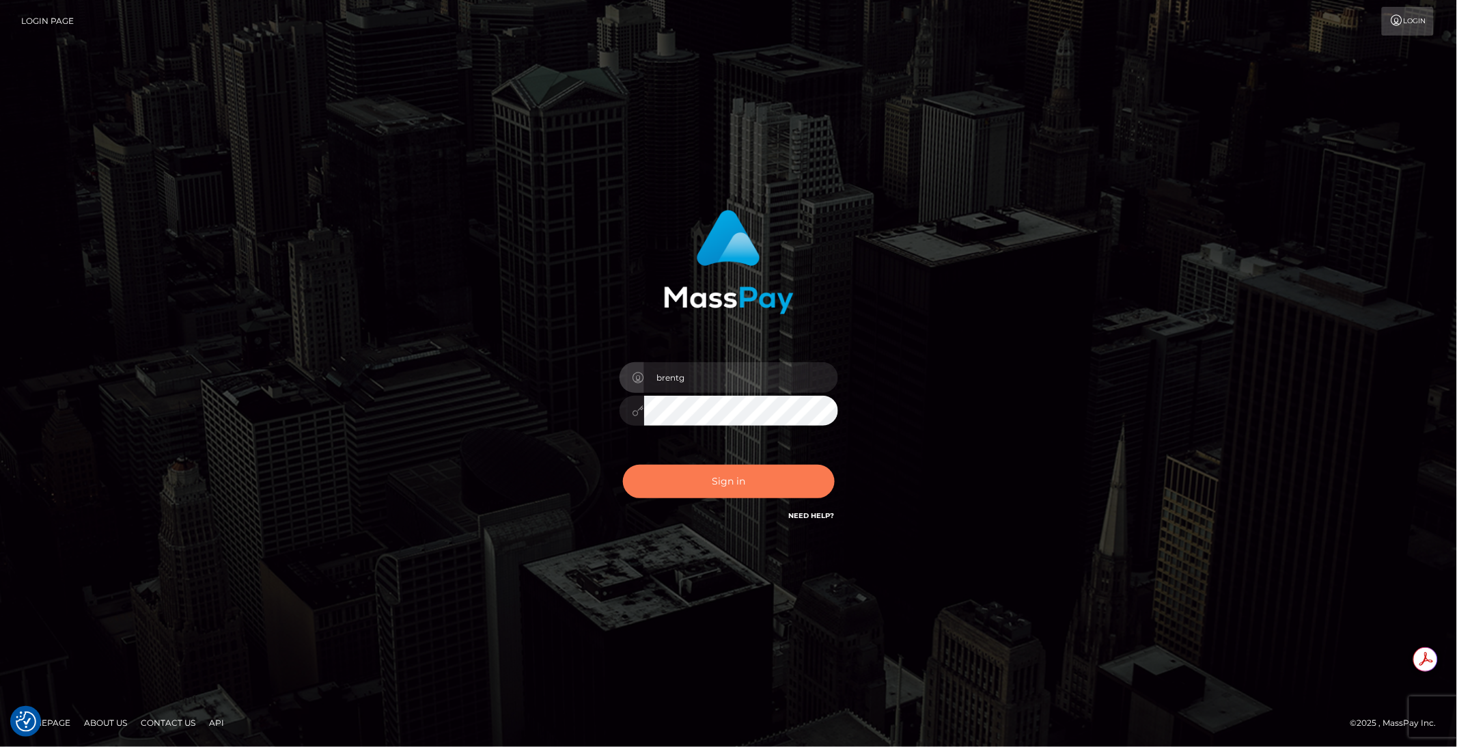
click at [725, 482] on button "Sign in" at bounding box center [729, 480] width 212 height 33
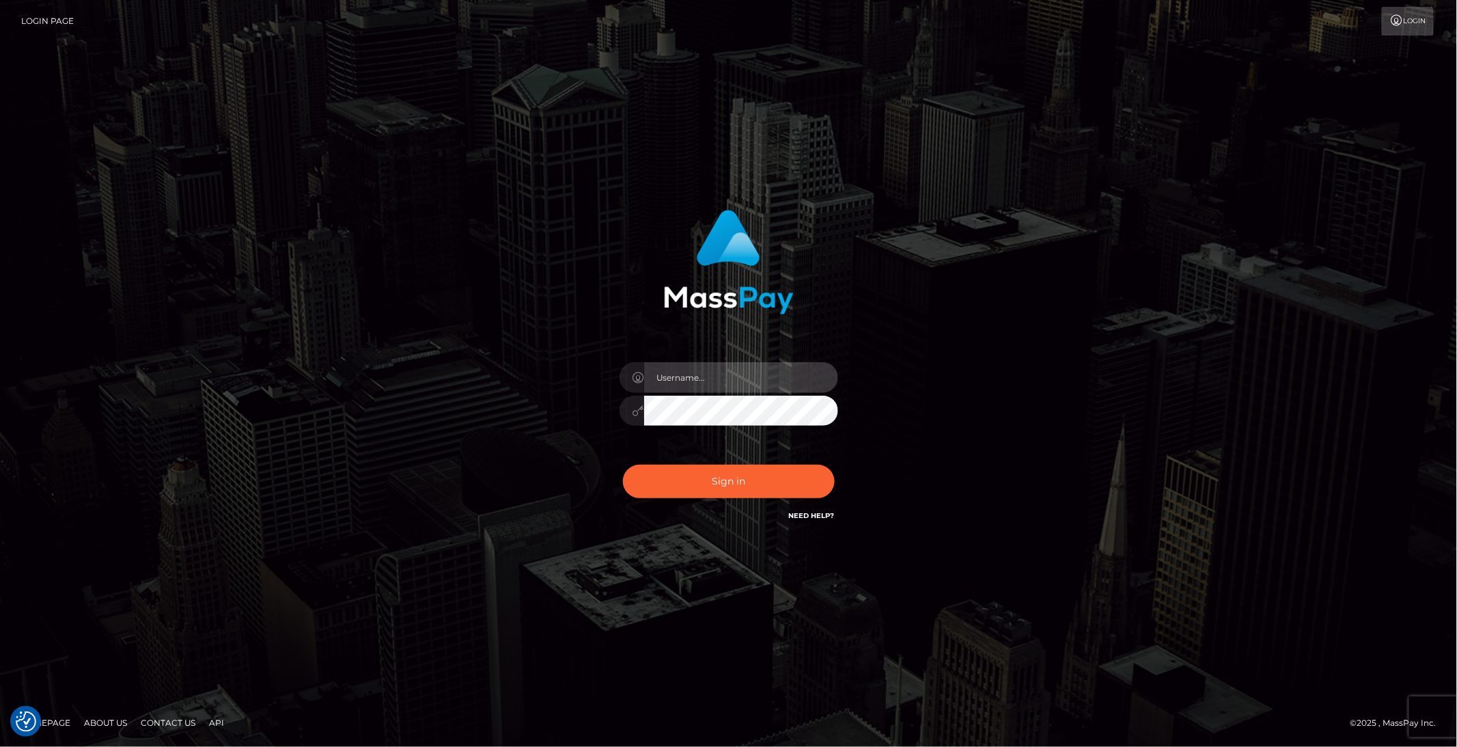
type input "brentg"
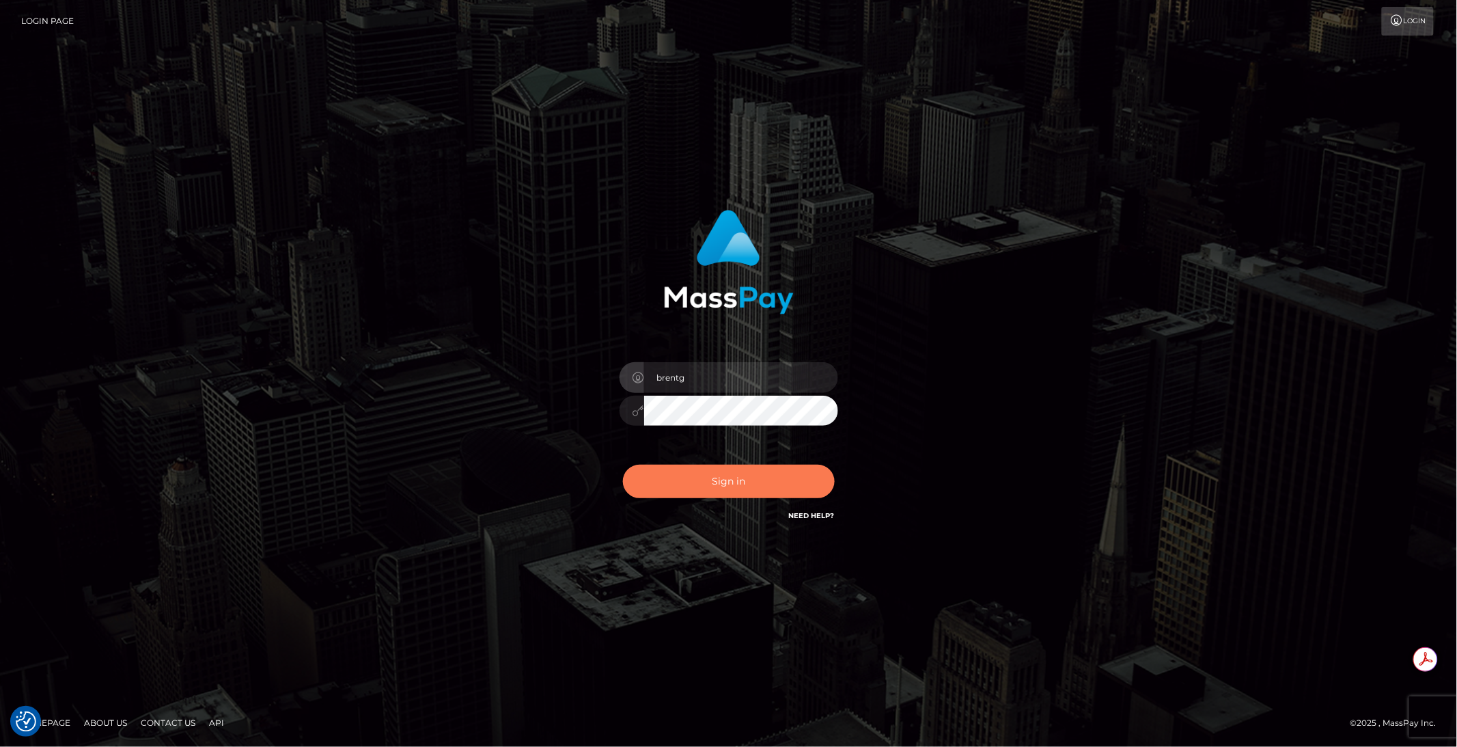
click at [726, 483] on button "Sign in" at bounding box center [729, 480] width 212 height 33
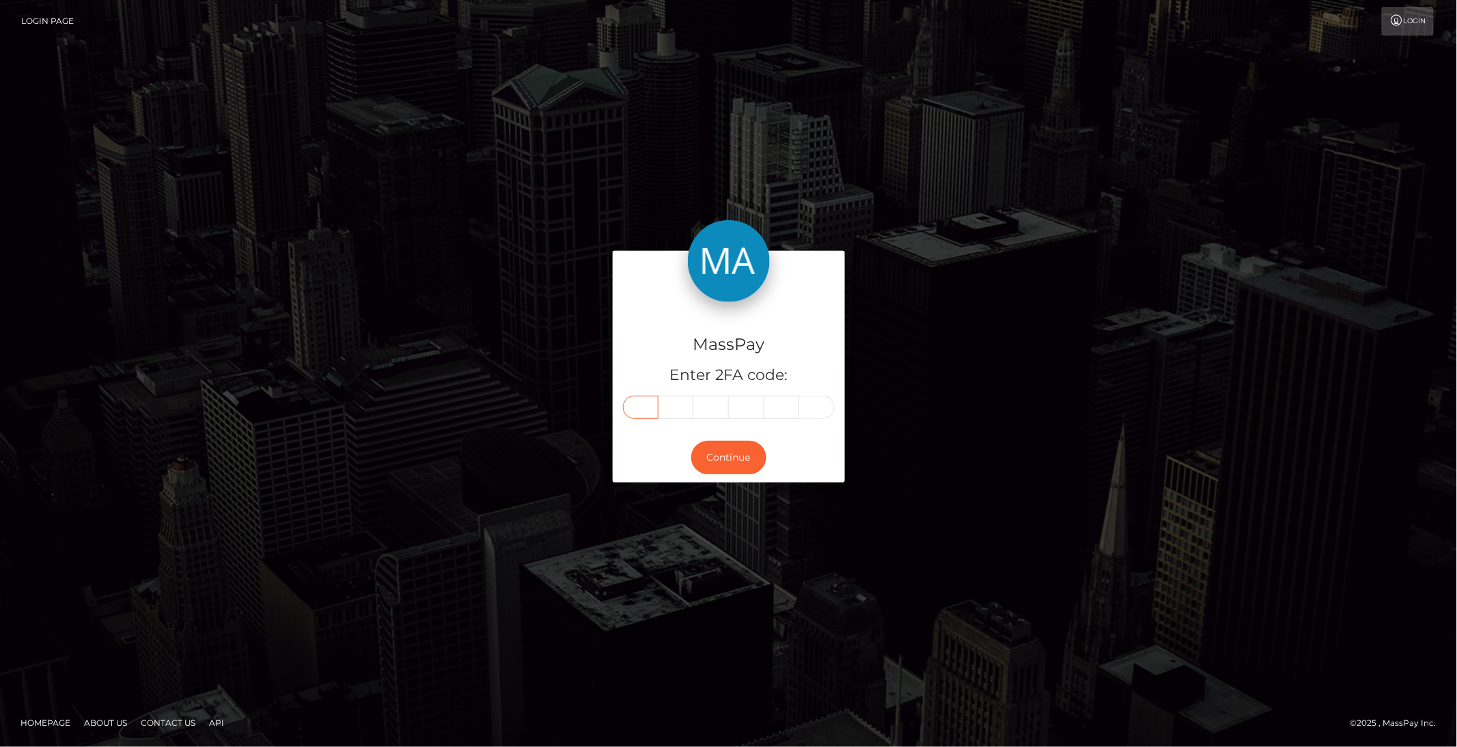
paste input "8"
type input "8"
type input "5"
type input "8"
type input "9"
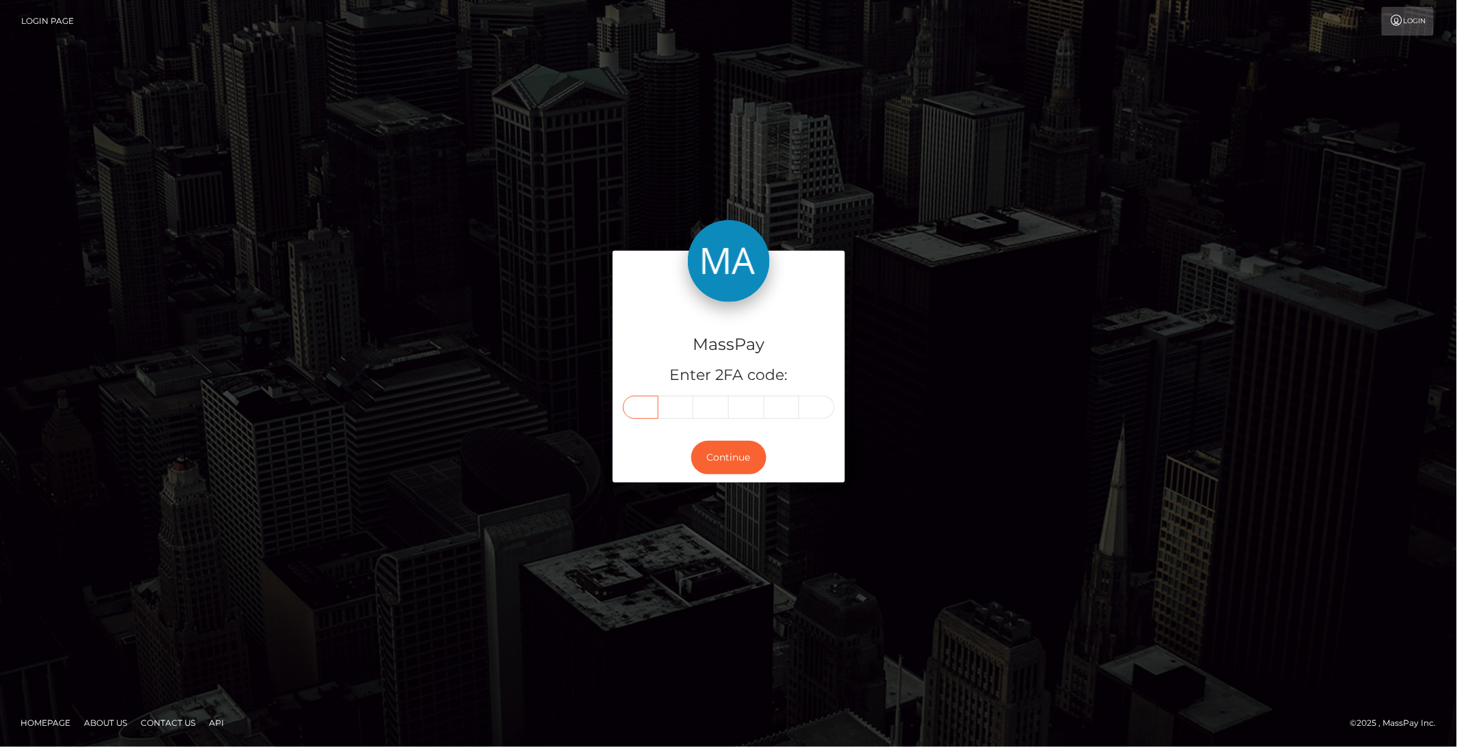
type input "5"
type input "4"
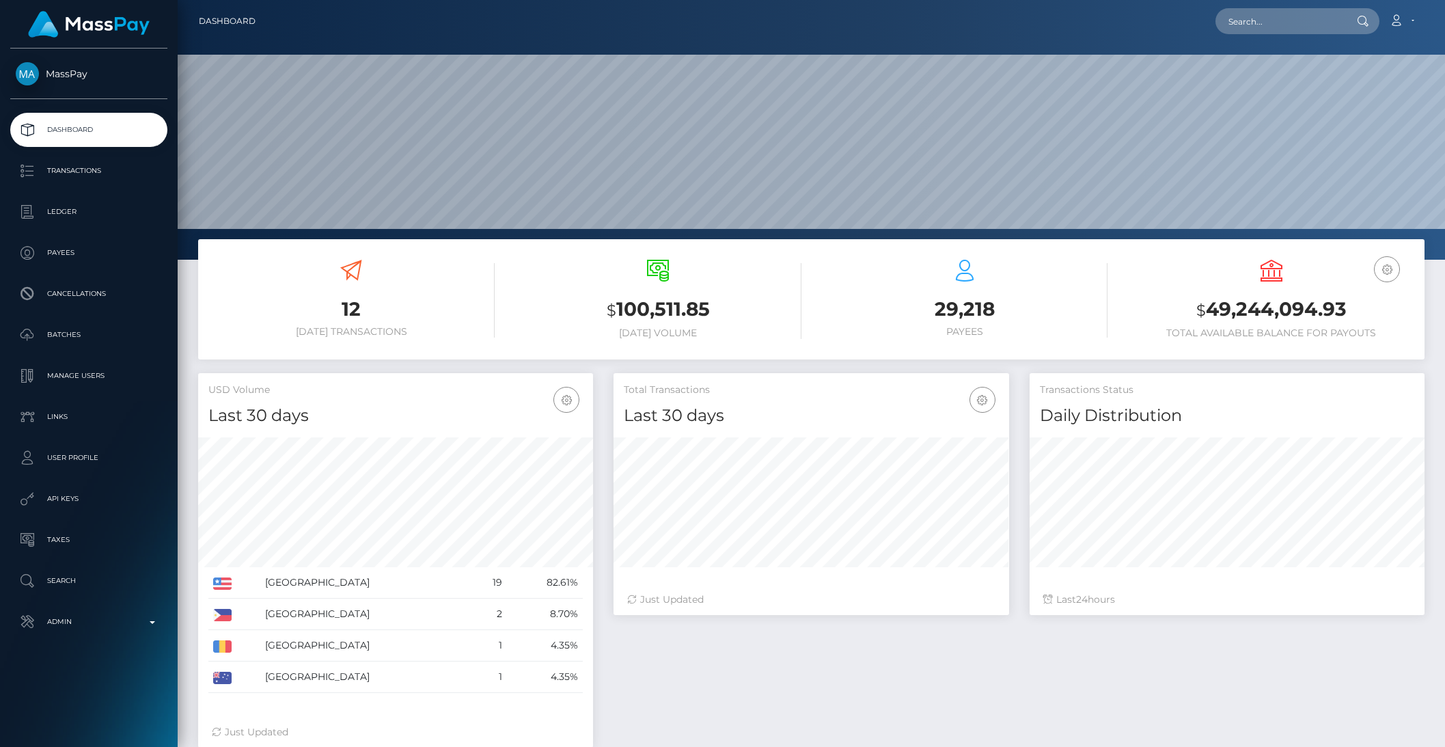
scroll to position [241, 394]
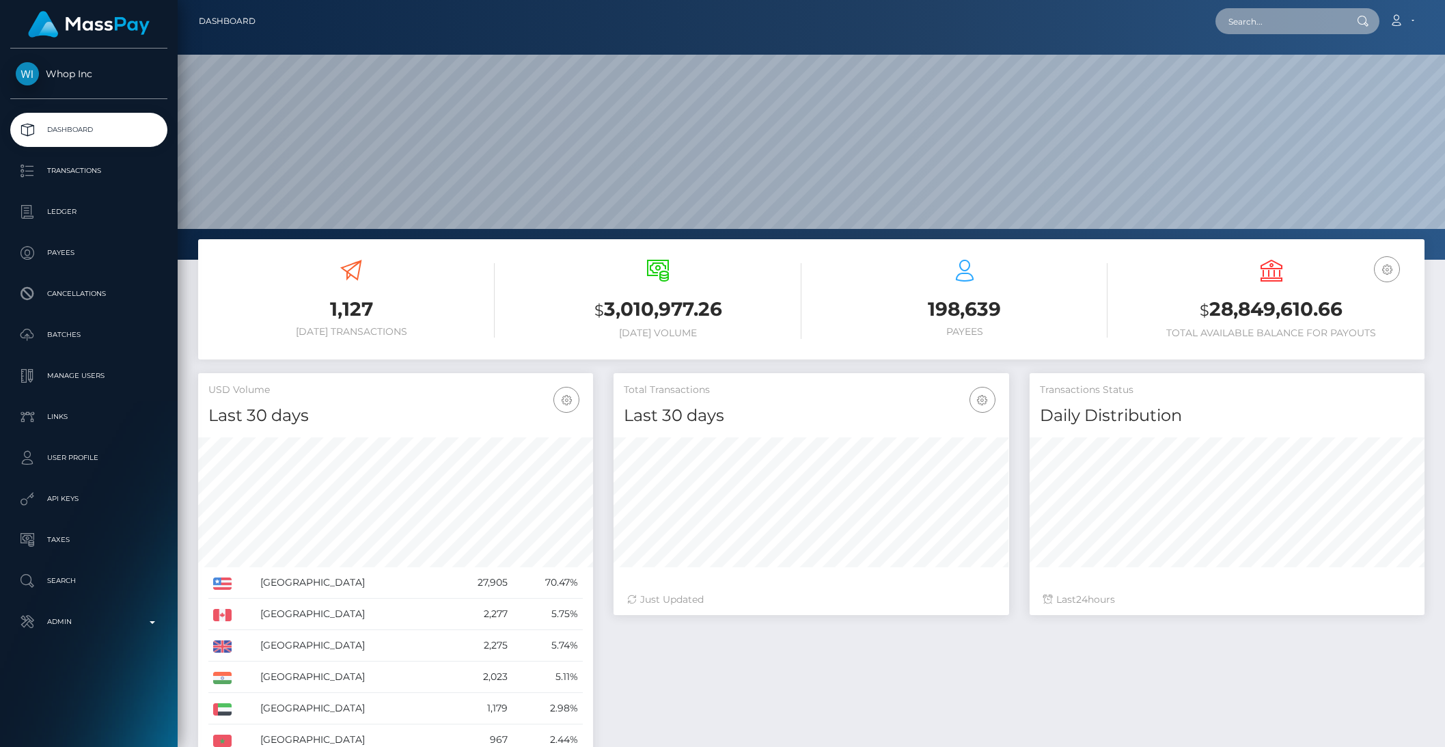
click at [1257, 20] on input "text" at bounding box center [1279, 21] width 128 height 26
paste input "poact_A4PdhB75GWXv"
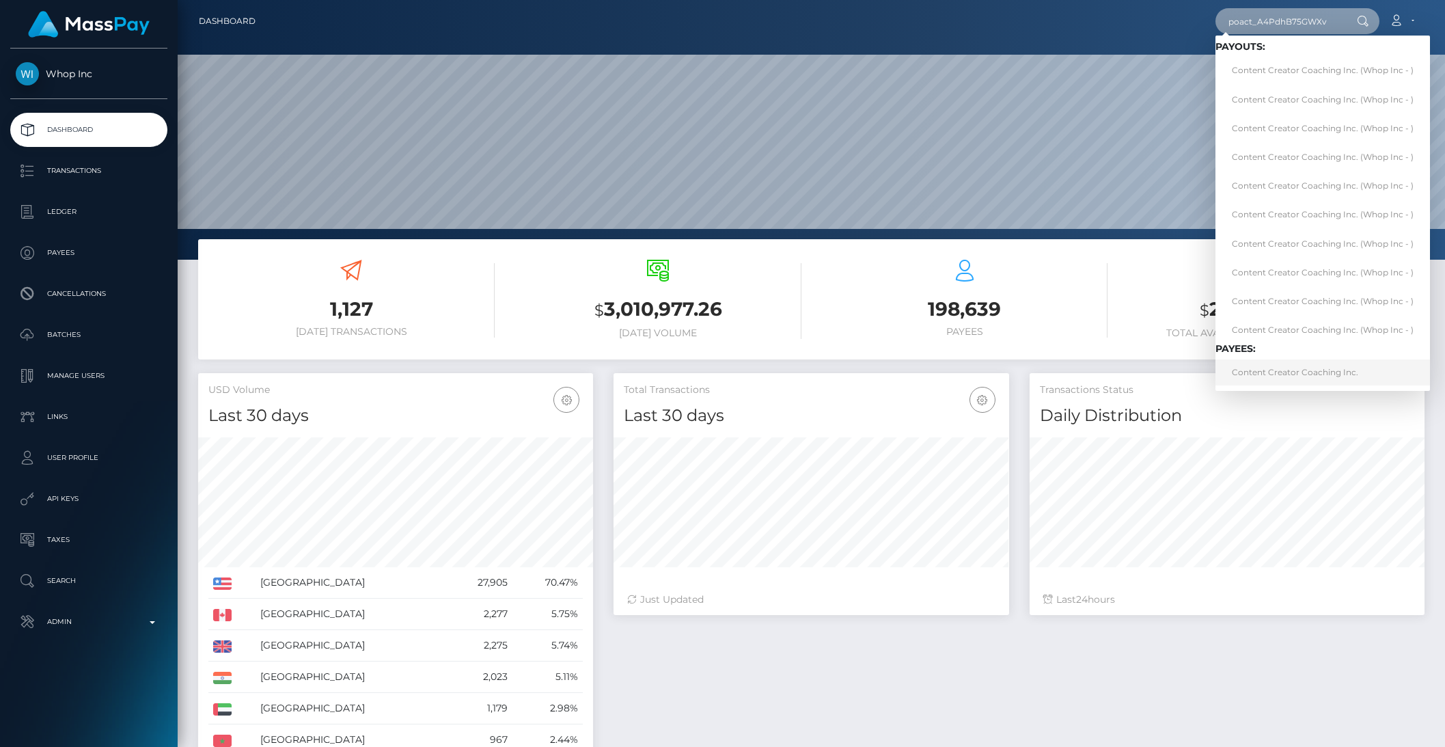
type input "poact_A4PdhB75GWXv"
click at [1267, 367] on link "Content Creator Coaching Inc." at bounding box center [1322, 371] width 214 height 25
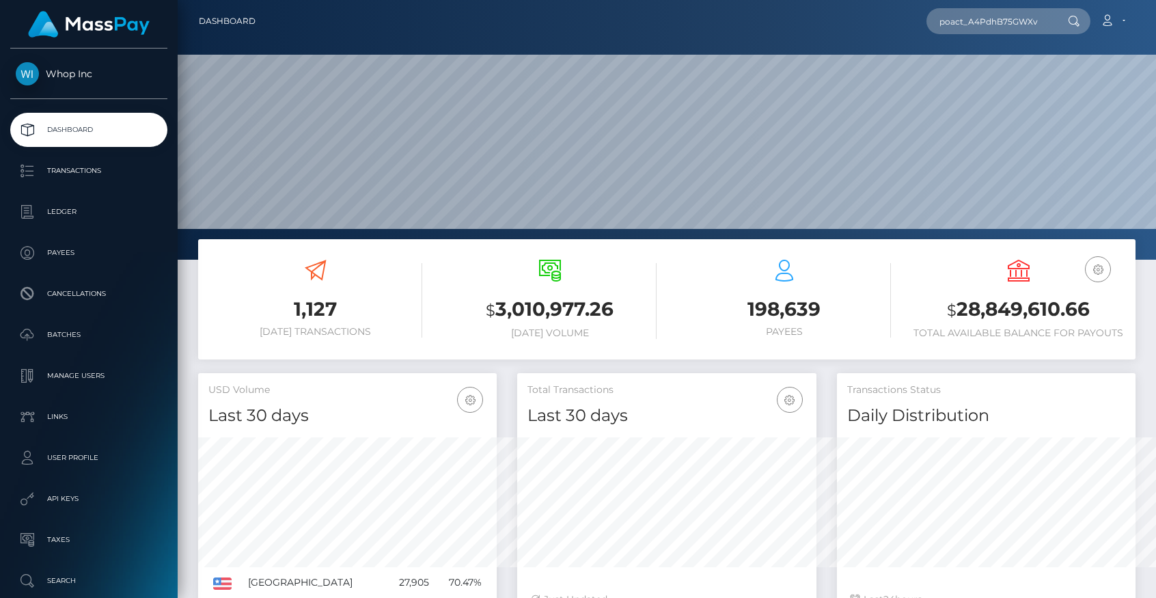
scroll to position [0, 0]
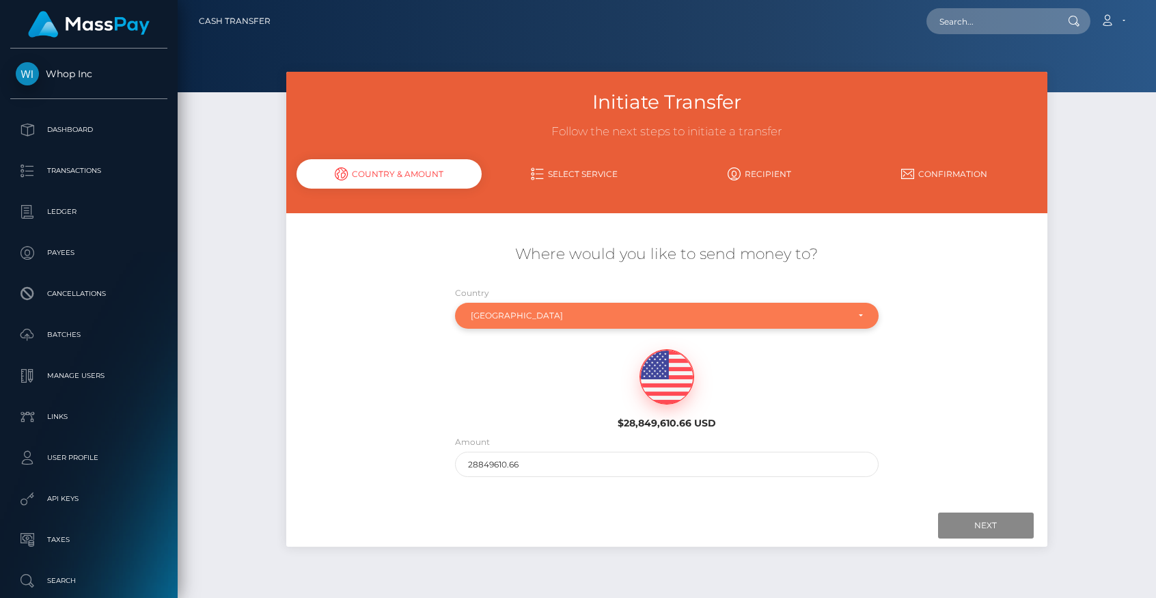
click at [510, 310] on div "Canada" at bounding box center [659, 315] width 376 height 11
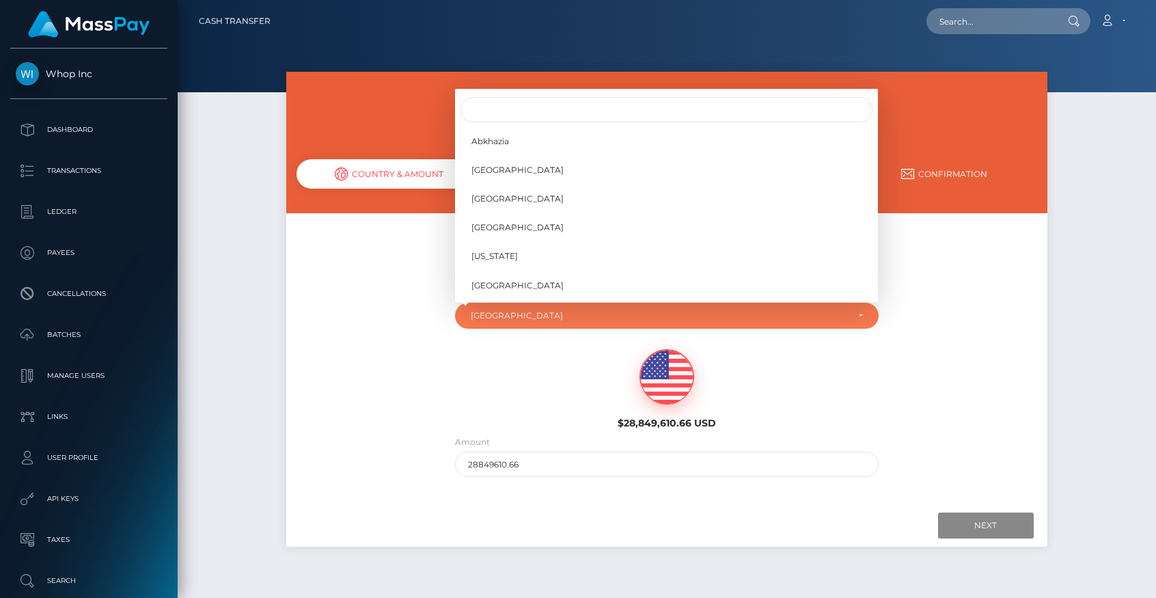
scroll to position [885, 0]
click at [496, 115] on input "Search" at bounding box center [666, 109] width 412 height 25
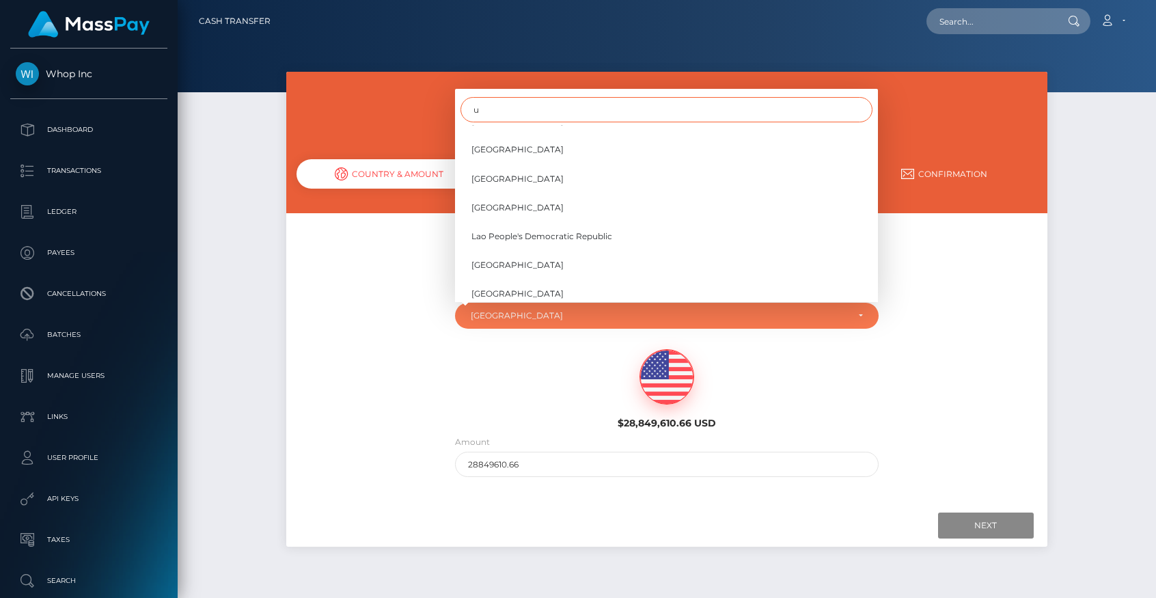
scroll to position [0, 0]
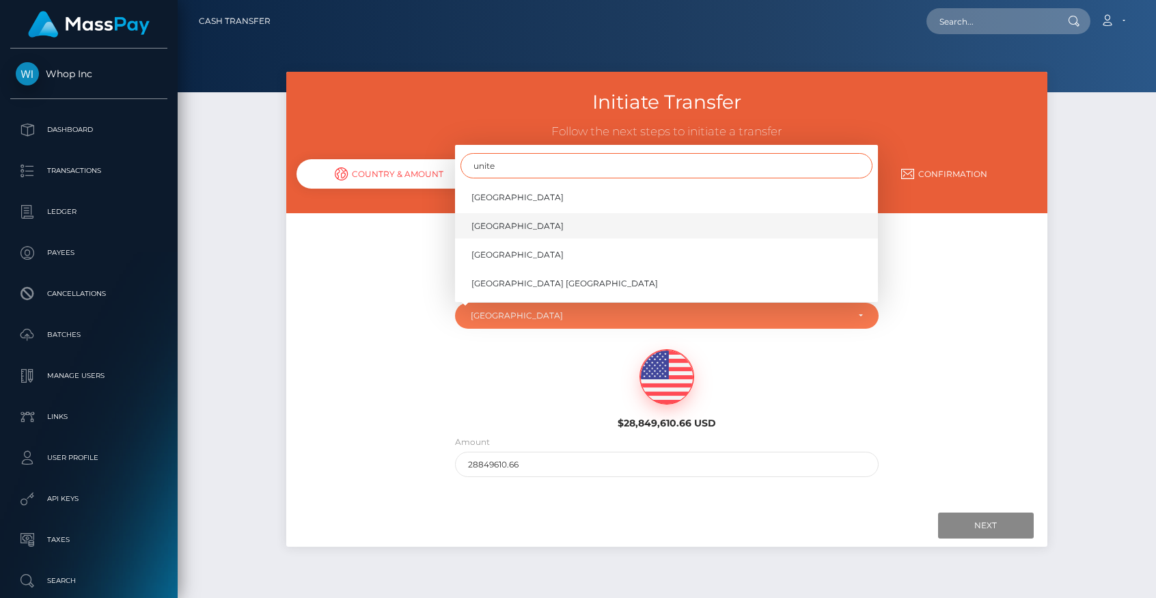
type input "unite"
click at [518, 223] on span "[GEOGRAPHIC_DATA]" at bounding box center [517, 226] width 92 height 12
select select "GBR"
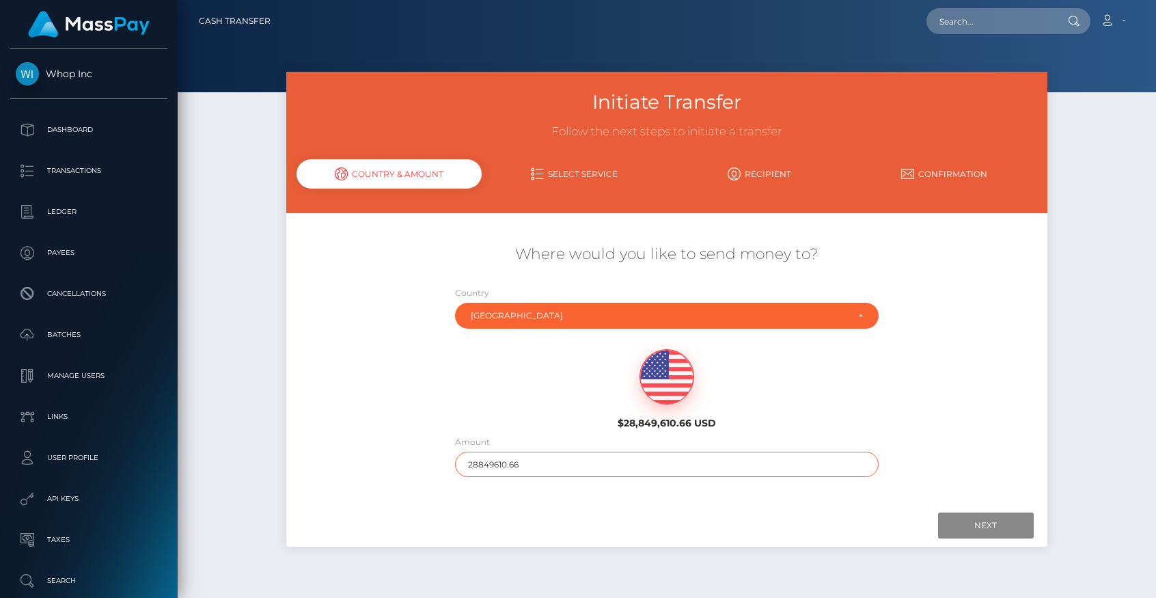
click at [481, 461] on input "28849610.66" at bounding box center [666, 464] width 423 height 25
click at [490, 464] on input "28849610.66" at bounding box center [666, 464] width 423 height 25
drag, startPoint x: 487, startPoint y: 464, endPoint x: 647, endPoint y: 467, distance: 159.9
click at [647, 467] on input "28849610.66" at bounding box center [666, 464] width 423 height 25
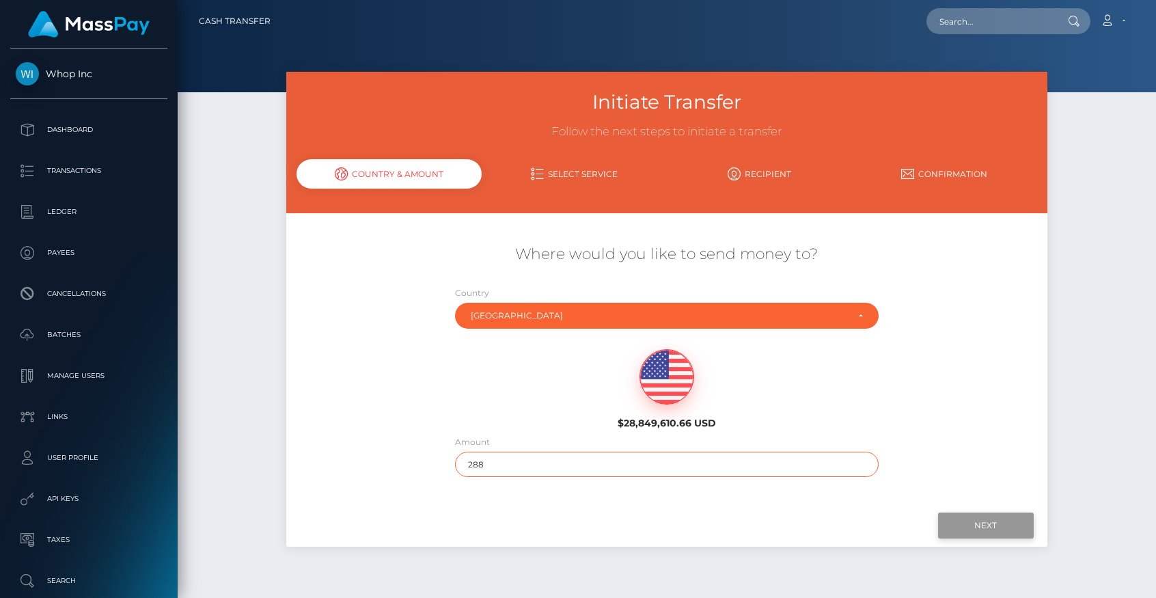
type input "288"
click at [976, 525] on input "Next" at bounding box center [986, 525] width 96 height 26
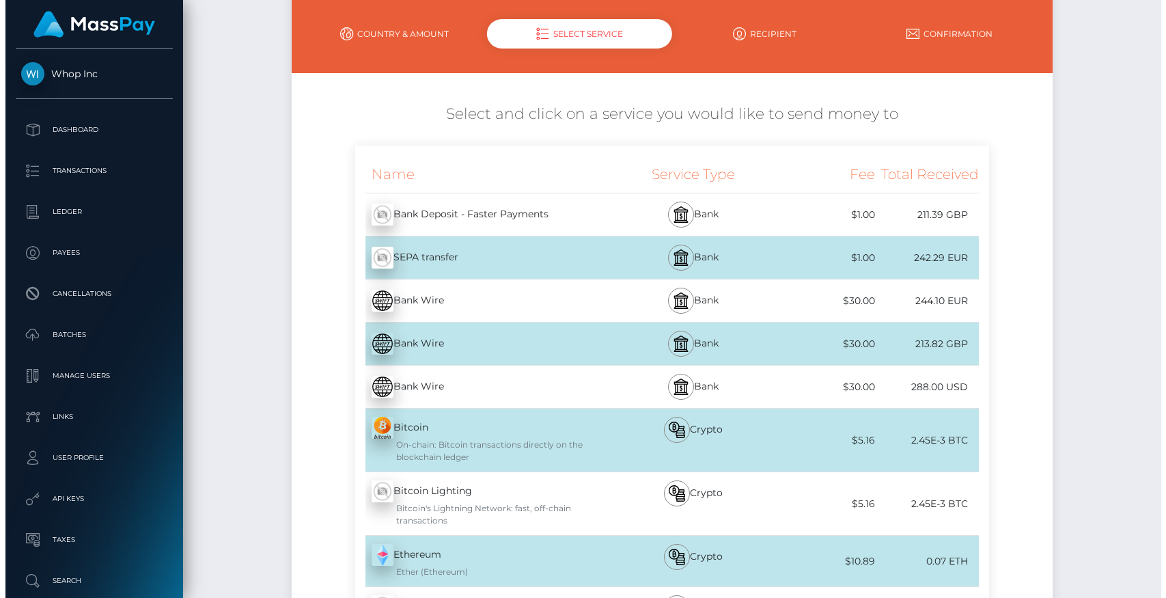
scroll to position [144, 0]
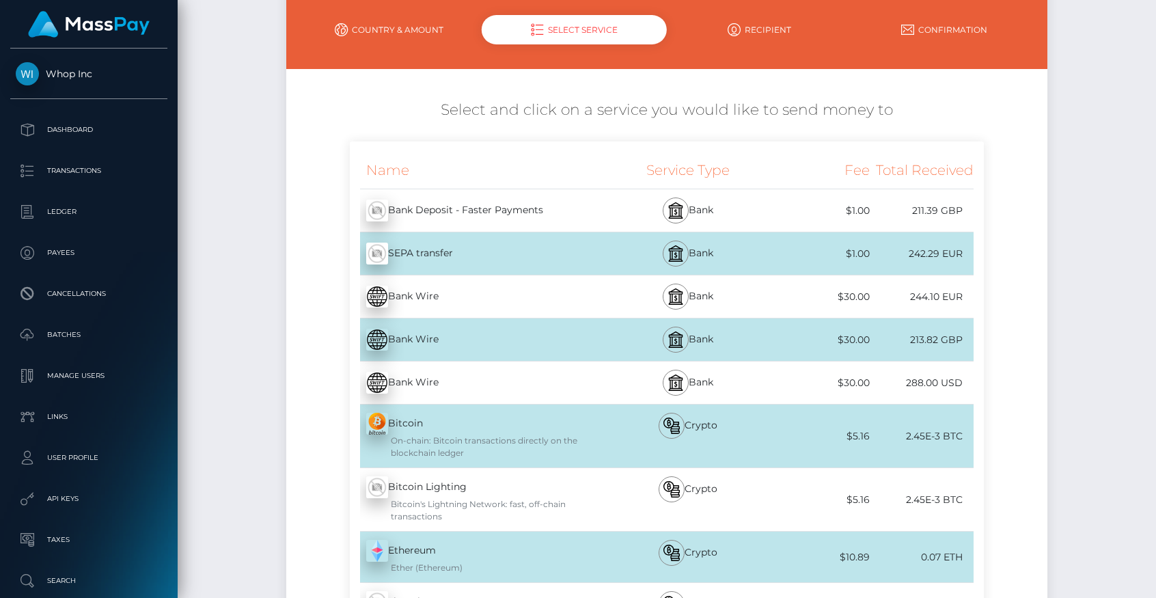
click at [446, 383] on div "Bank Wire - USD" at bounding box center [480, 382] width 260 height 38
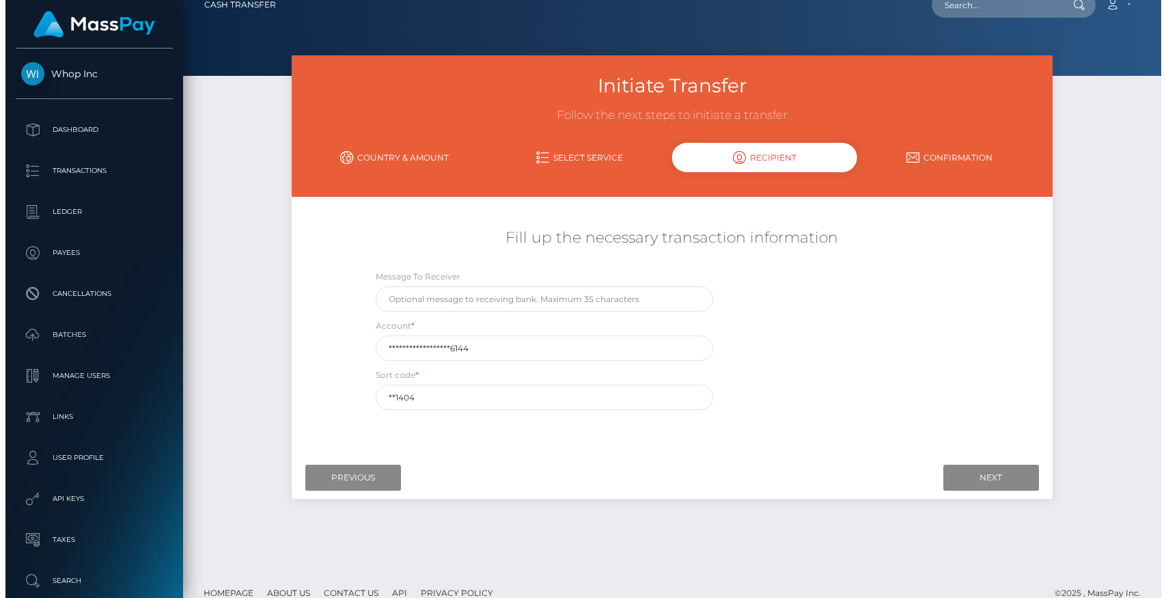
scroll to position [36, 0]
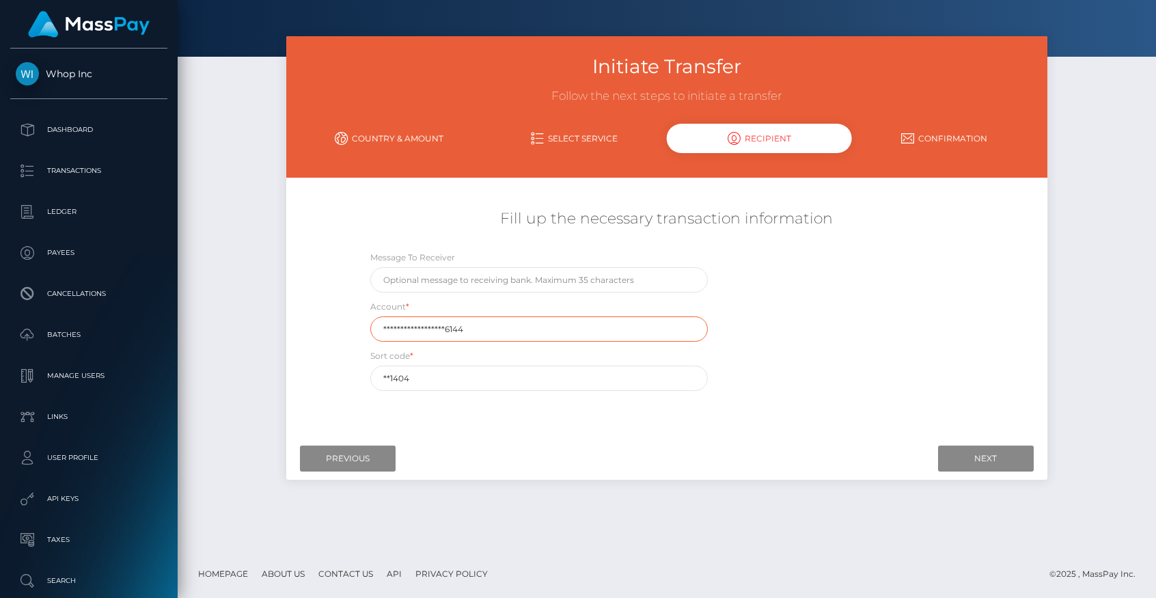
drag, startPoint x: 478, startPoint y: 331, endPoint x: 380, endPoint y: 337, distance: 98.5
click at [380, 337] on input "**********" at bounding box center [538, 328] width 337 height 25
click at [387, 330] on input "**********" at bounding box center [538, 328] width 337 height 25
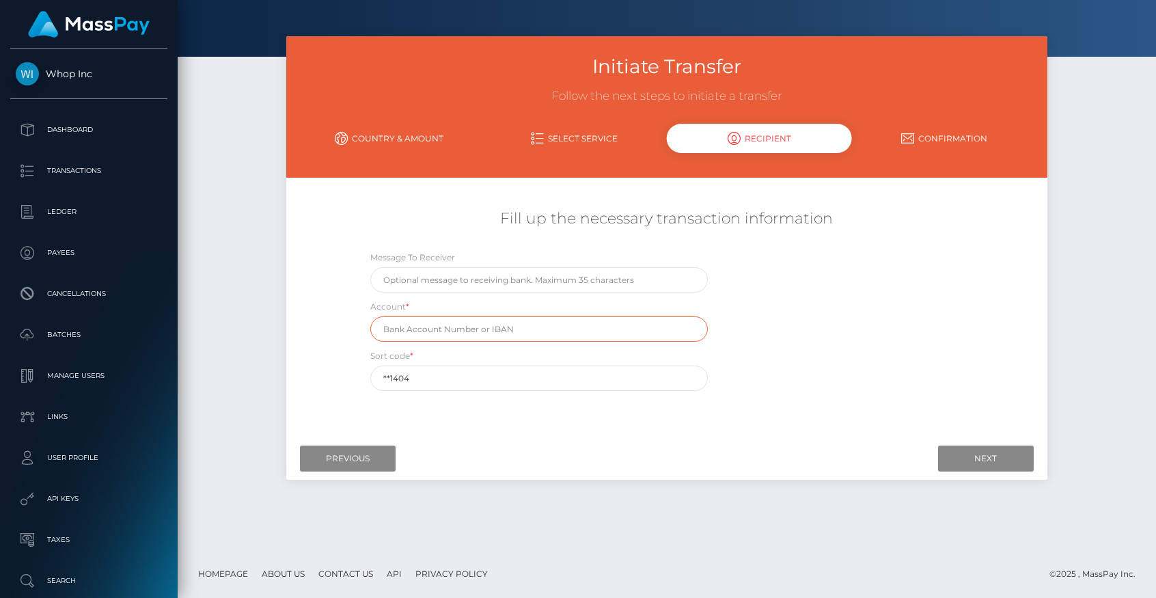
type input "**********"
click at [770, 309] on div "**********" at bounding box center [667, 324] width 634 height 148
click at [509, 333] on input "**********" at bounding box center [538, 328] width 337 height 25
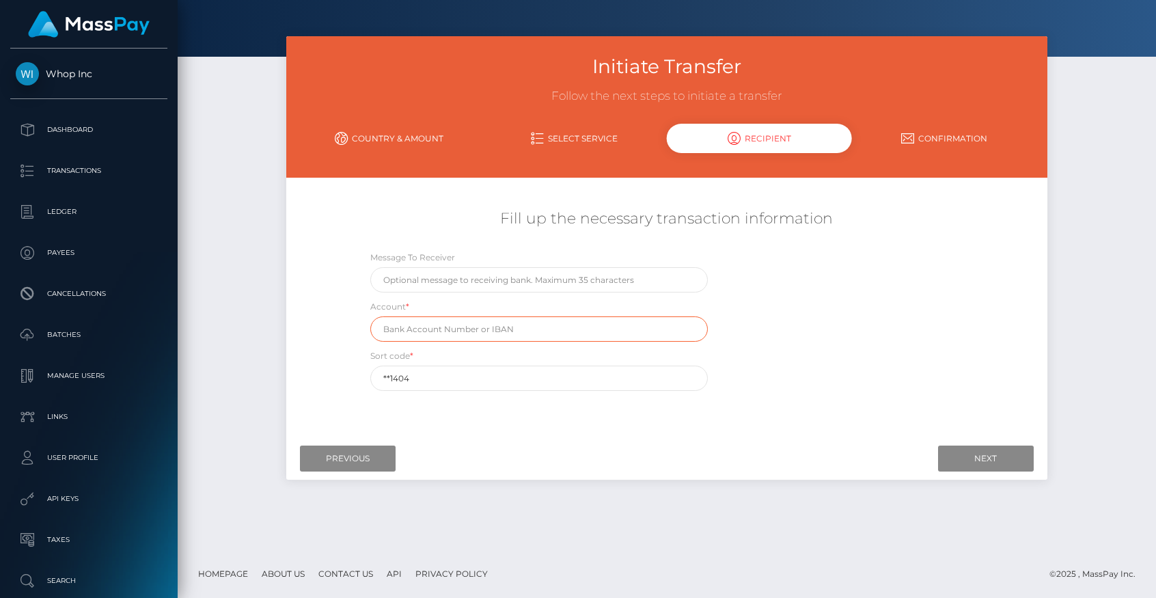
type input "**********"
click at [758, 292] on div "**********" at bounding box center [667, 324] width 634 height 148
click at [360, 128] on link "Country & Amount" at bounding box center [388, 138] width 185 height 24
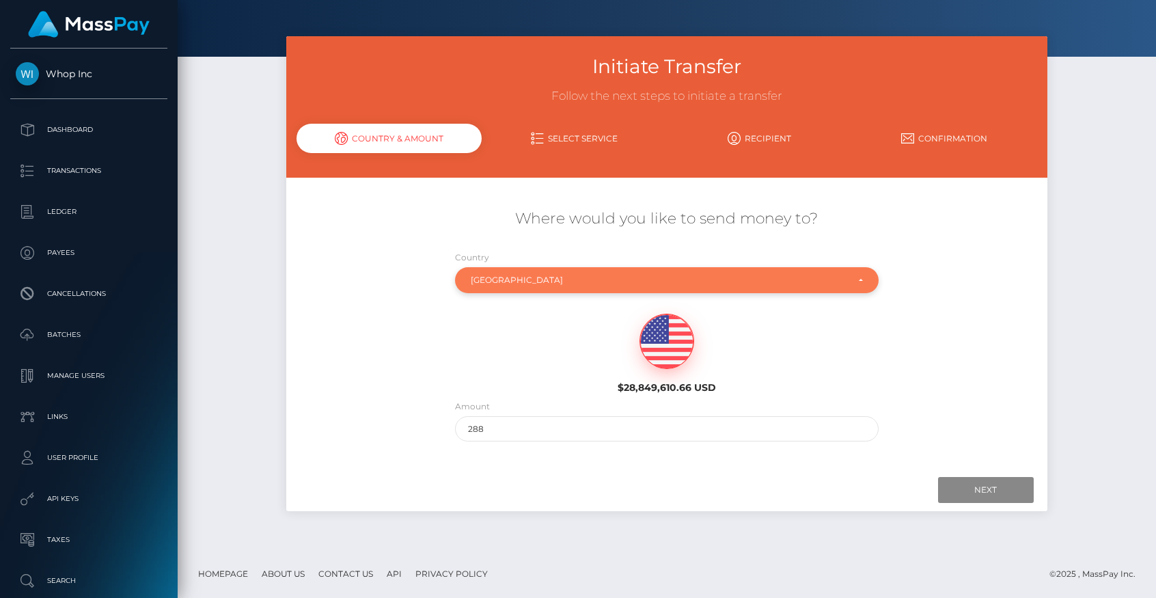
click at [527, 286] on div "United Kingdom" at bounding box center [666, 280] width 423 height 26
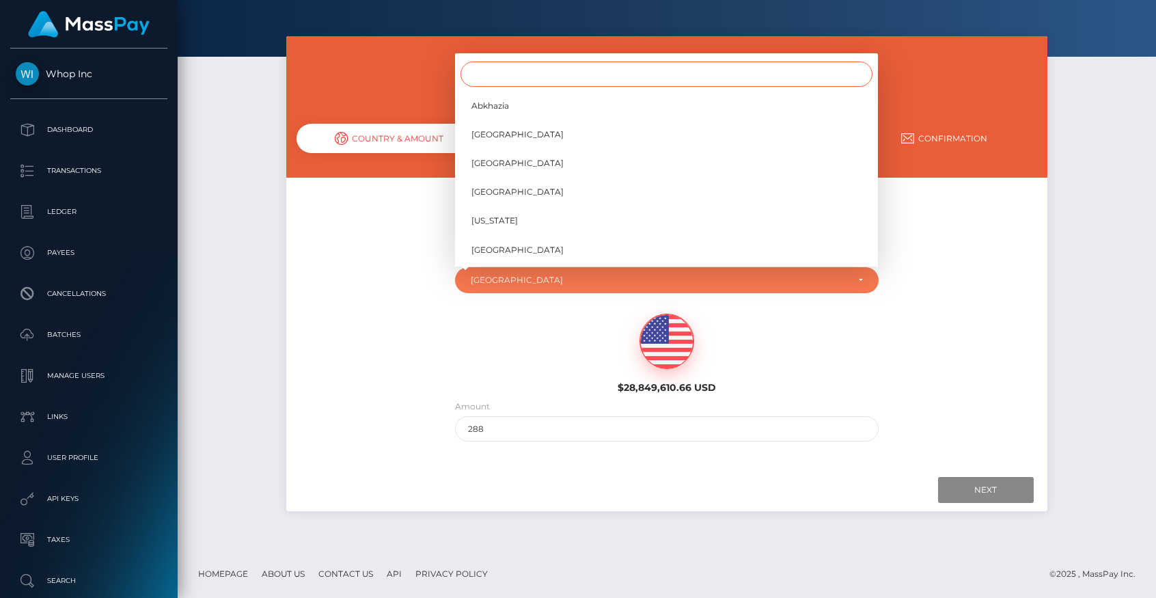
click at [499, 82] on input "Search" at bounding box center [666, 73] width 412 height 25
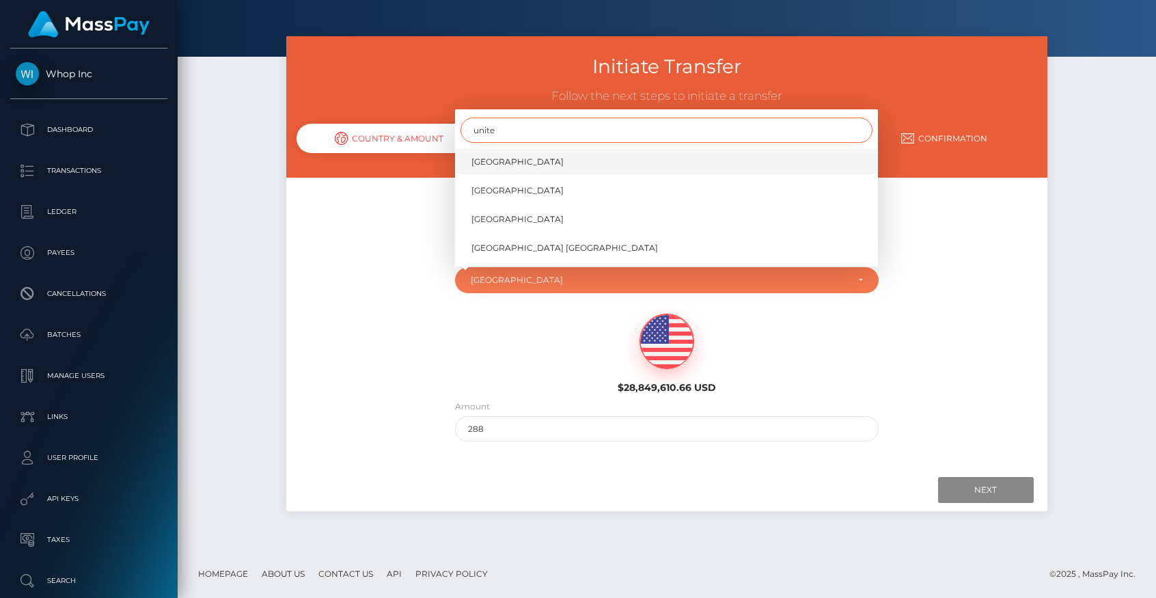
type input "unite"
click at [529, 158] on span "United Arab Emirates" at bounding box center [517, 162] width 92 height 12
select select "ARE"
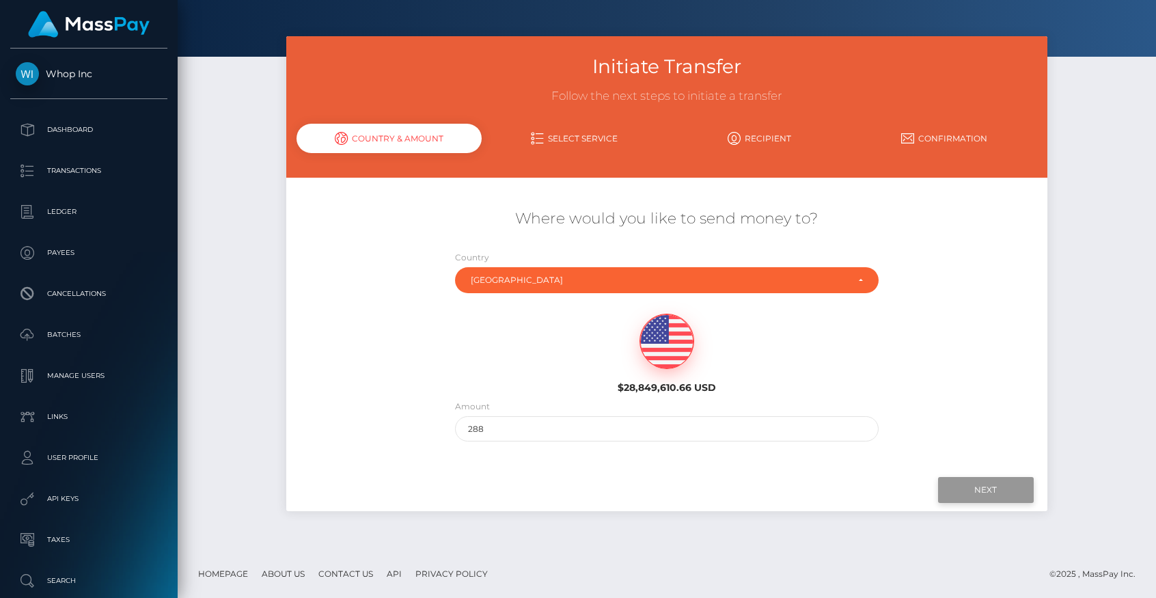
click at [992, 501] on input "Next" at bounding box center [986, 490] width 96 height 26
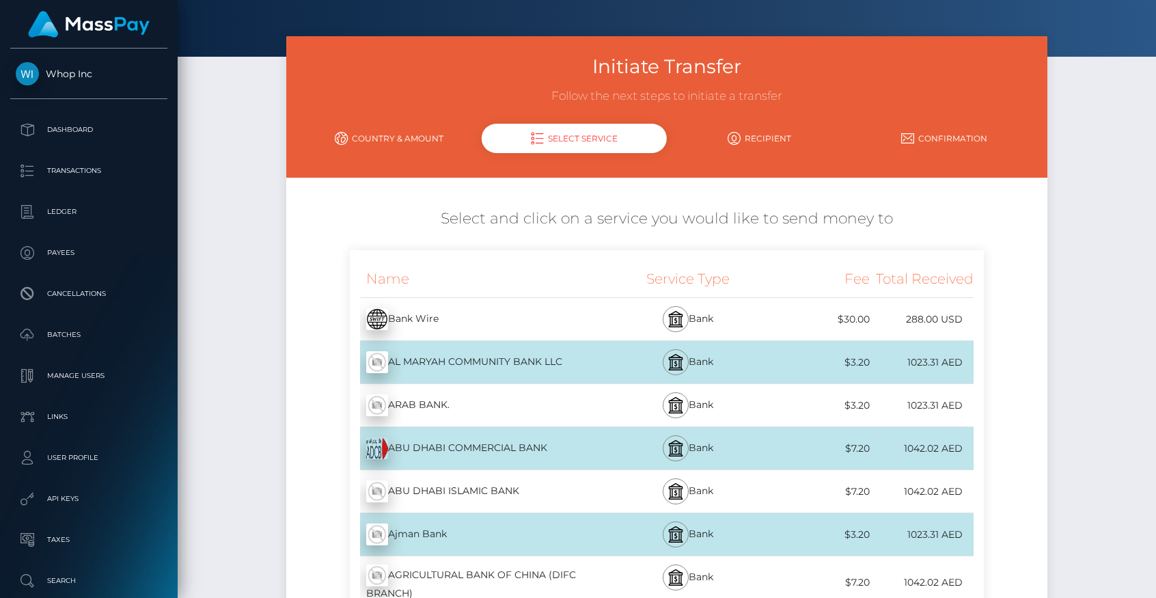
click at [473, 321] on div "Bank Wire - USD" at bounding box center [480, 319] width 260 height 38
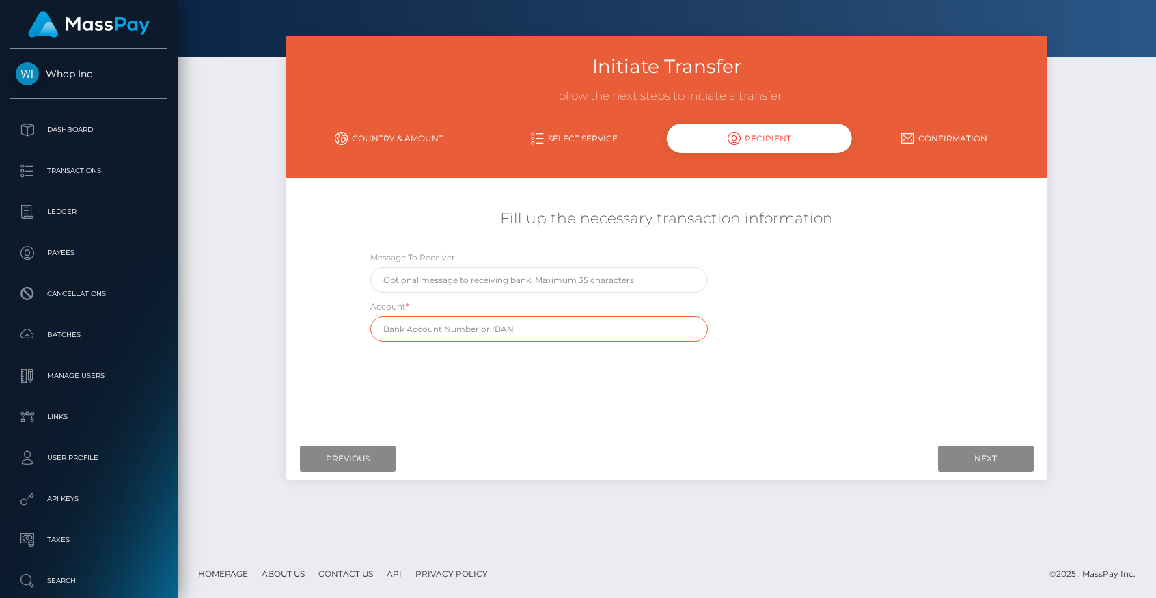
click at [536, 329] on input "text" at bounding box center [538, 328] width 337 height 25
click at [570, 138] on link "Select Service" at bounding box center [574, 138] width 185 height 24
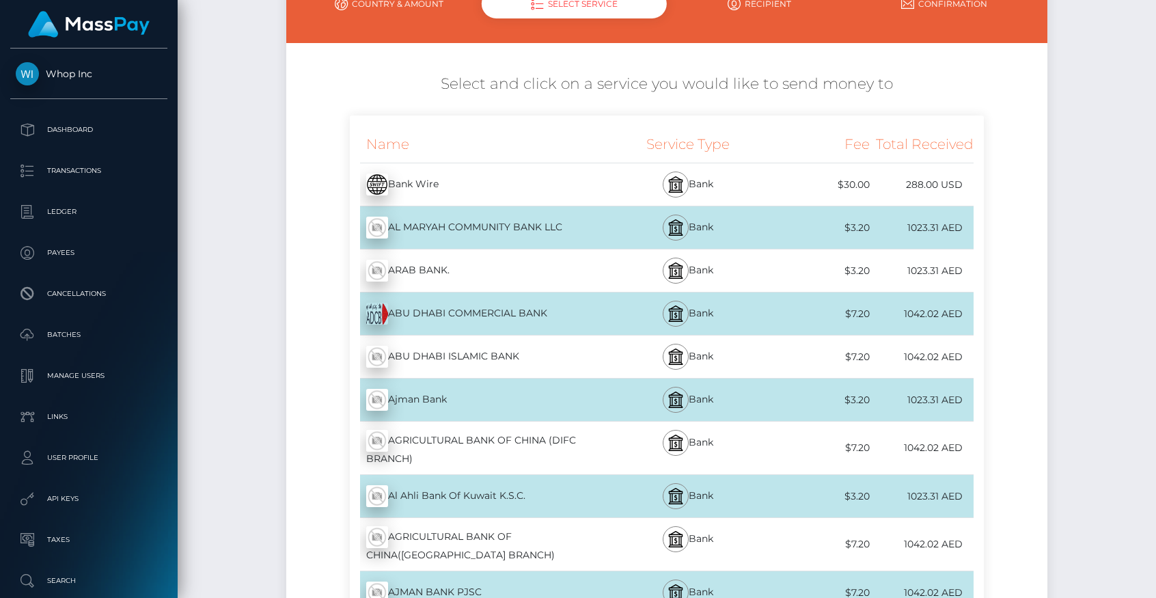
scroll to position [167, 0]
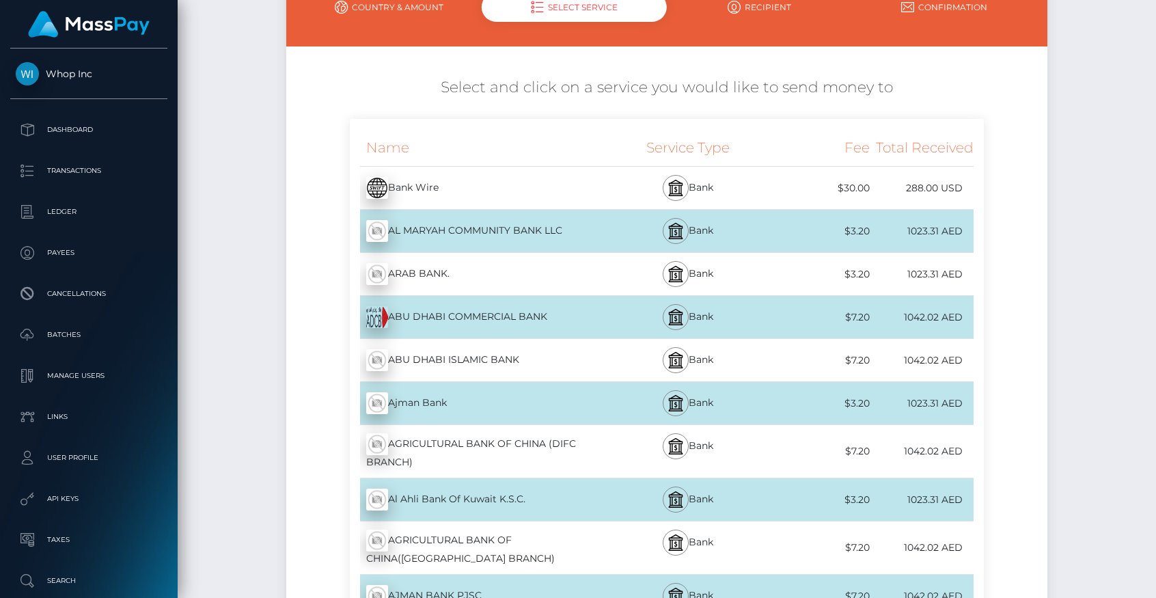
click at [439, 313] on div "ABU DHABI COMMERCIAL BANK - AED" at bounding box center [480, 317] width 260 height 38
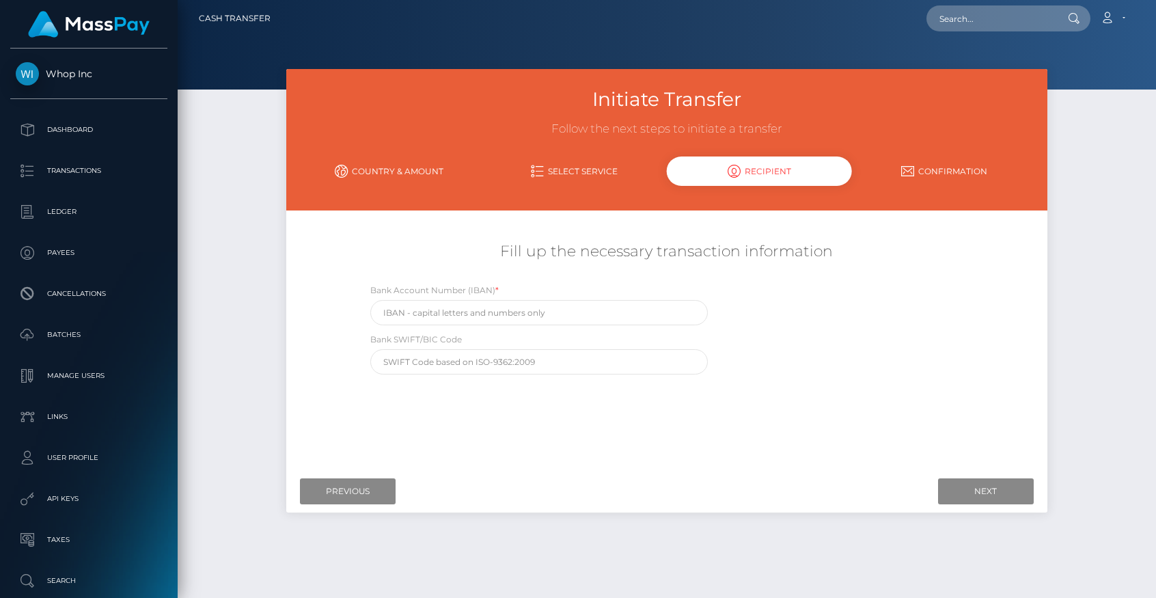
scroll to position [0, 0]
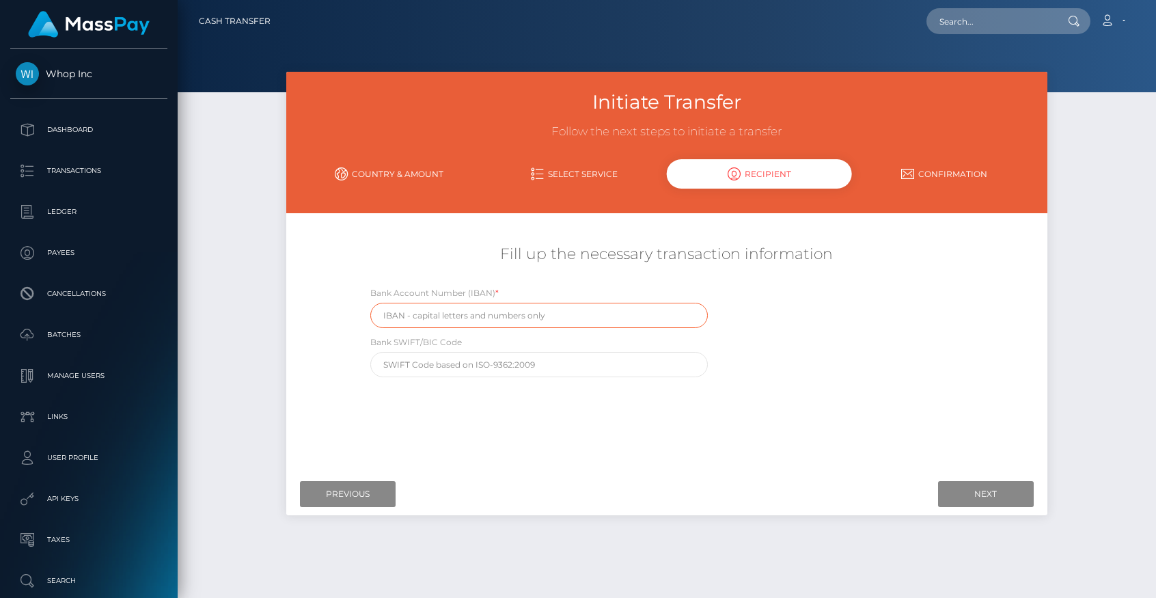
click at [478, 315] on input "text" at bounding box center [538, 315] width 337 height 25
click at [531, 315] on input "text" at bounding box center [538, 315] width 337 height 25
click at [415, 170] on link "Country & Amount" at bounding box center [388, 174] width 185 height 24
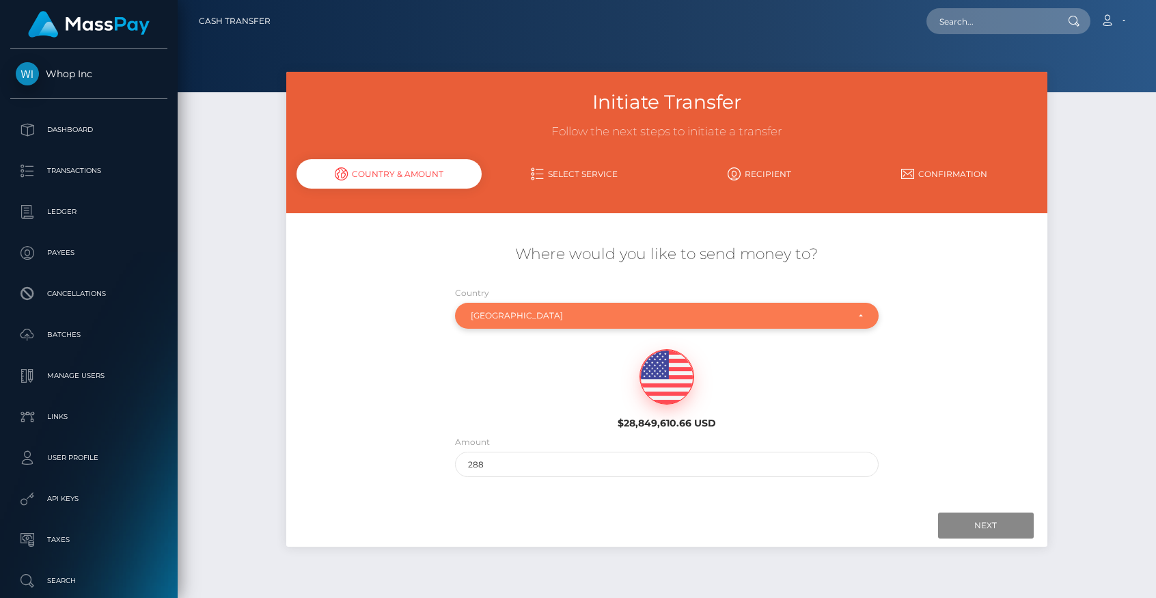
click at [529, 316] on div "United Arab Emirates" at bounding box center [659, 315] width 376 height 11
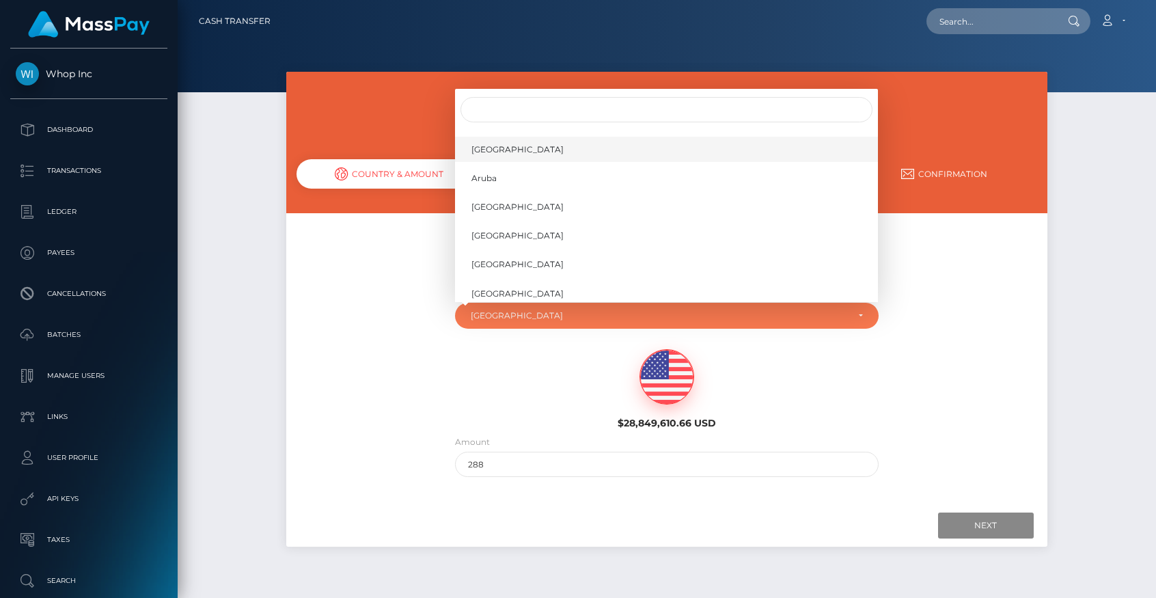
scroll to position [320, 0]
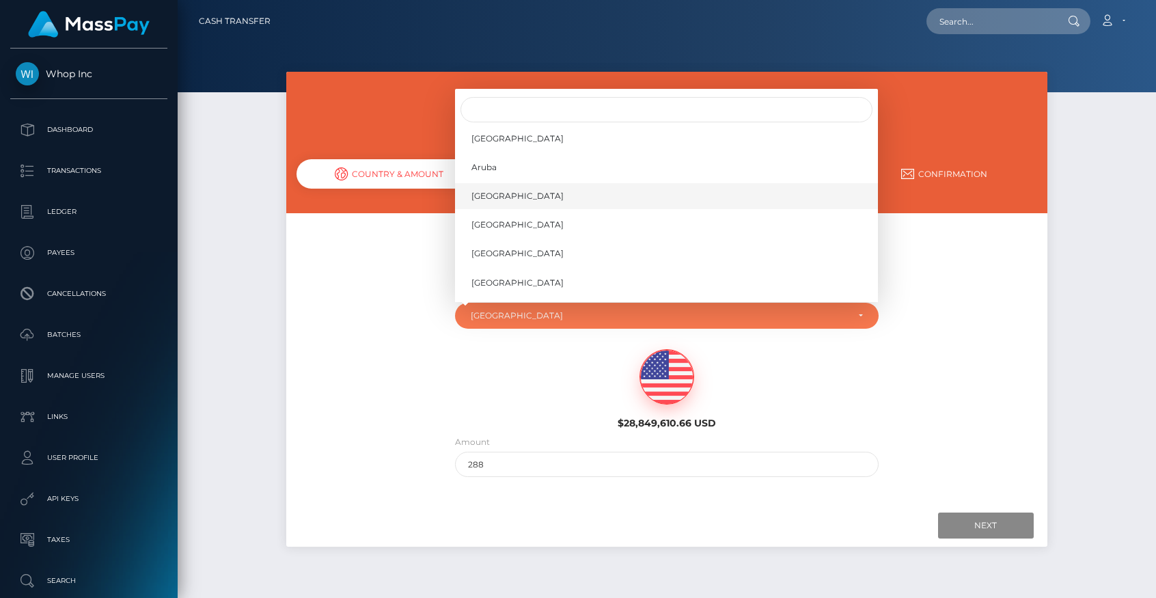
click at [508, 197] on link "Australia" at bounding box center [666, 195] width 423 height 25
select select "AUS"
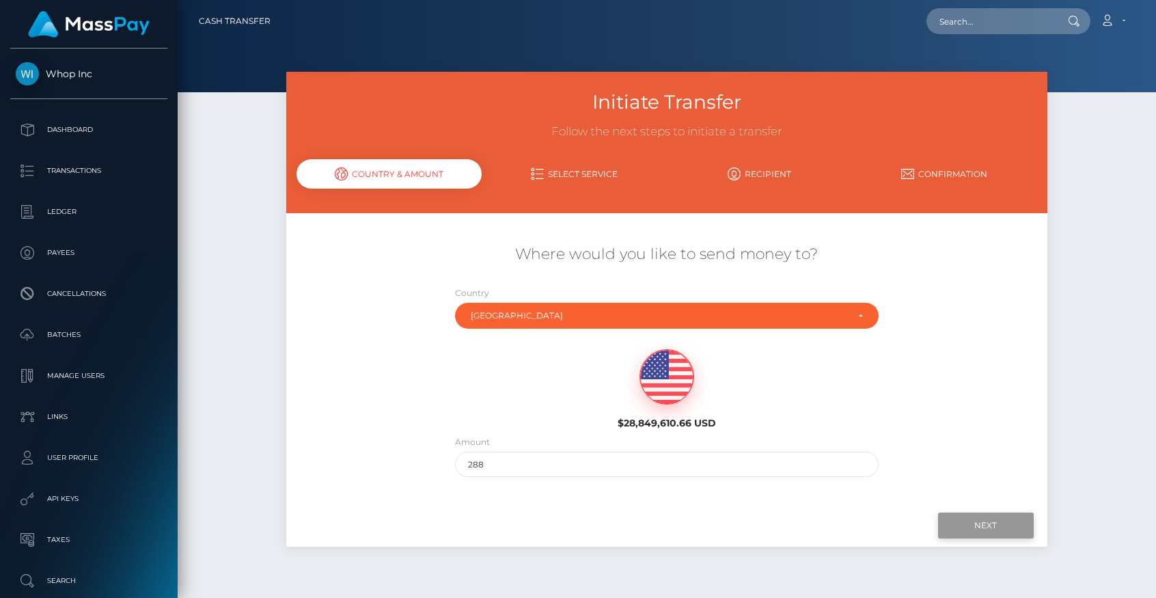
click at [990, 527] on input "Next" at bounding box center [986, 525] width 96 height 26
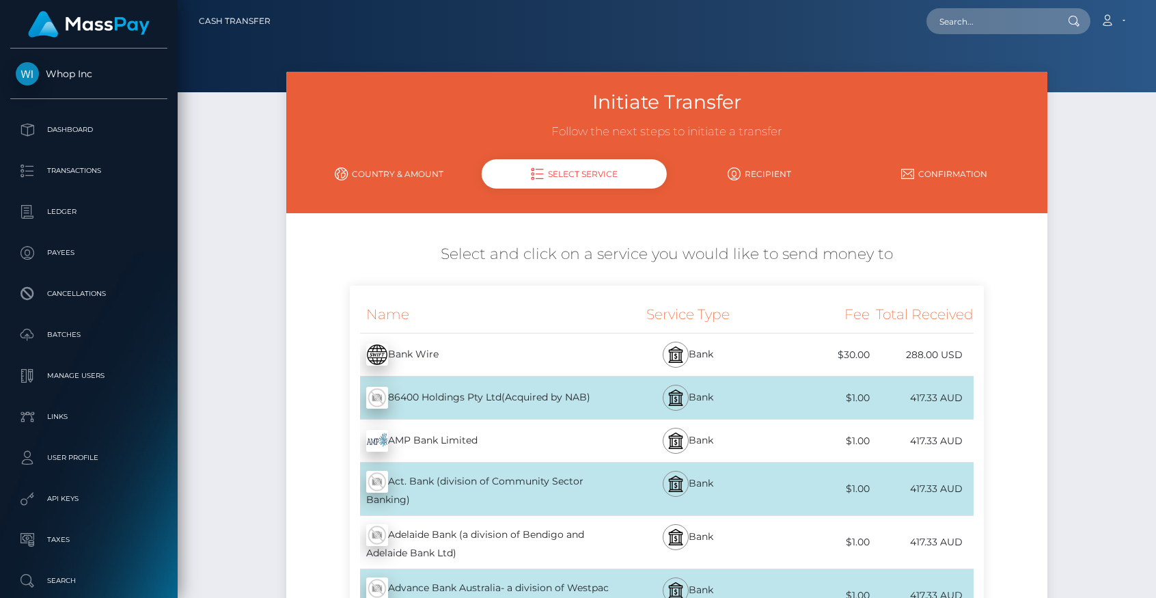
click at [494, 352] on div "Bank Wire - USD" at bounding box center [480, 354] width 260 height 38
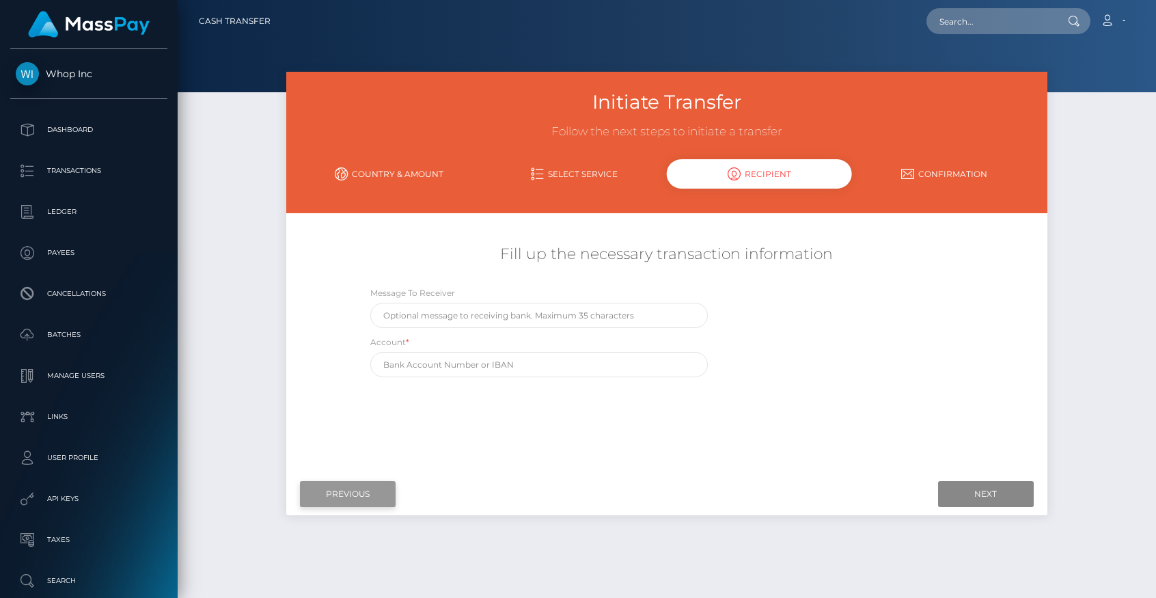
click at [354, 487] on input "Previous" at bounding box center [348, 494] width 96 height 26
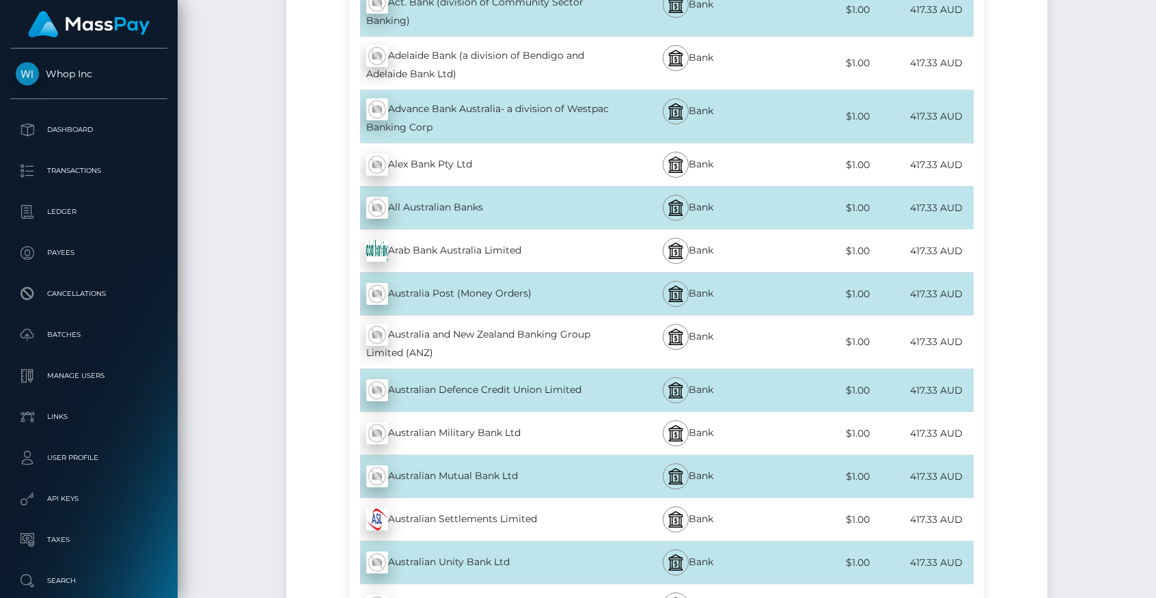
scroll to position [496, 0]
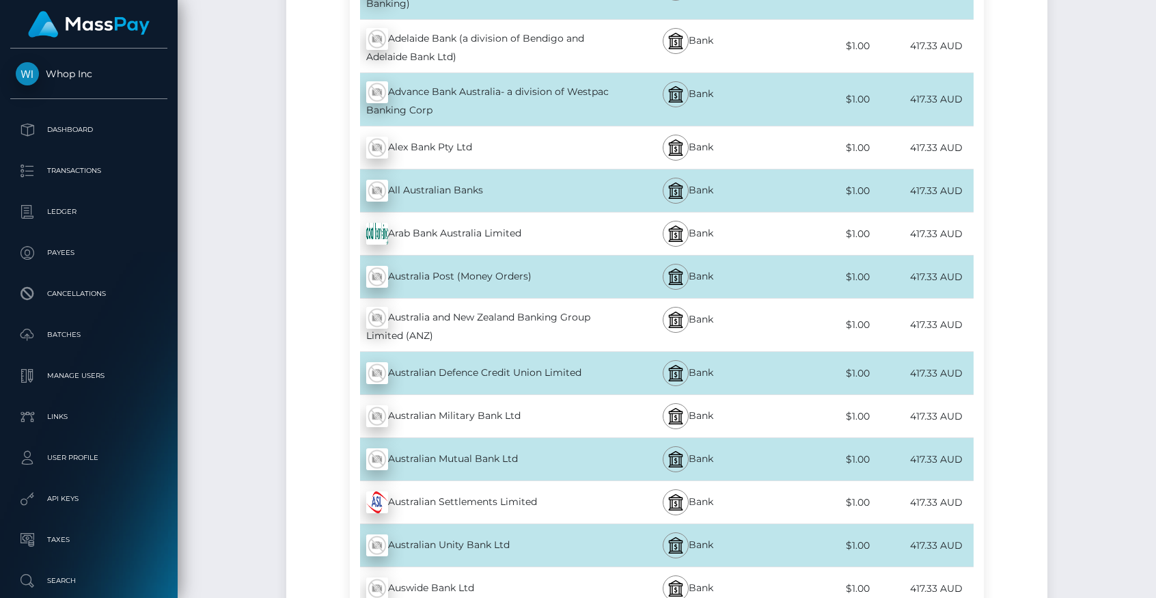
click at [440, 186] on div "All Australian Banks - AUD" at bounding box center [480, 190] width 260 height 38
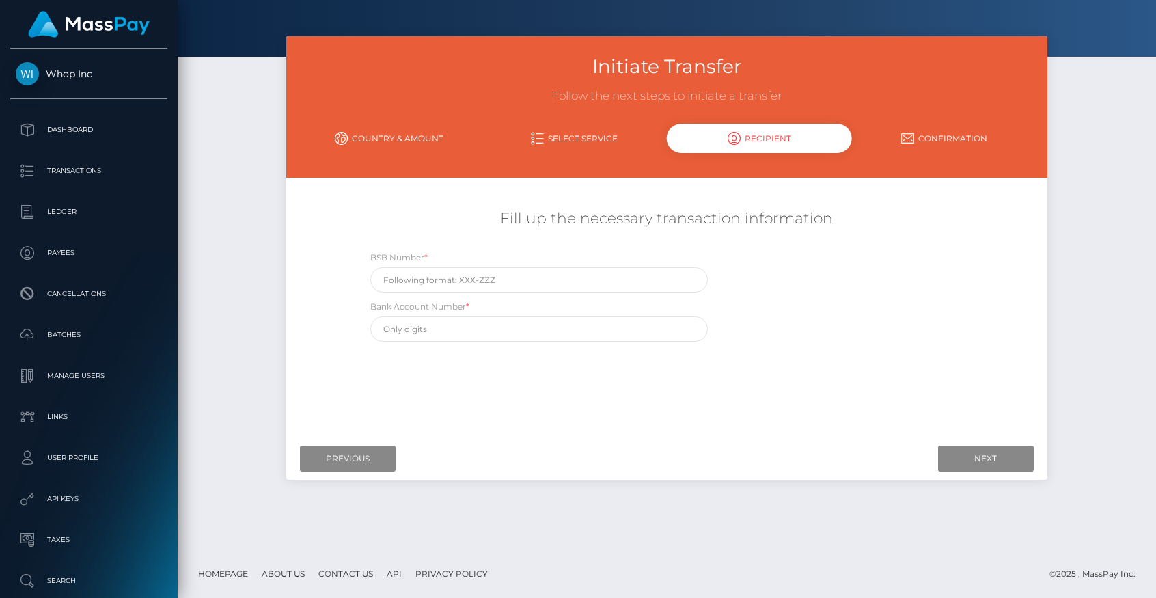
scroll to position [0, 0]
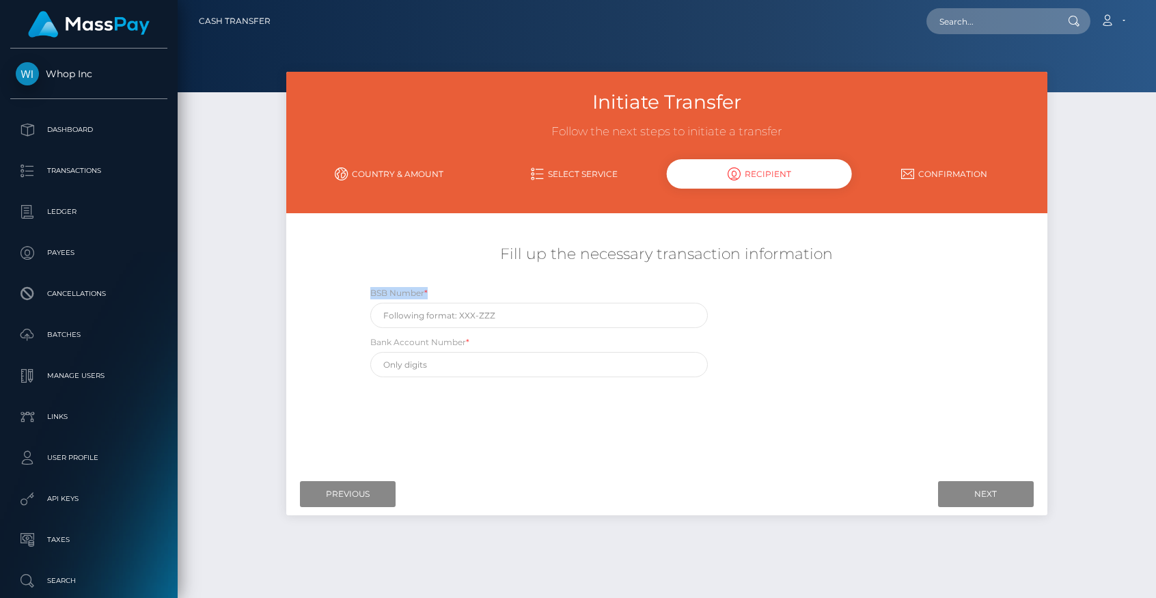
drag, startPoint x: 361, startPoint y: 289, endPoint x: 434, endPoint y: 290, distance: 73.8
click at [434, 290] on div "BSB Number *" at bounding box center [539, 307] width 358 height 42
click at [359, 488] on input "Previous" at bounding box center [348, 494] width 96 height 26
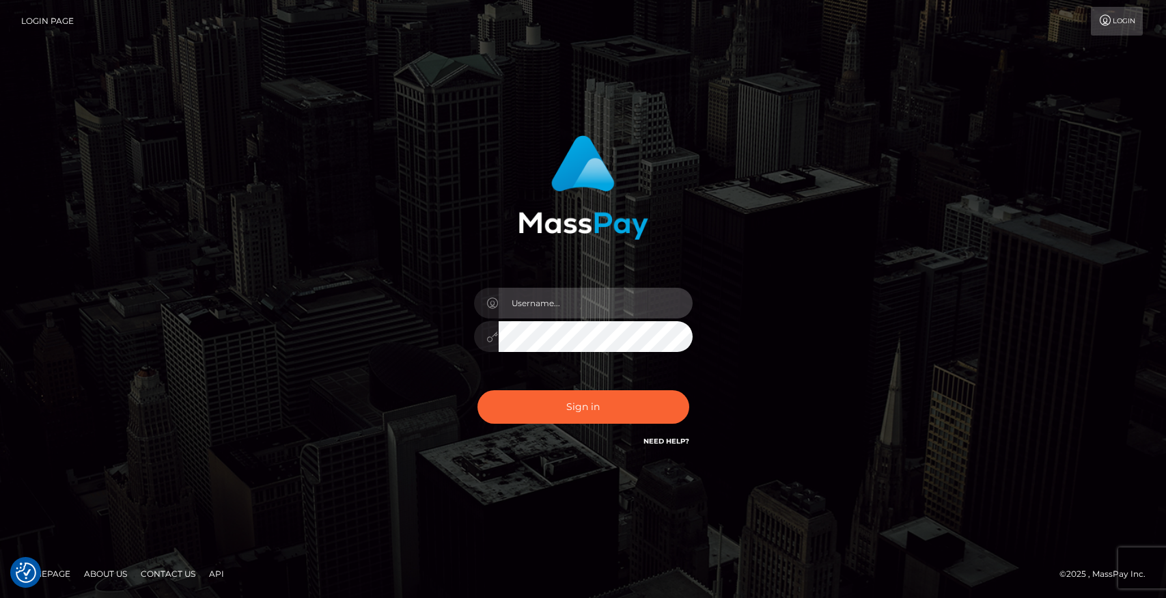
type input "brentg"
click at [585, 389] on div "Sign in Need Help?" at bounding box center [583, 412] width 239 height 61
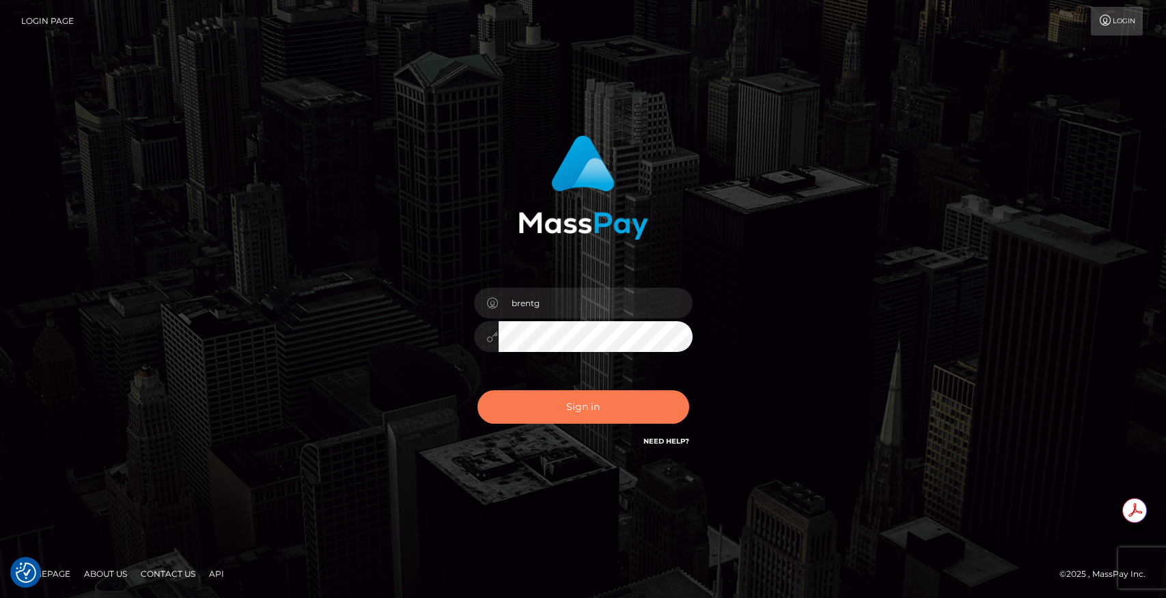
click at [582, 393] on button "Sign in" at bounding box center [583, 406] width 212 height 33
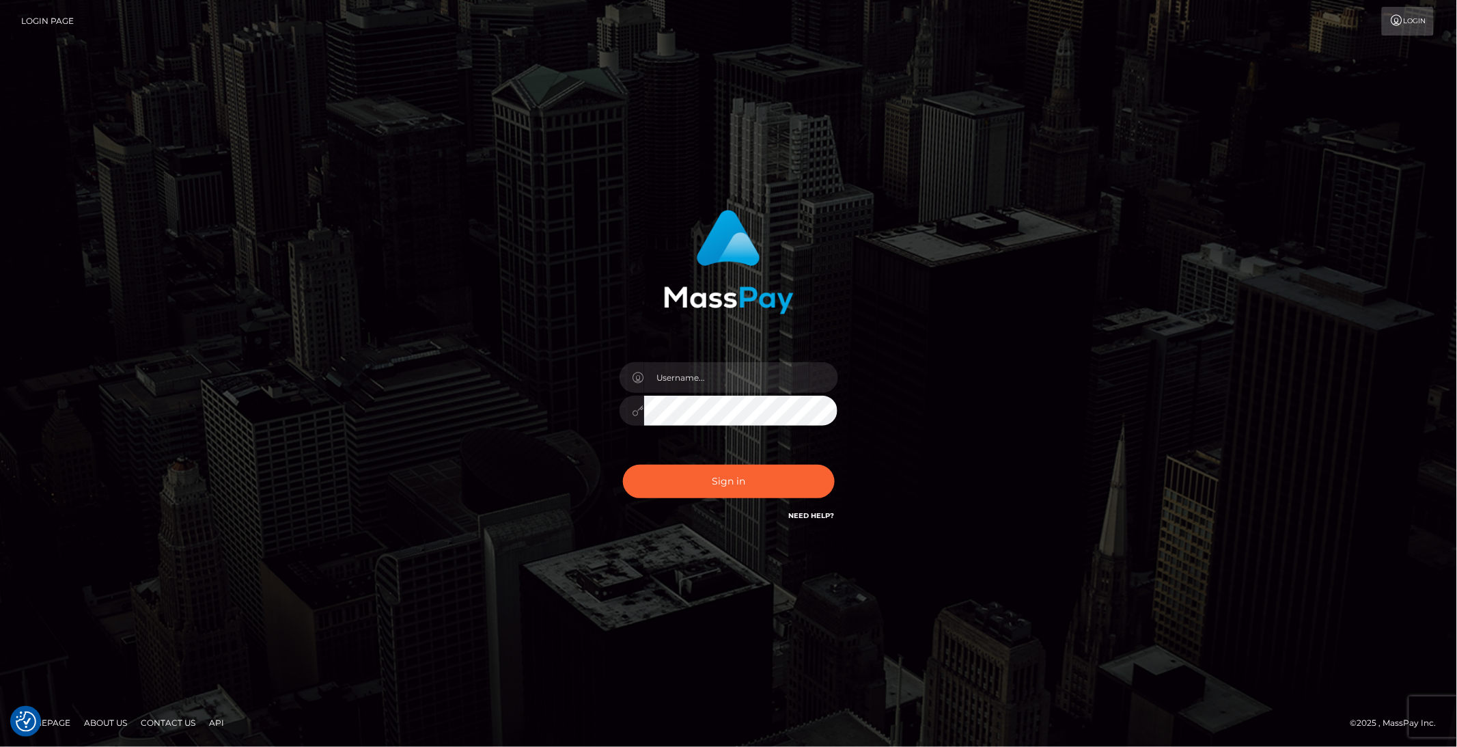
checkbox input "true"
type input "brentg"
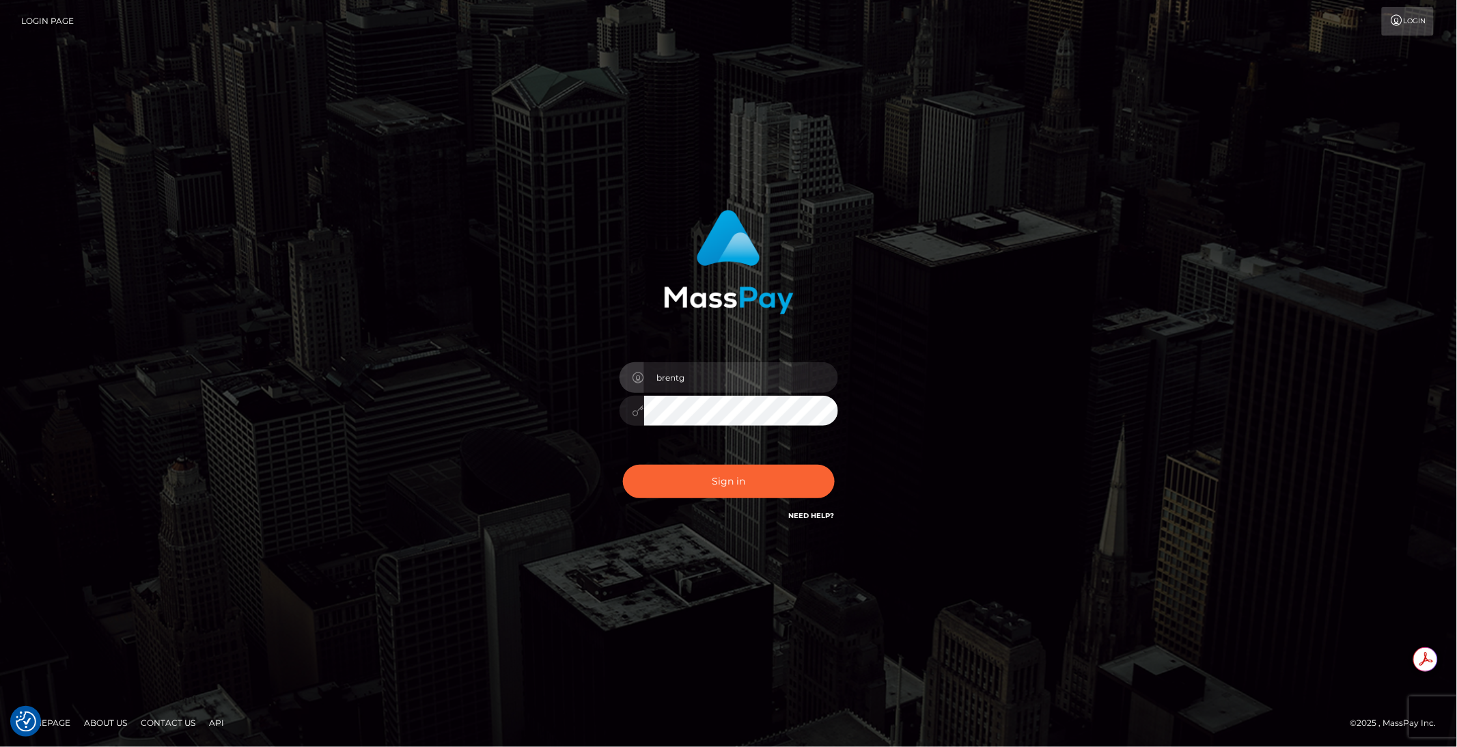
click at [739, 460] on div "Sign in Need Help?" at bounding box center [728, 486] width 239 height 61
click at [720, 477] on button "Sign in" at bounding box center [729, 480] width 212 height 33
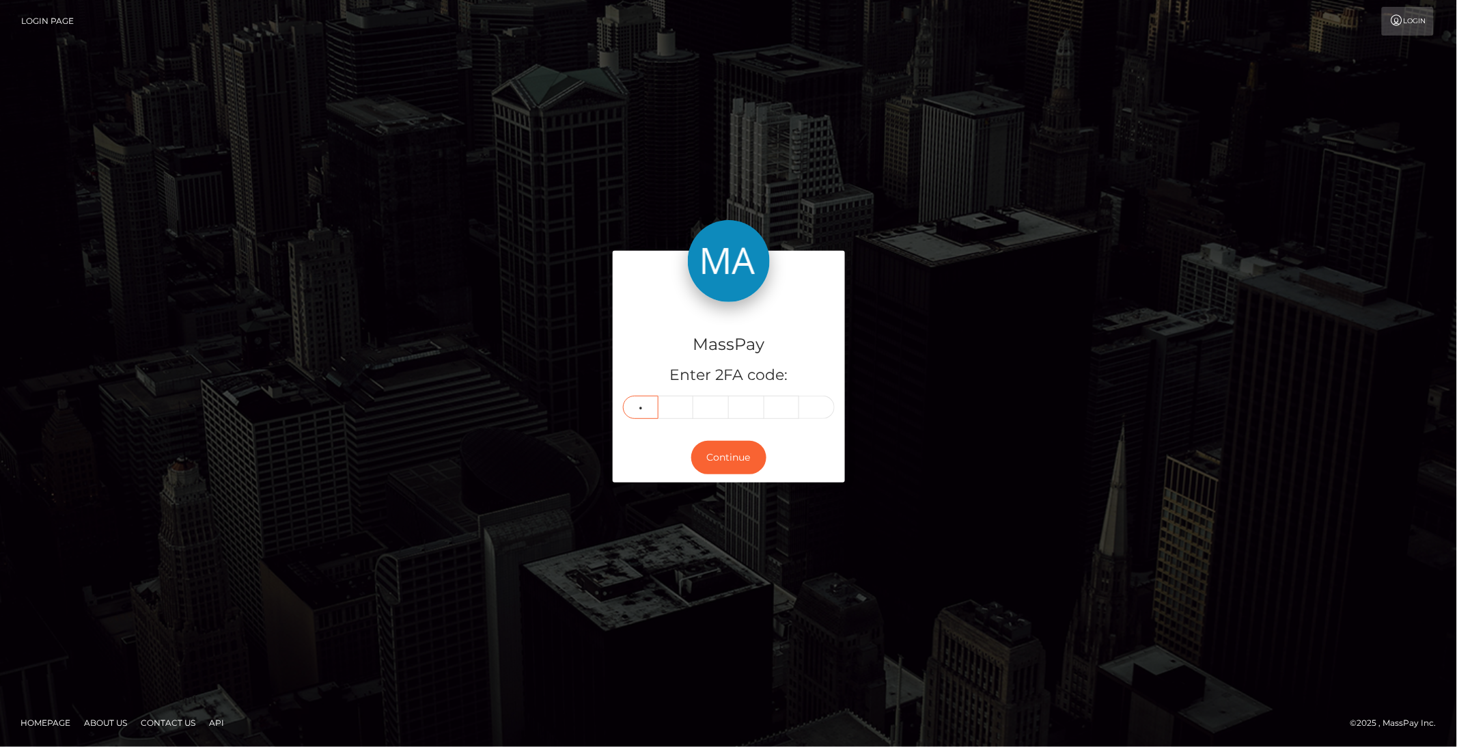
type input "1"
type input "3"
type input "2"
type input "7"
type input "3"
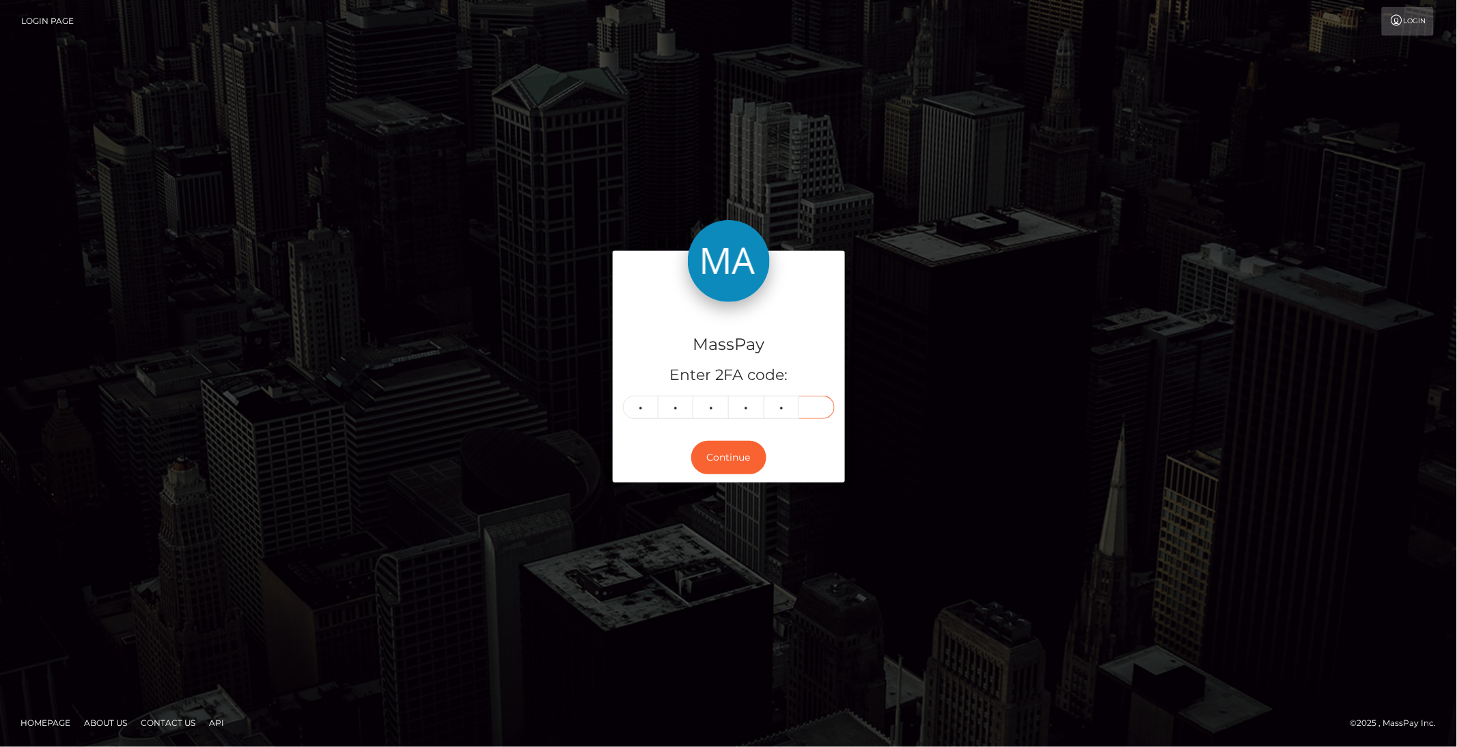
type input "1"
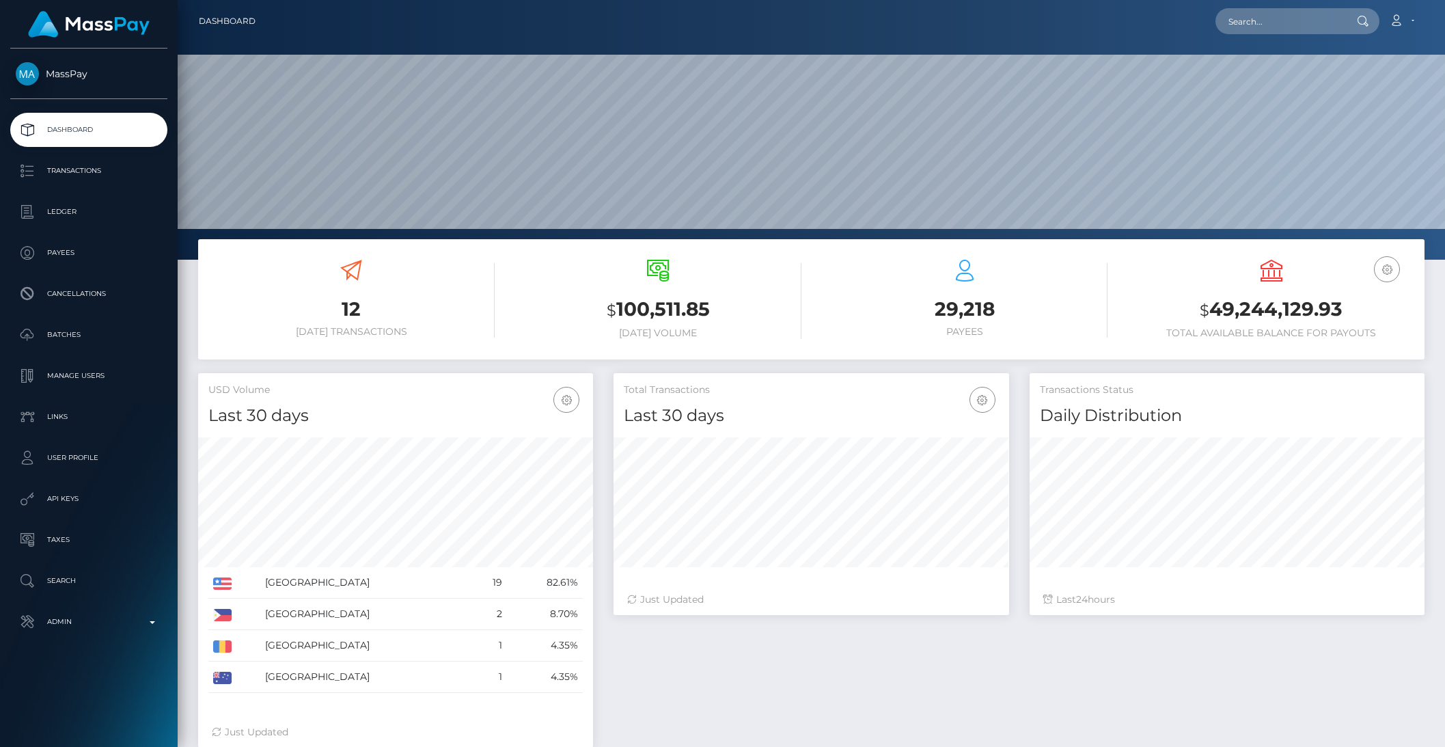
scroll to position [241, 394]
click at [1267, 23] on input "text" at bounding box center [1279, 21] width 128 height 26
paste input "pout_CGRWSamGnBFRN"
type input "pout_CGRWSamGnBFRN"
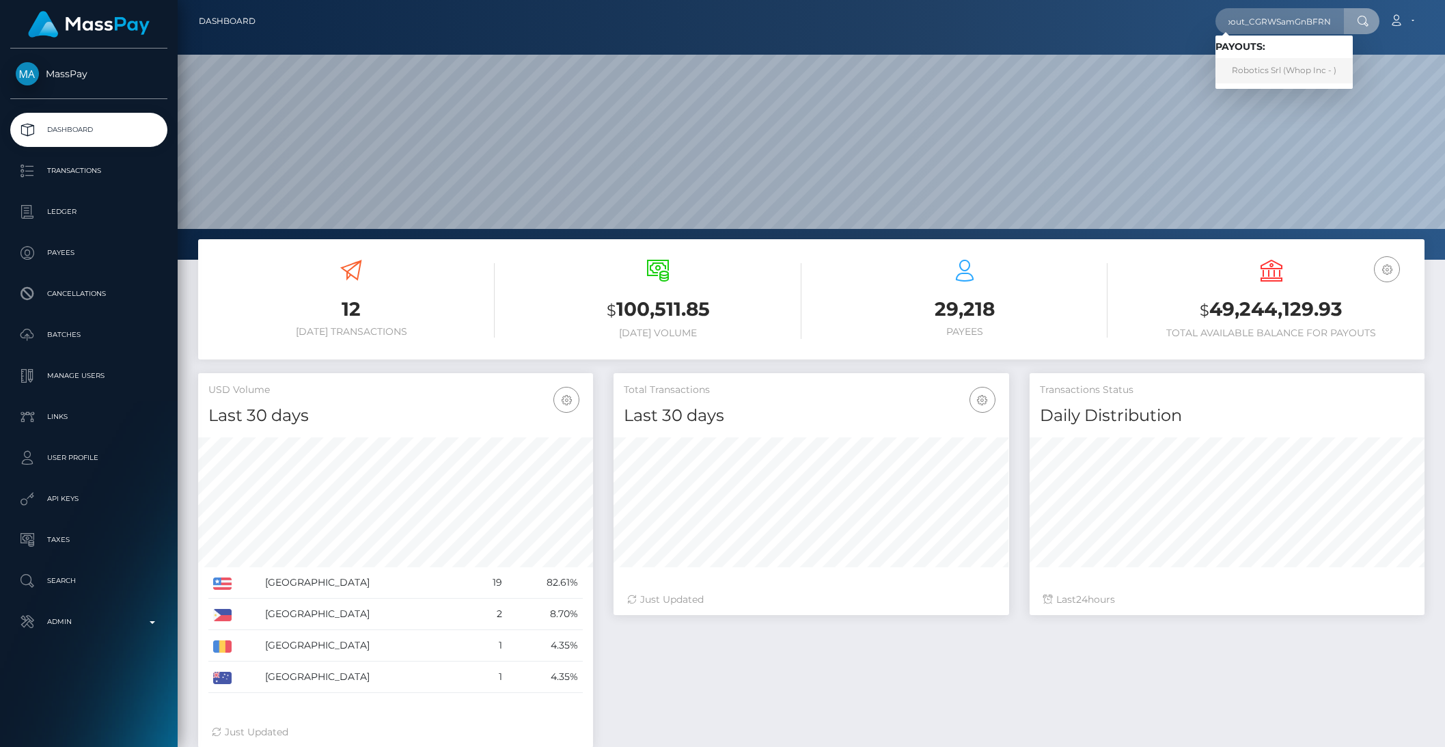
click at [1298, 66] on link "Robotics Srl (Whop Inc - )" at bounding box center [1283, 70] width 137 height 25
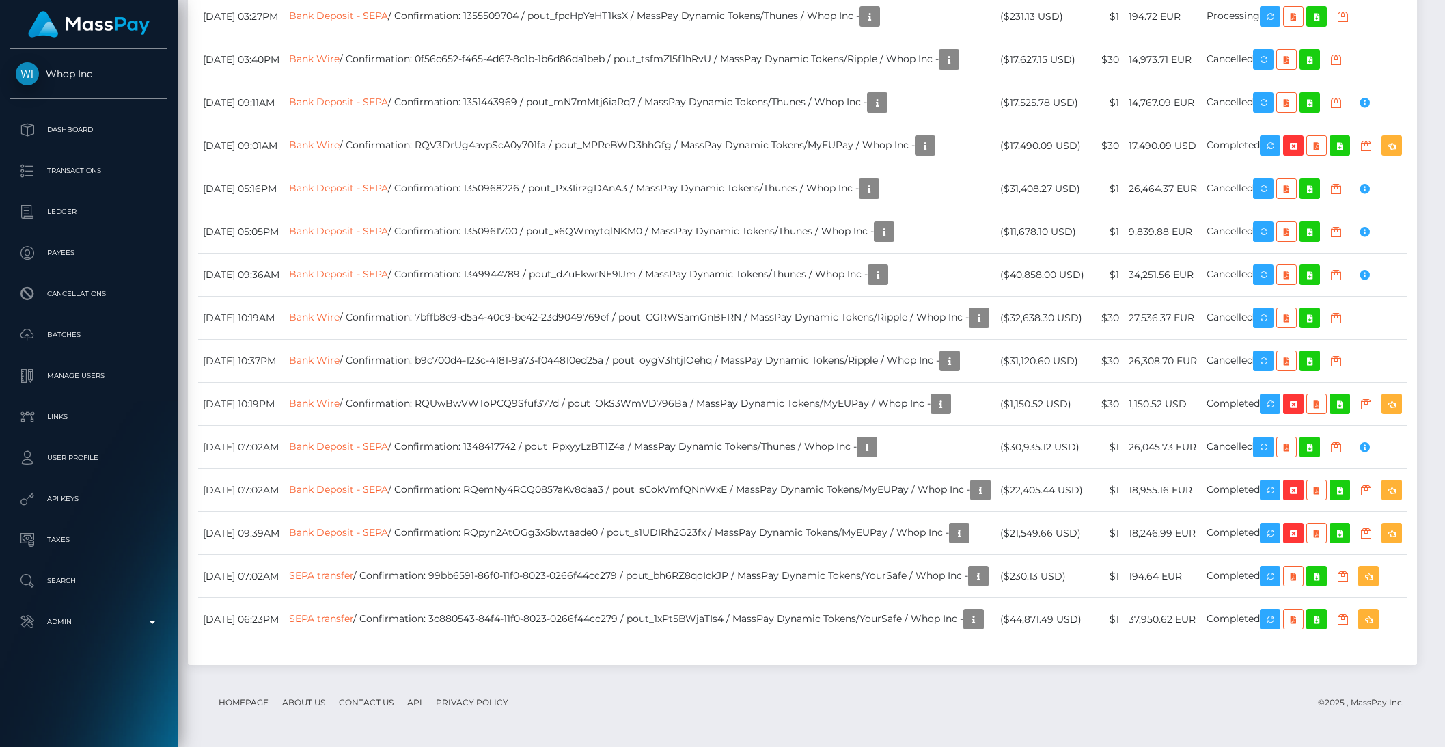
scroll to position [3324, 0]
click at [805, 339] on td "Bank Wire / Confirmation: 7bffb8e9-d5a4-40c9-be42-23d9049769ef / pout_CGRWSamGn…" at bounding box center [639, 317] width 711 height 43
drag, startPoint x: 449, startPoint y: 351, endPoint x: 674, endPoint y: 348, distance: 225.4
click at [674, 339] on td "Bank Wire / Confirmation: 7bffb8e9-d5a4-40c9-be42-23d9049769ef / pout_CGRWSamGn…" at bounding box center [639, 317] width 711 height 43
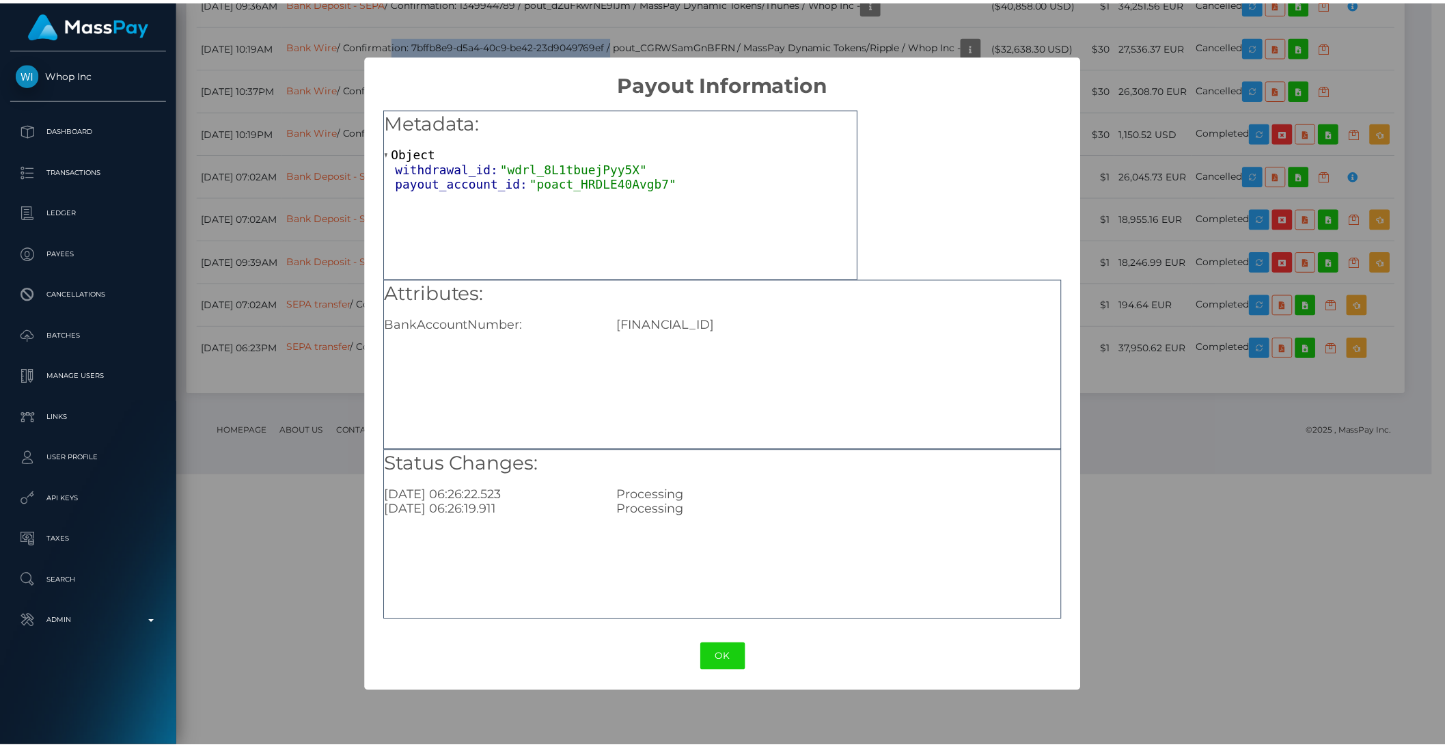
scroll to position [682897, 682665]
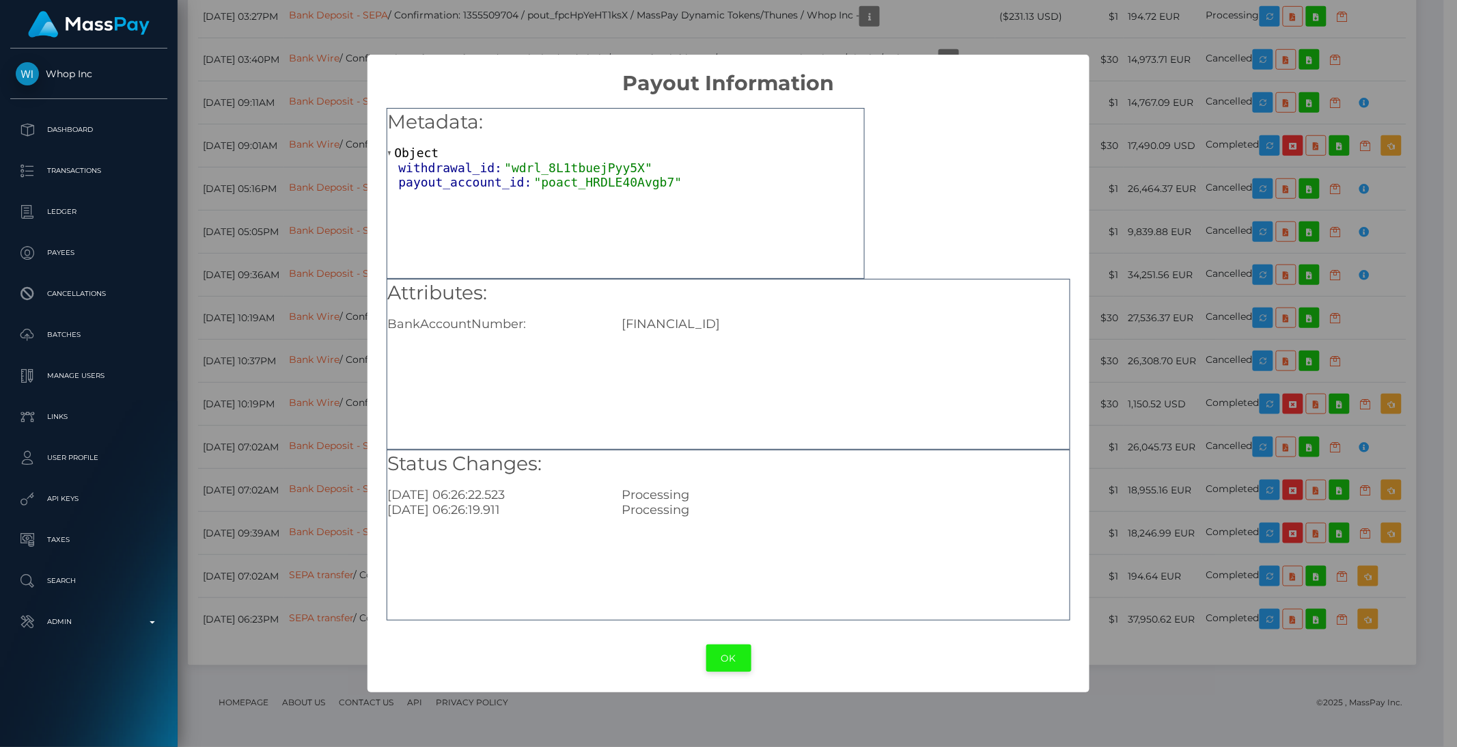
click at [730, 663] on button "OK" at bounding box center [728, 658] width 45 height 28
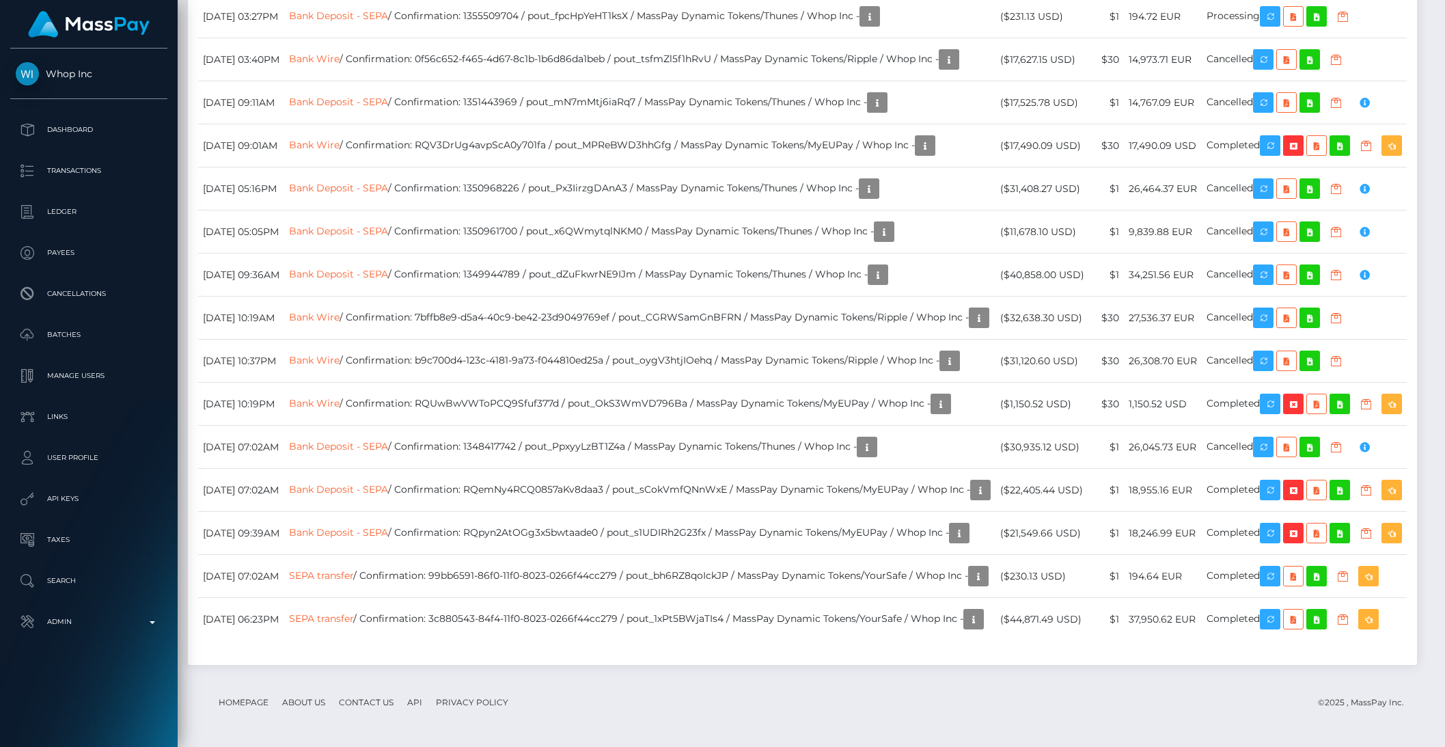
scroll to position [3241, 0]
click at [339, 65] on link "Bank Wire" at bounding box center [314, 59] width 51 height 12
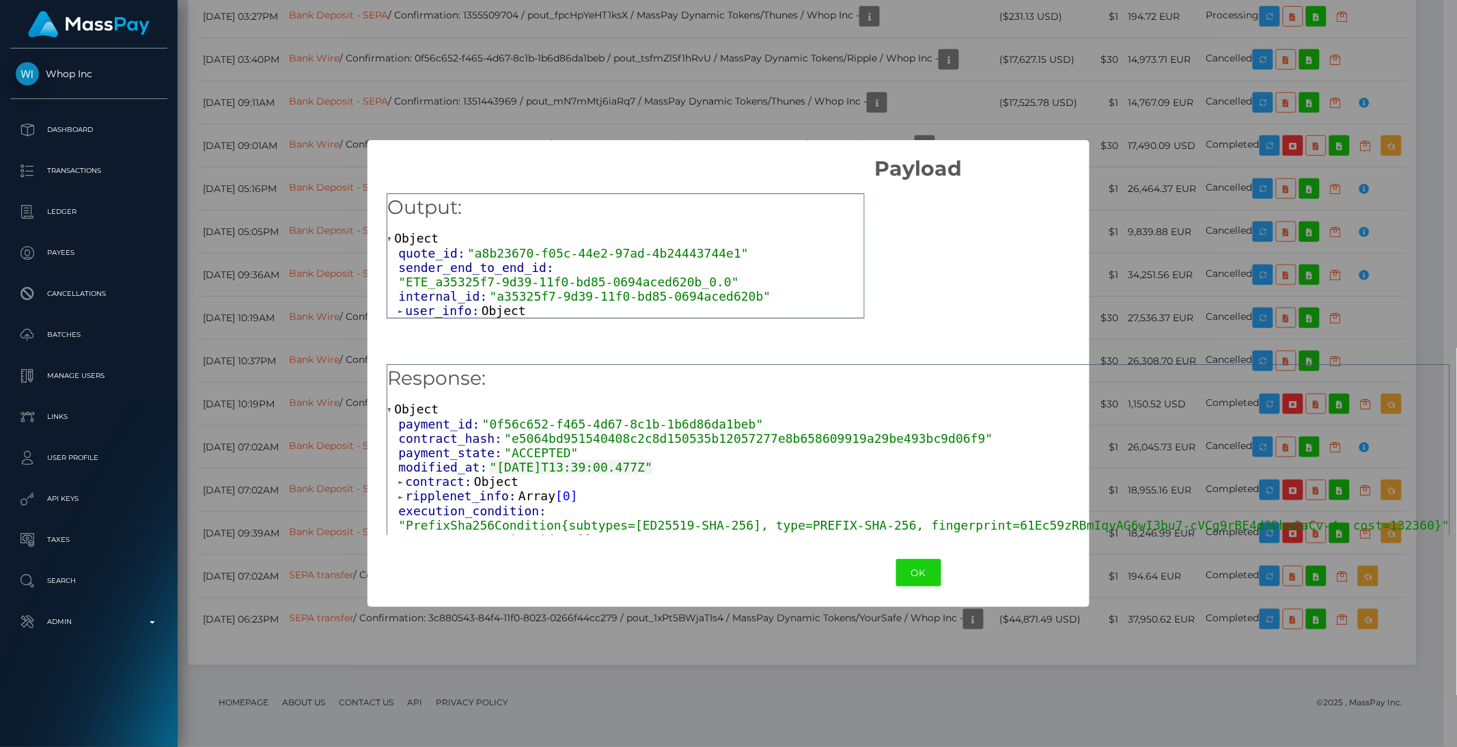
scroll to position [256, 0]
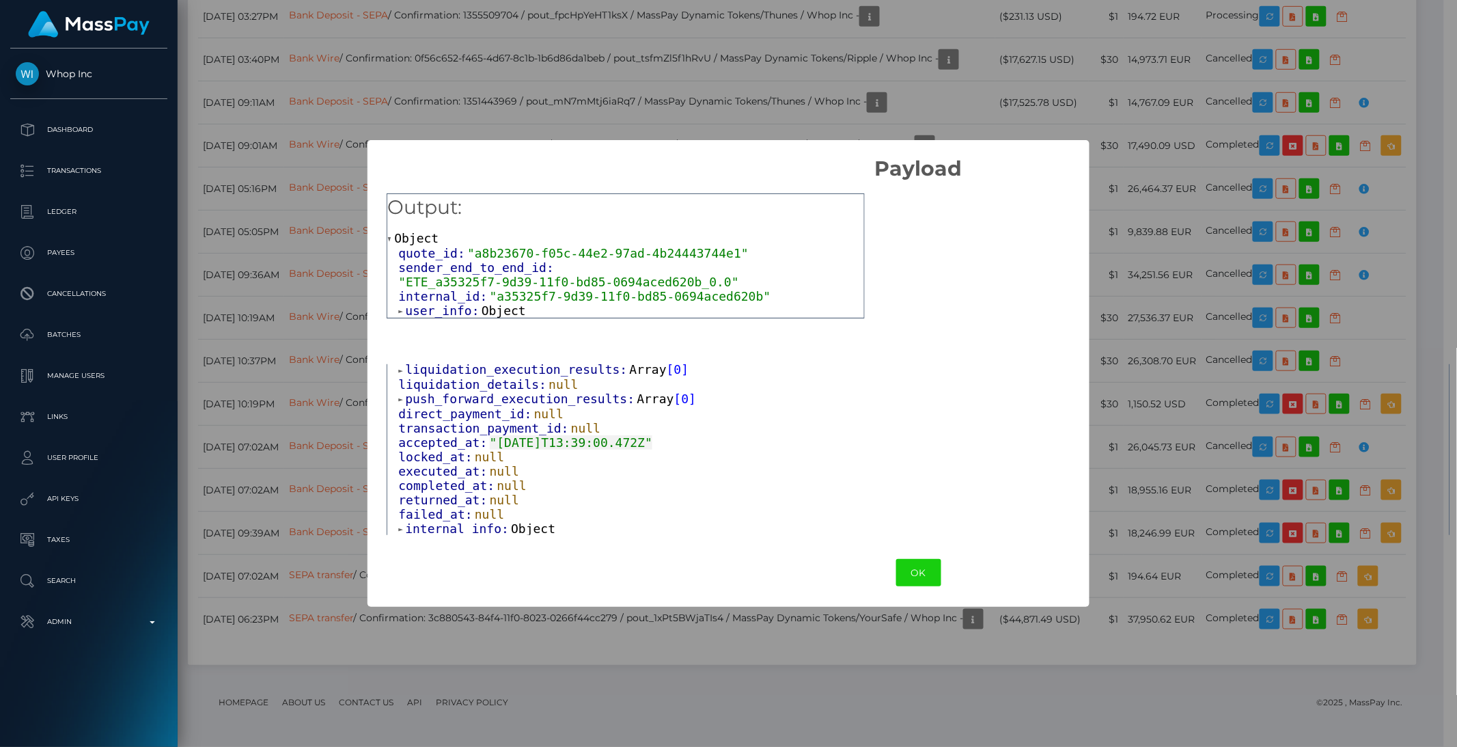
click at [471, 521] on span "internal_info:" at bounding box center [458, 528] width 106 height 14
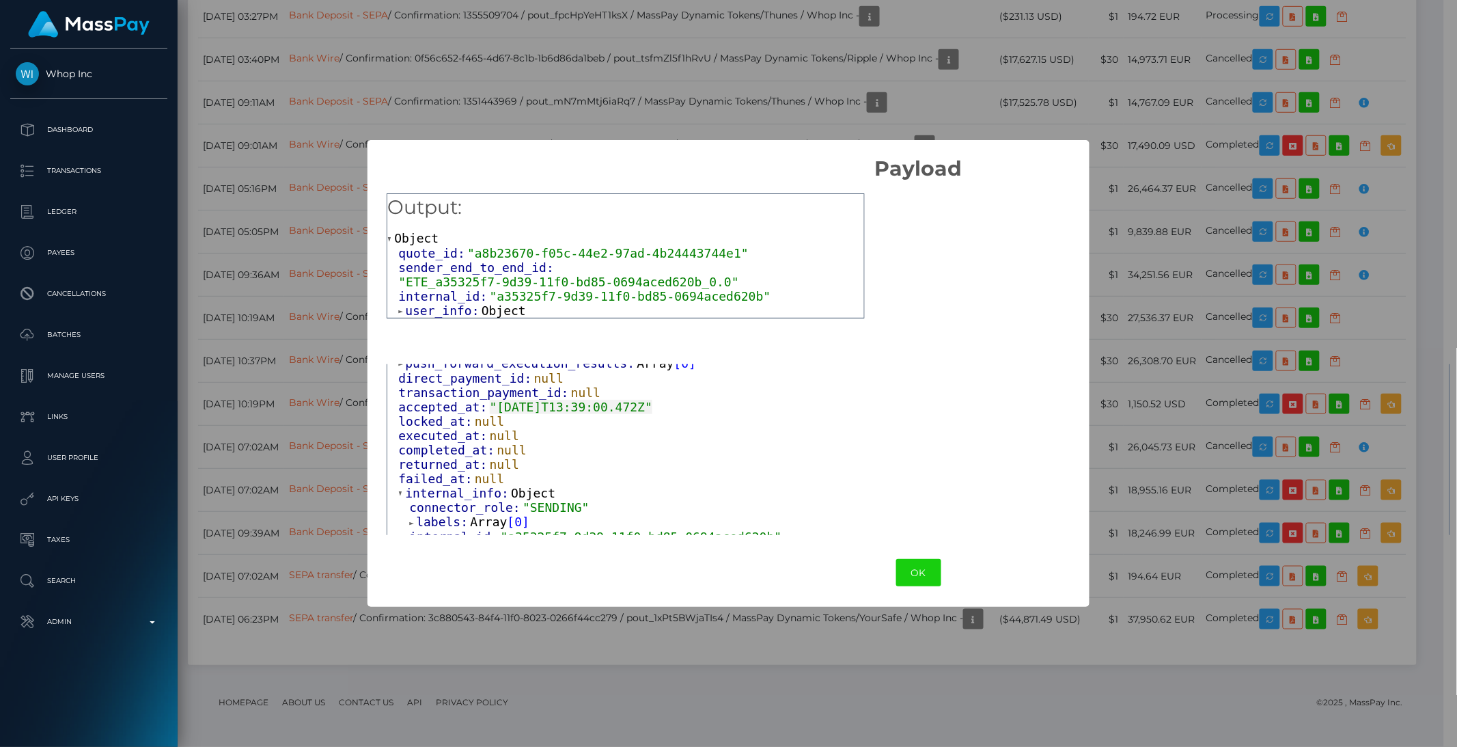
scroll to position [297, 0]
click at [452, 538] on span "user_info:" at bounding box center [443, 545] width 77 height 14
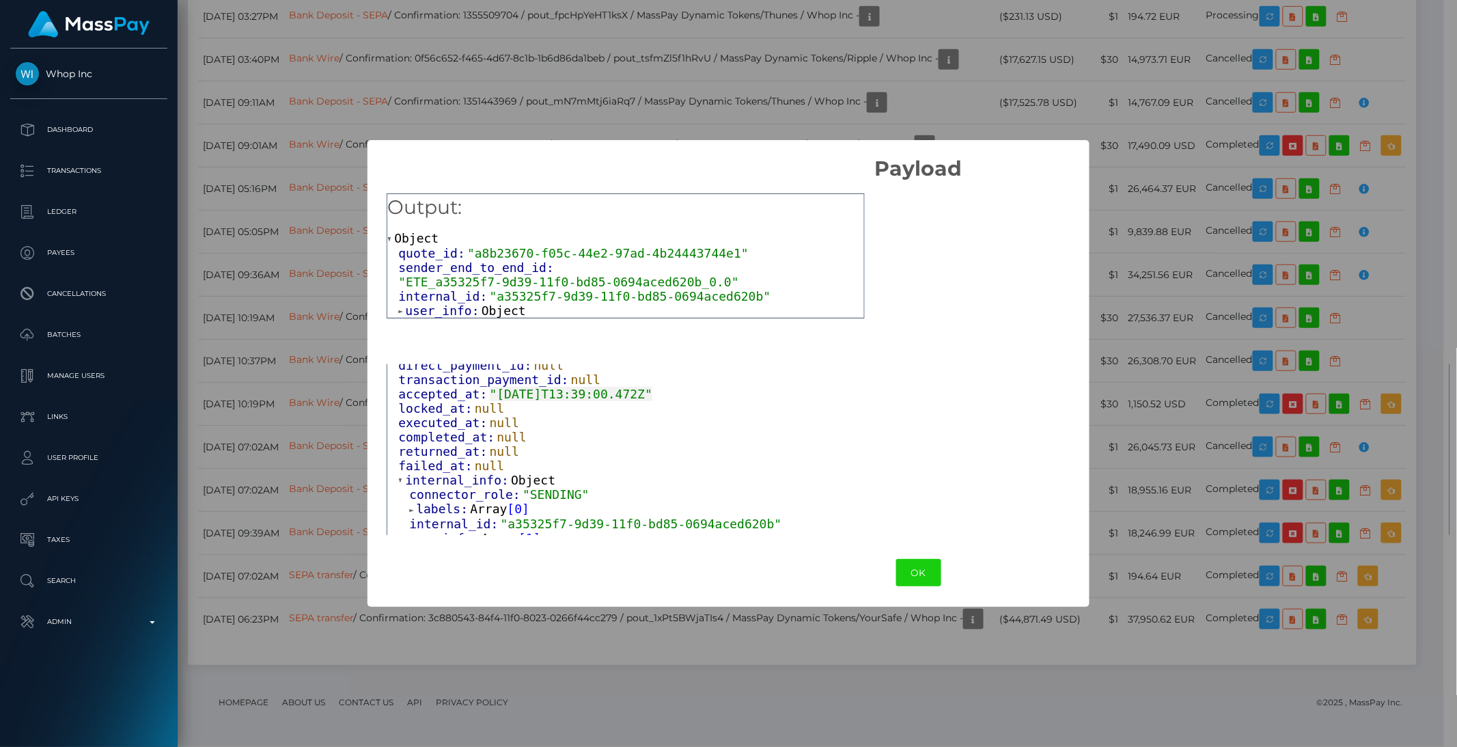
scroll to position [311, 0]
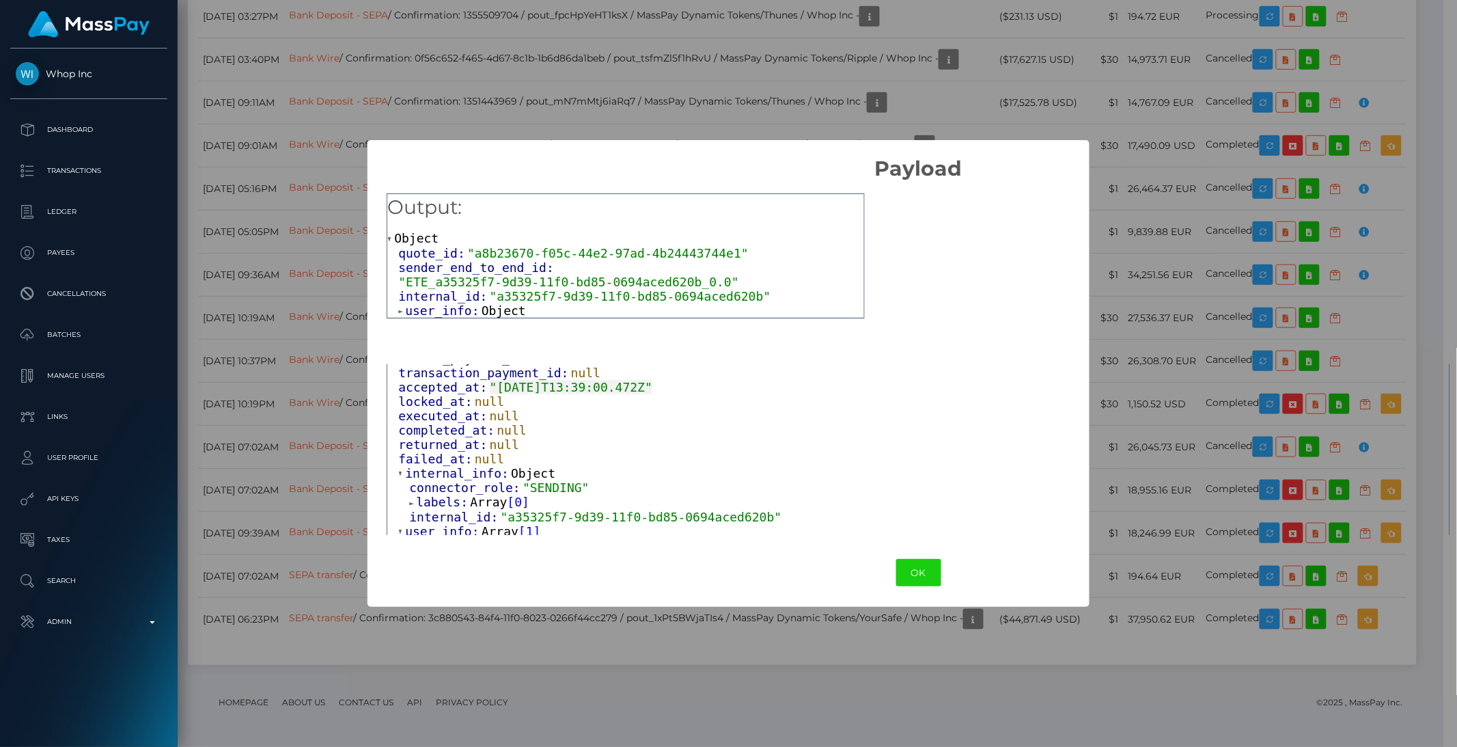
click at [448, 538] on span "Object" at bounding box center [455, 545] width 44 height 14
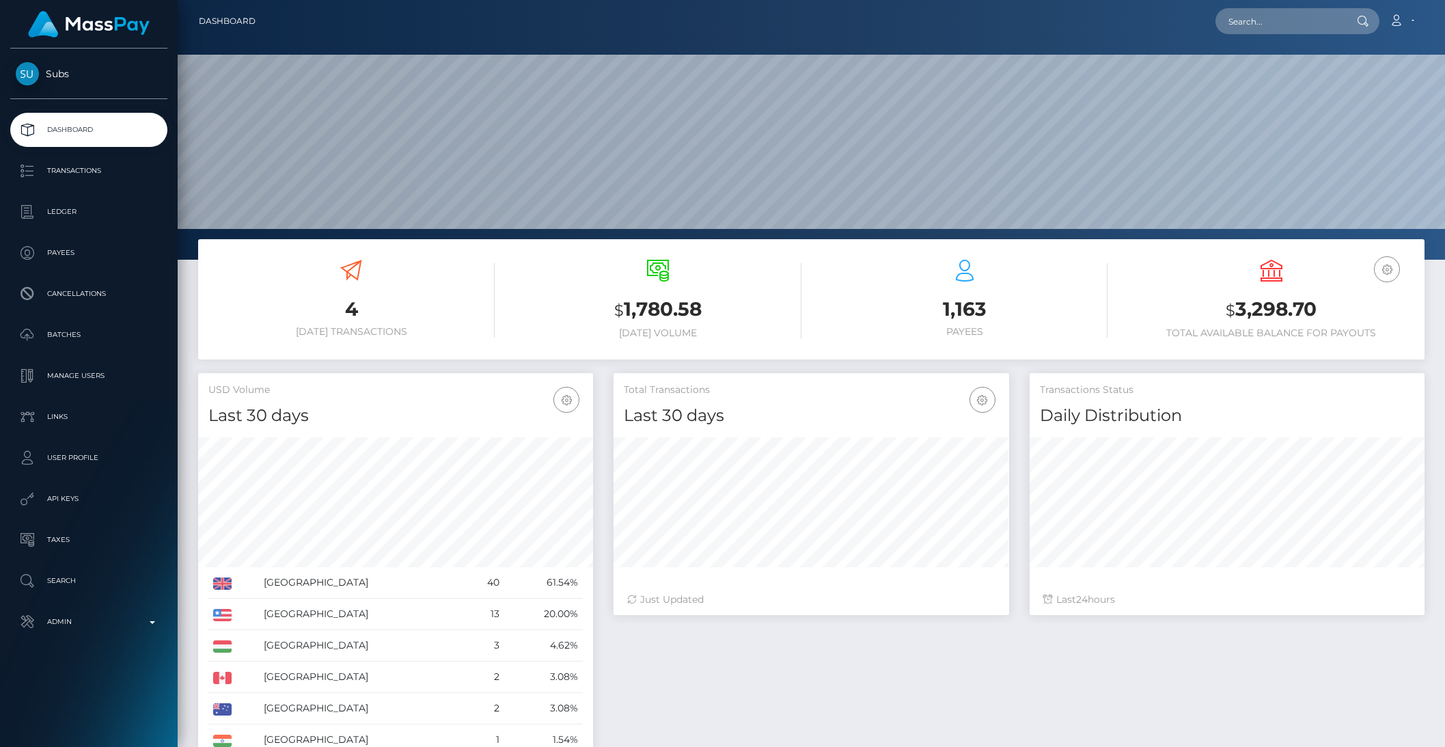
scroll to position [241, 394]
click at [1314, 20] on input "text" at bounding box center [1279, 21] width 128 height 26
paste input "pout_CGRWSamGnBFRN"
type input "pout_CGRWSamGnBFRN"
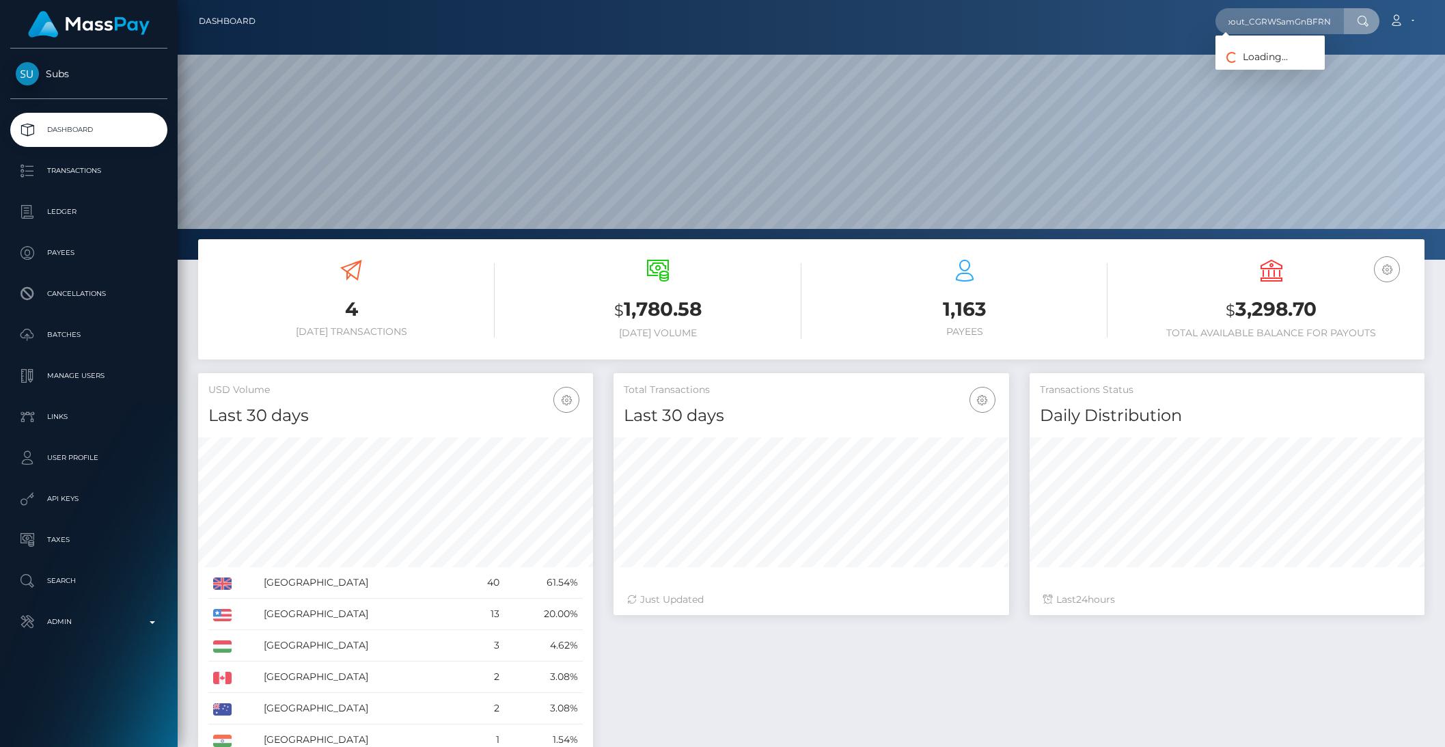
scroll to position [0, 0]
click at [1339, 72] on link "Robotics Srl (Whop Inc - )" at bounding box center [1283, 70] width 137 height 25
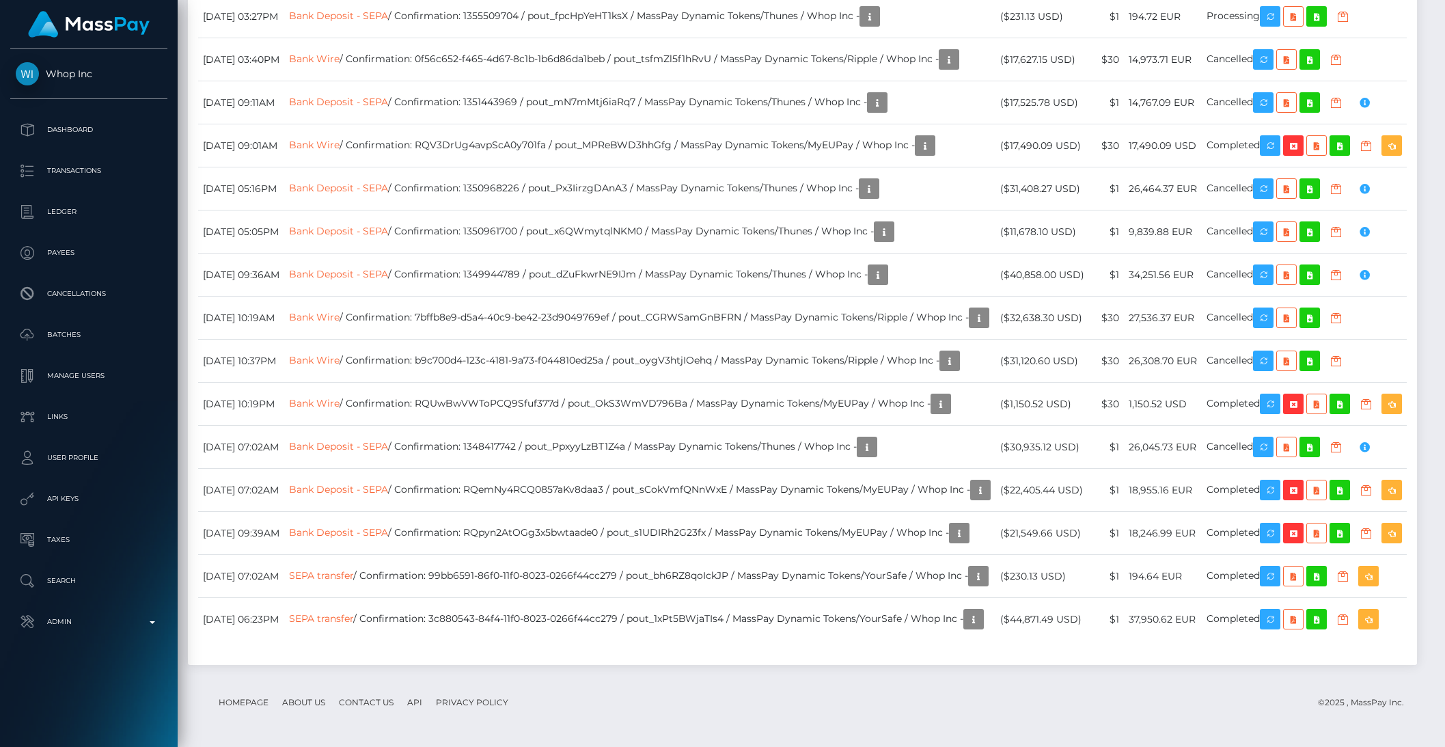
scroll to position [2753, 0]
click at [542, 38] on td "Bank Deposit - SEPA / Confirmation: 1355509704 / pout_fpcHpYeHT1ksX / MassPay D…" at bounding box center [639, 16] width 711 height 43
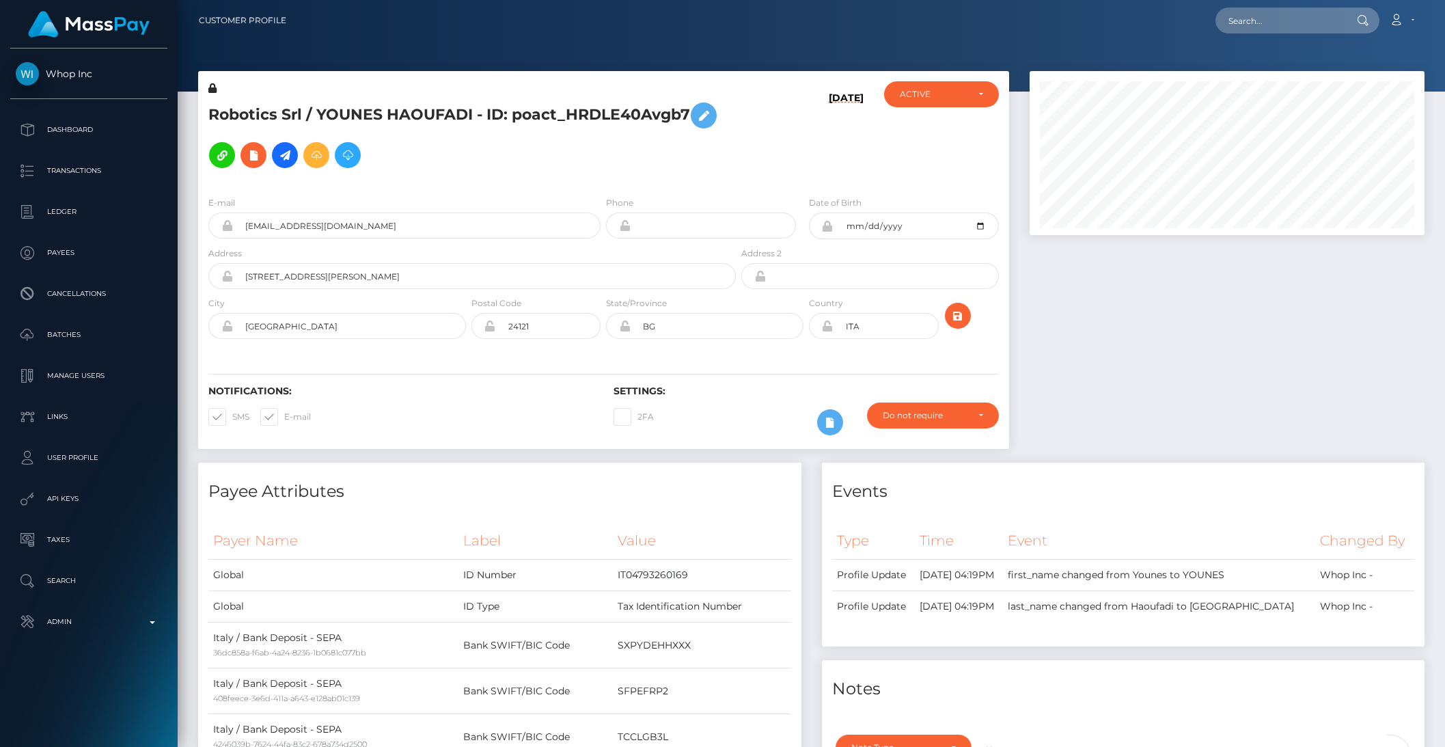
scroll to position [0, 0]
click at [1306, 13] on input "text" at bounding box center [1279, 21] width 128 height 26
click at [1302, 16] on input "text" at bounding box center [1279, 21] width 128 height 26
paste input "7f1a1a84-051f-464d-b3bf-0d5f9a1e9213"
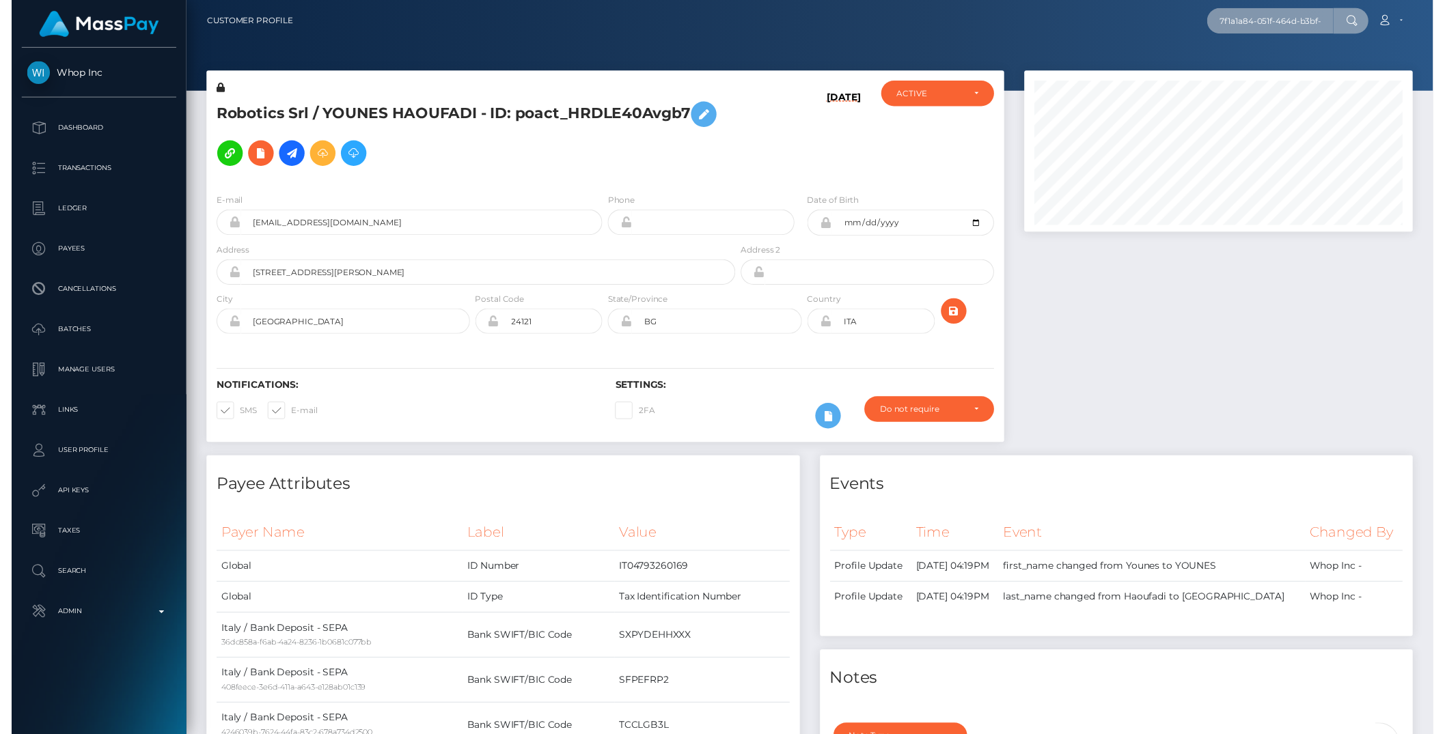
scroll to position [0, 62]
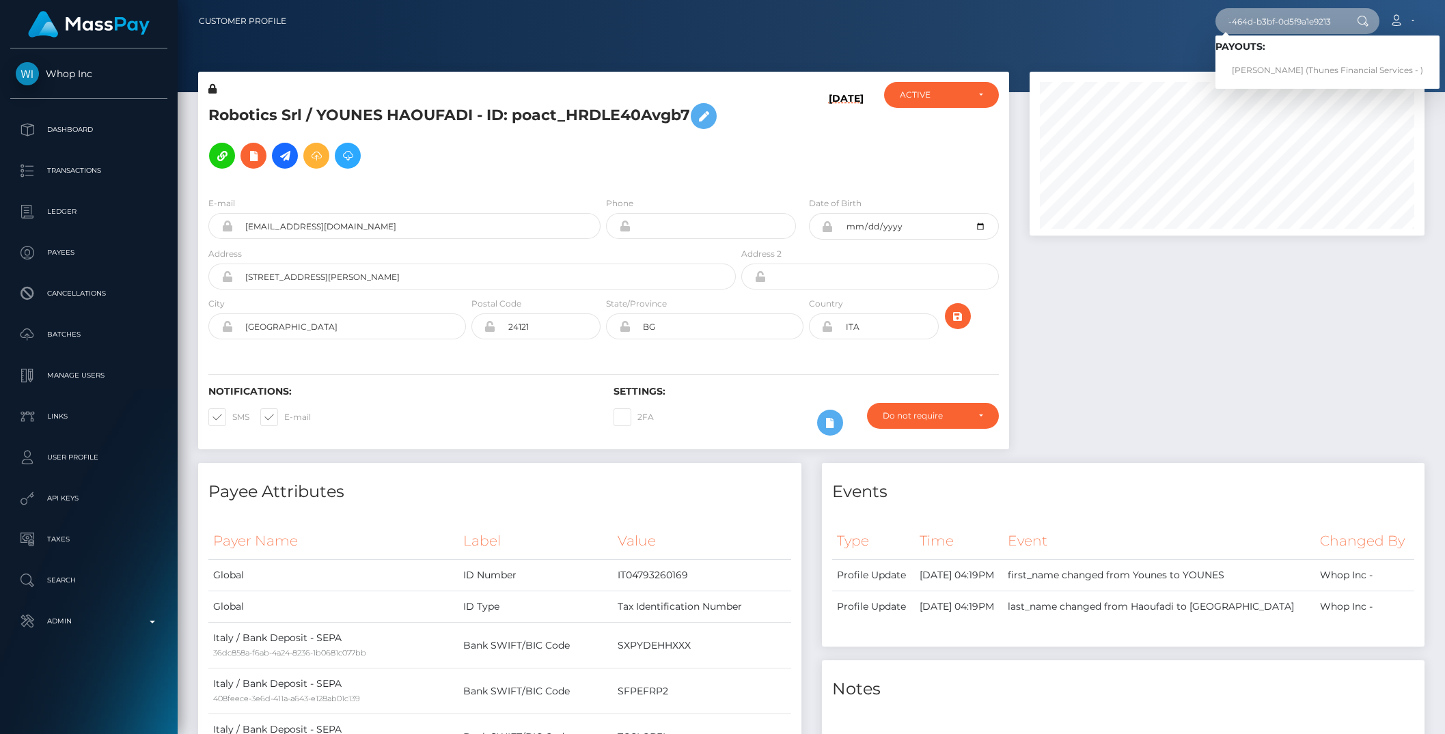
type input "7f1a1a84-051f-464d-b3bf-0d5f9a1e9213"
click at [1269, 66] on link "Pedro Luis Resende Costa (Thunes Financial Services - )" at bounding box center [1327, 70] width 224 height 25
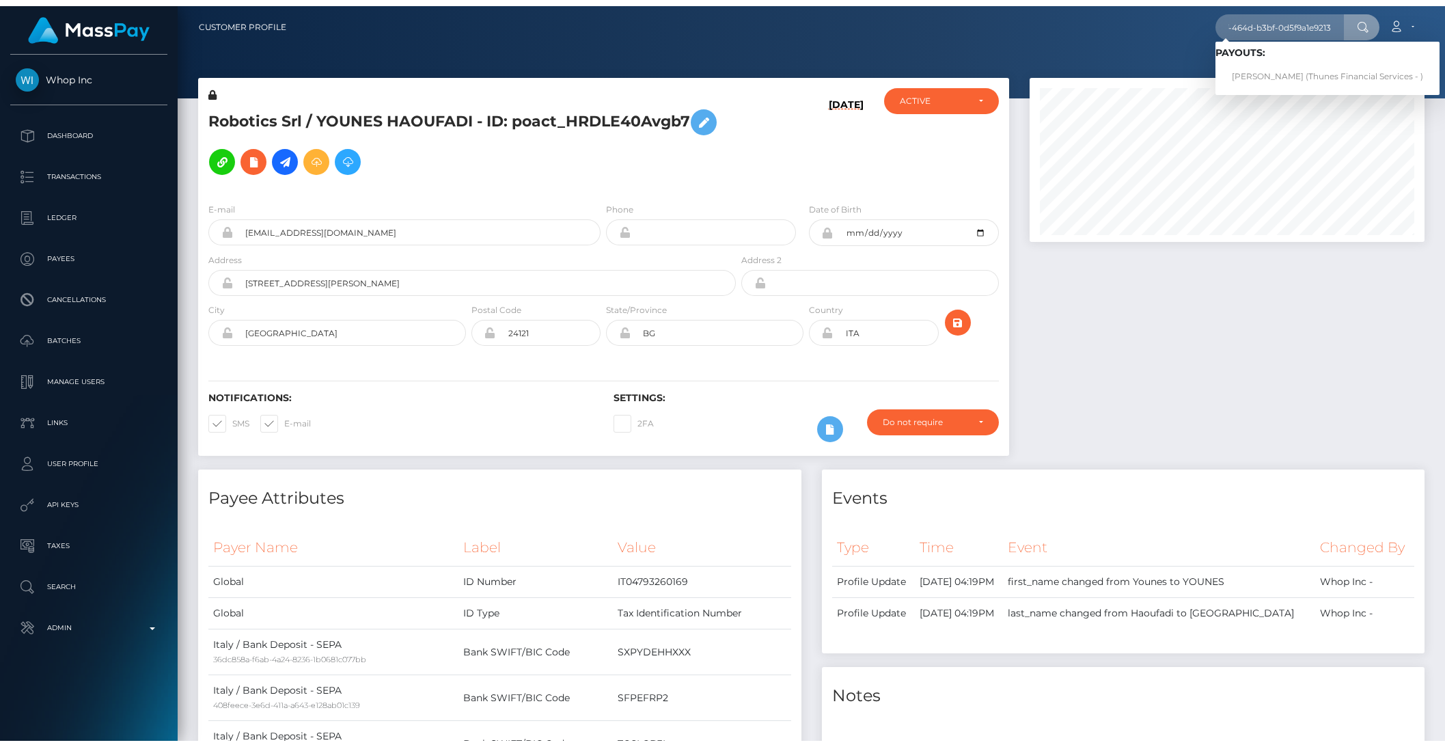
scroll to position [0, 0]
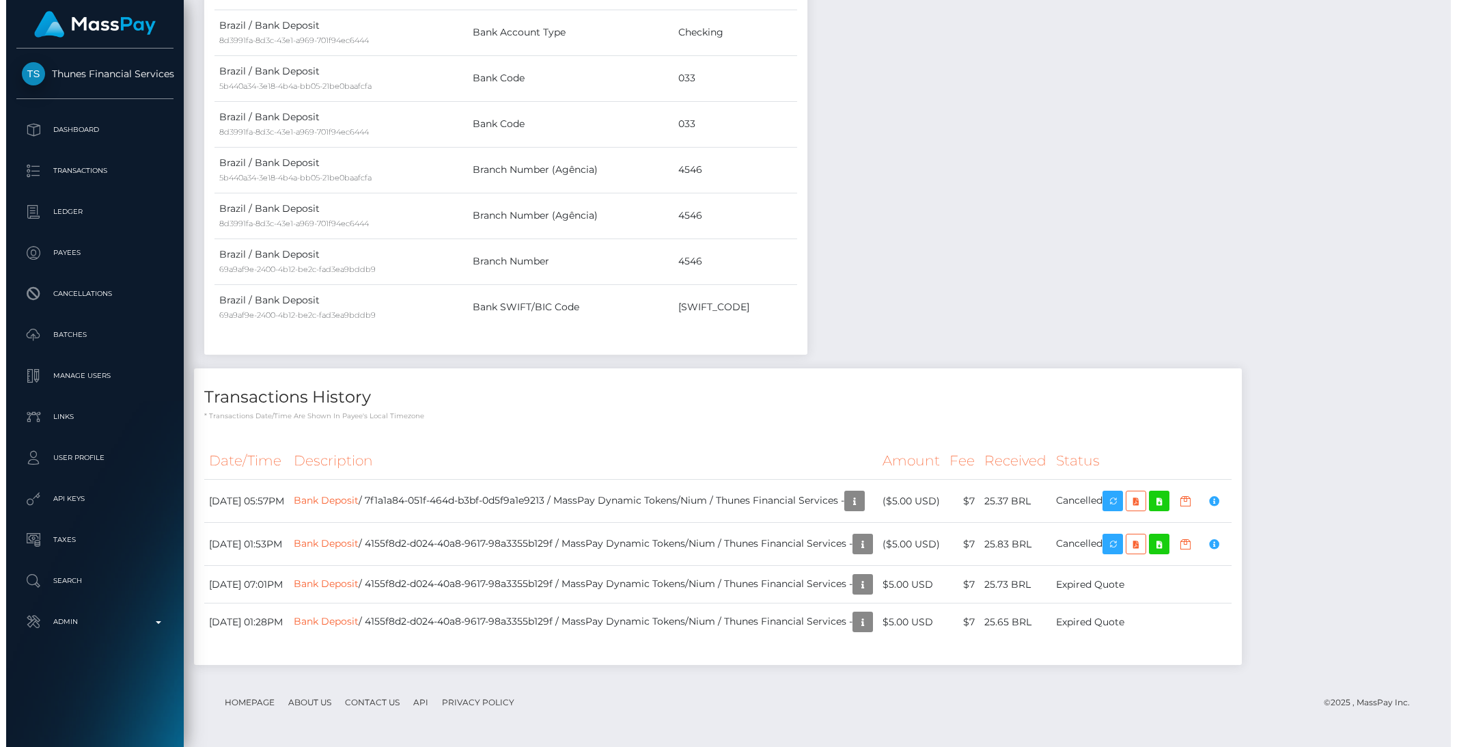
scroll to position [164, 394]
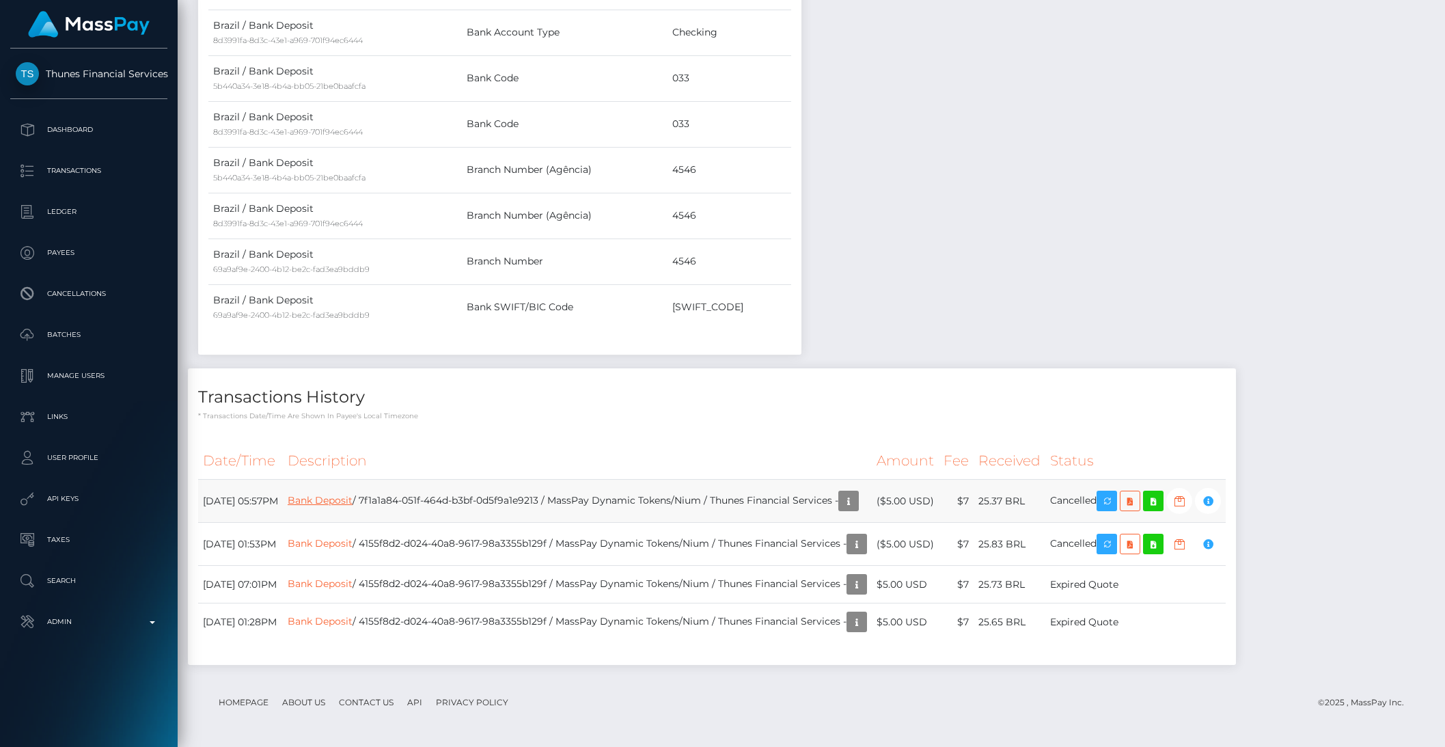
click at [352, 495] on link "Bank Deposit" at bounding box center [320, 500] width 65 height 12
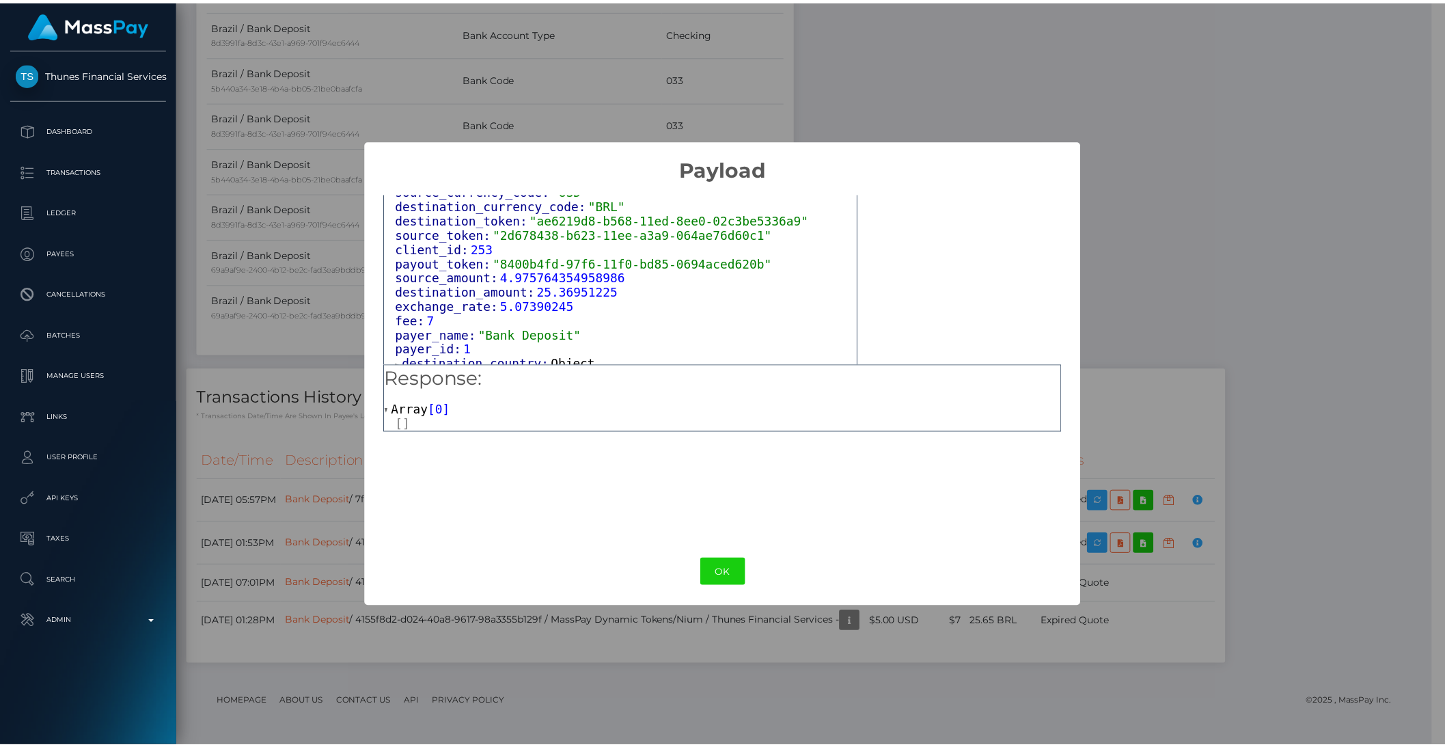
scroll to position [774, 0]
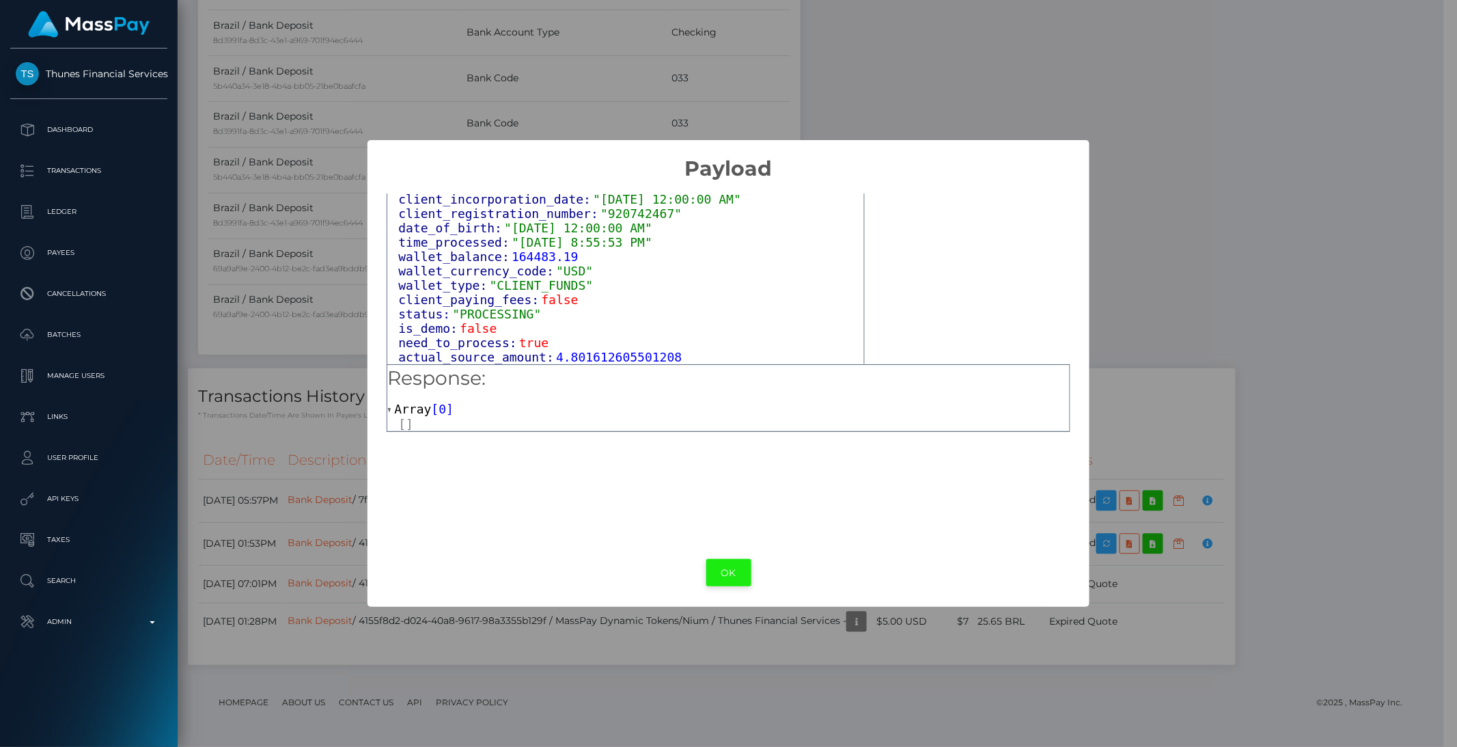
click at [742, 572] on button "OK" at bounding box center [728, 573] width 45 height 28
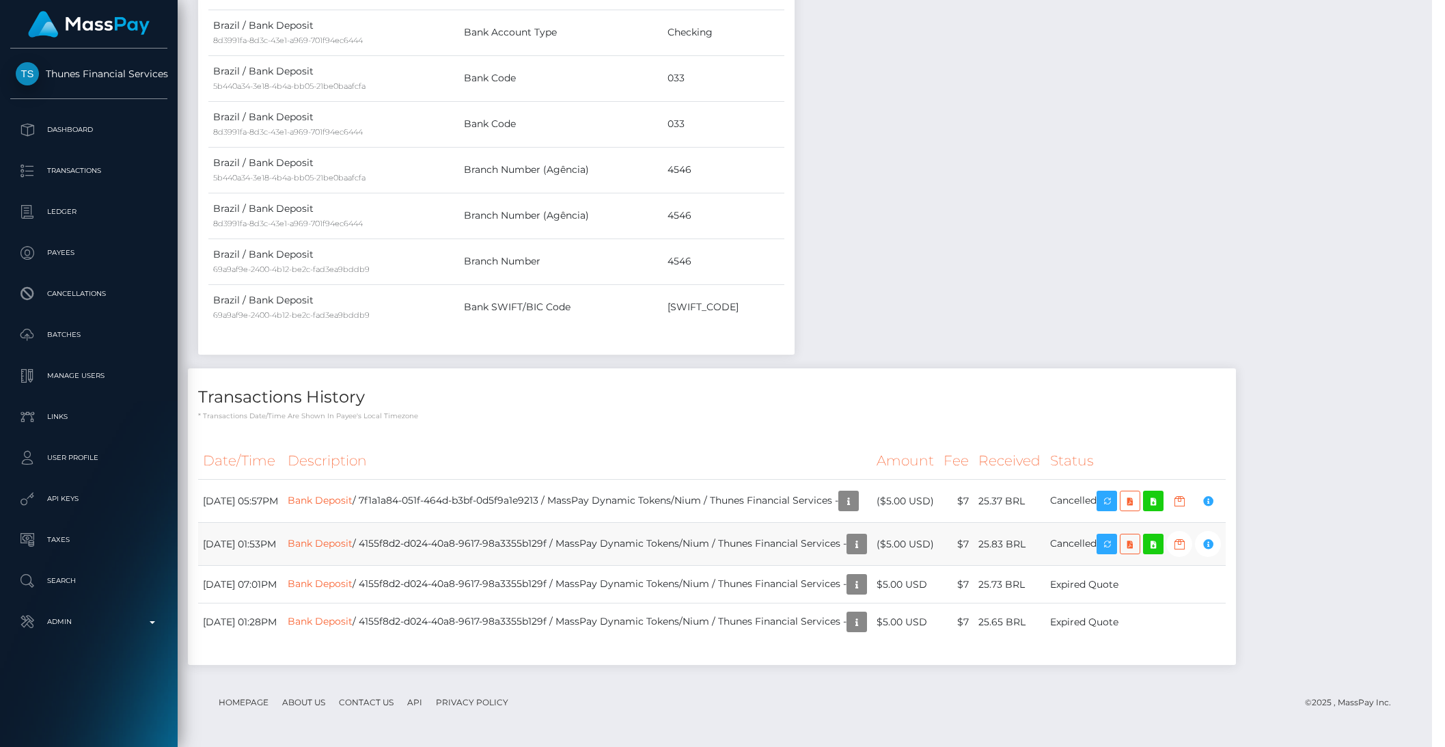
scroll to position [682897, 682665]
